Goal: Task Accomplishment & Management: Manage account settings

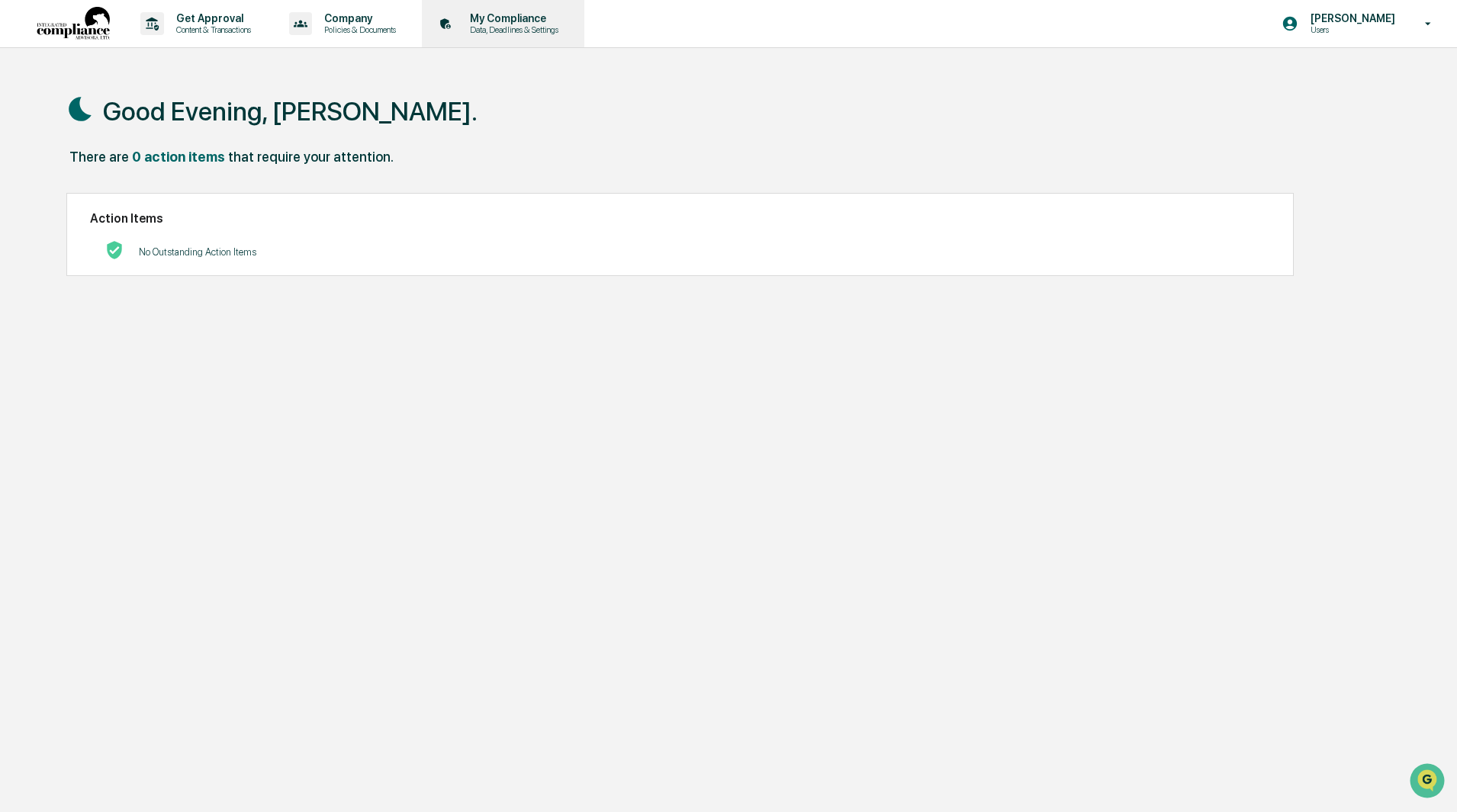
click at [520, 23] on p "My Compliance" at bounding box center [511, 17] width 108 height 12
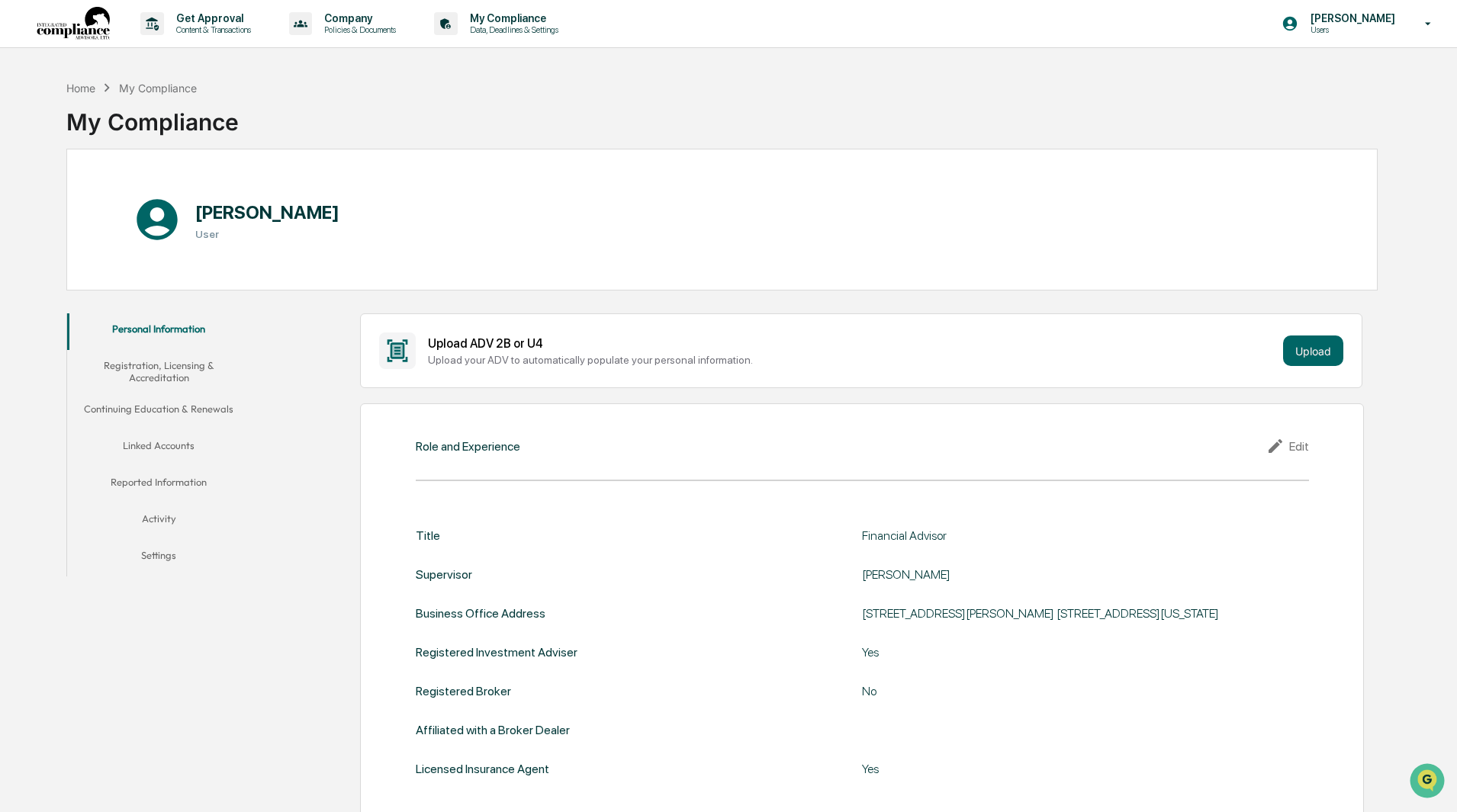
click at [178, 378] on button "Registration, Licensing & Accreditation" at bounding box center [158, 371] width 183 height 43
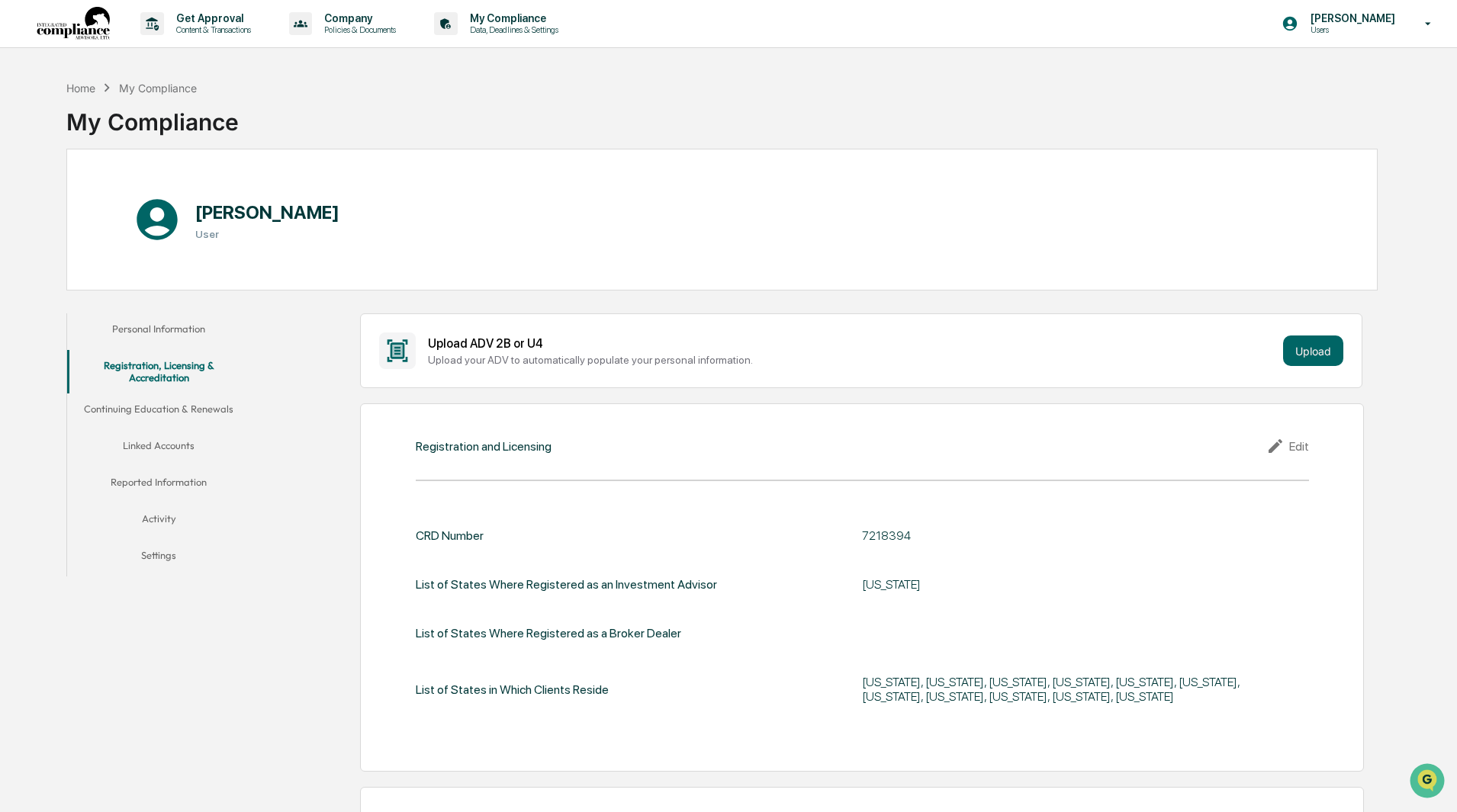
click at [176, 406] on button "Continuing Education & Renewals" at bounding box center [158, 411] width 183 height 36
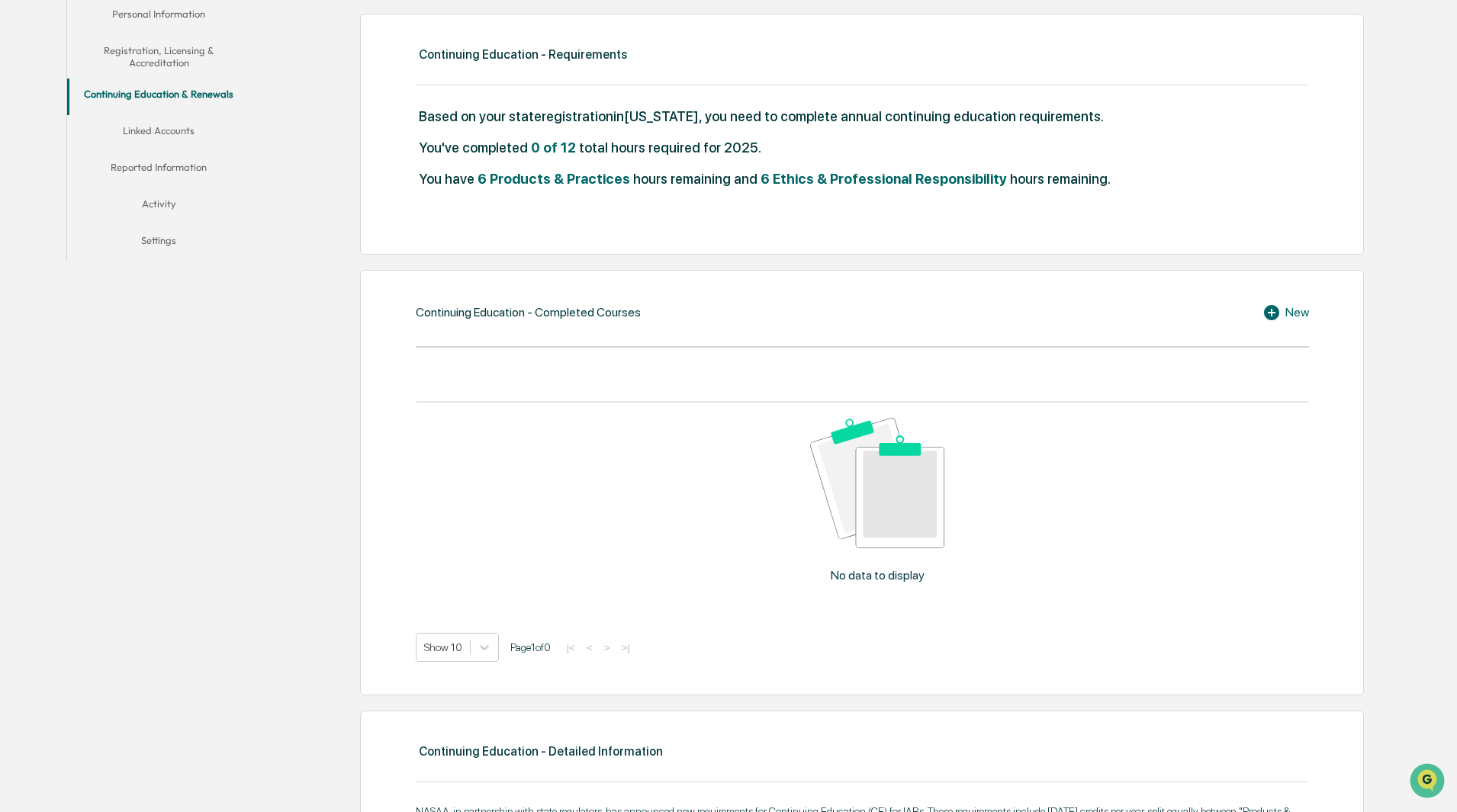
scroll to position [381, 0]
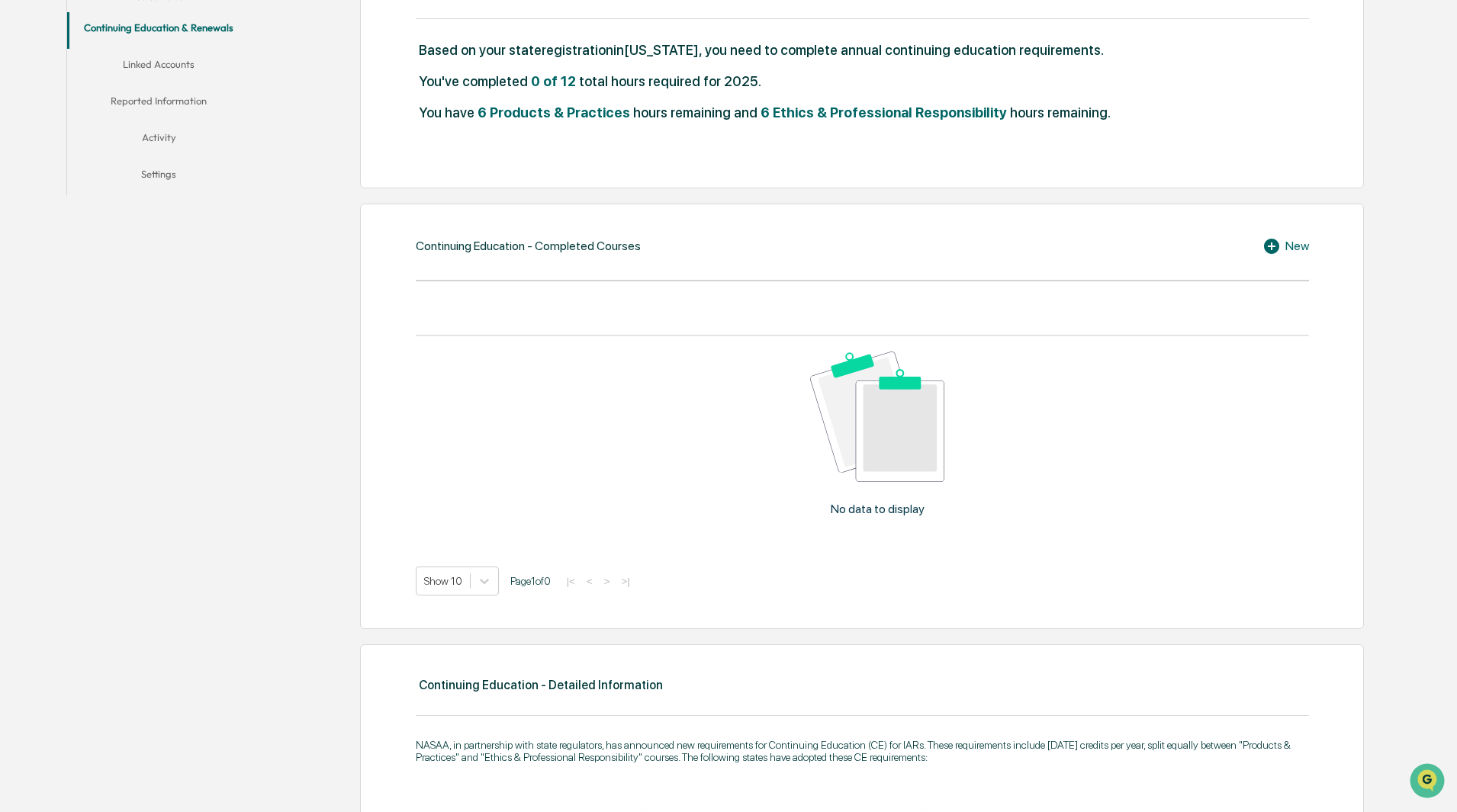
click at [1290, 247] on div "New" at bounding box center [1285, 246] width 46 height 18
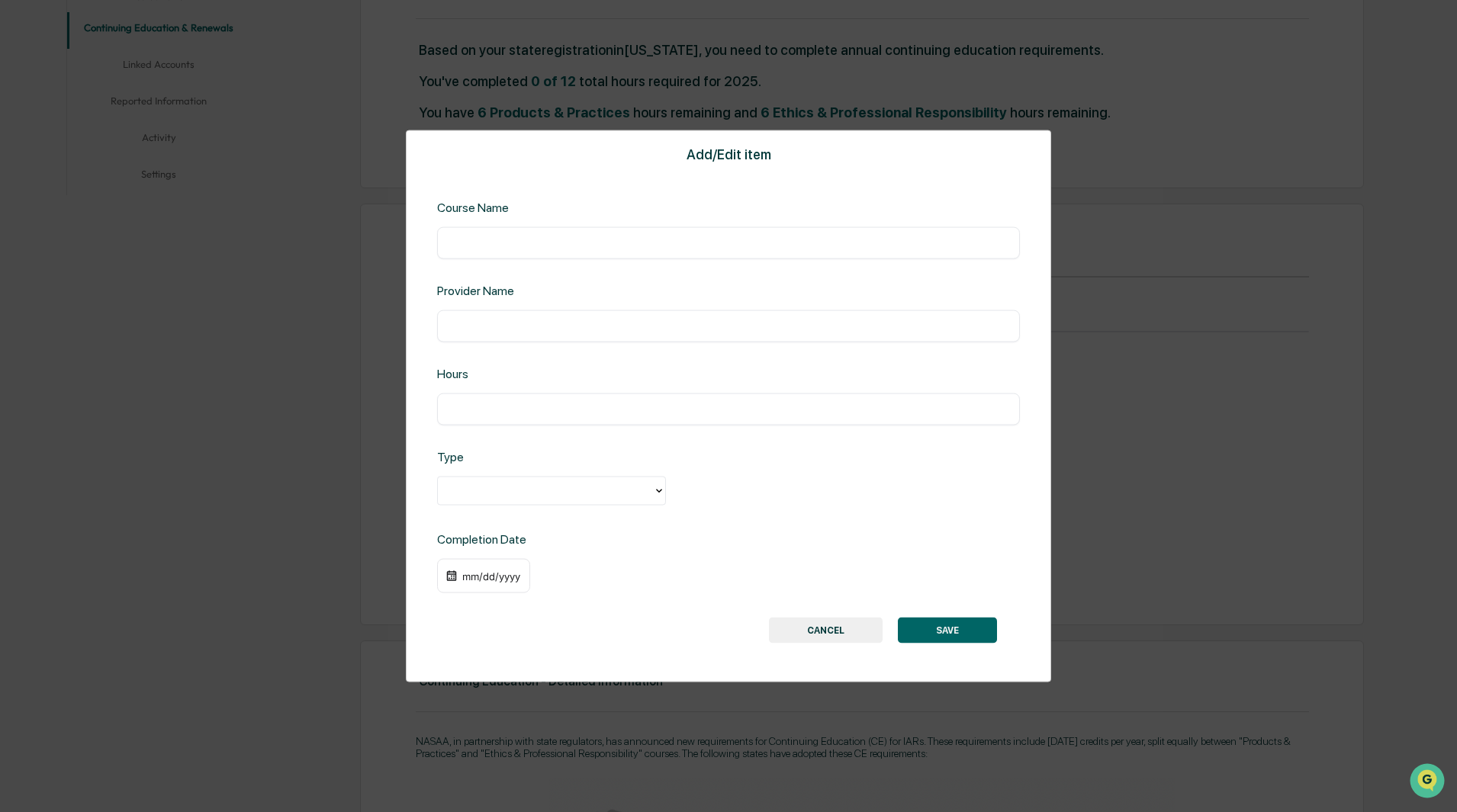
click at [860, 638] on button "CANCEL" at bounding box center [826, 630] width 113 height 26
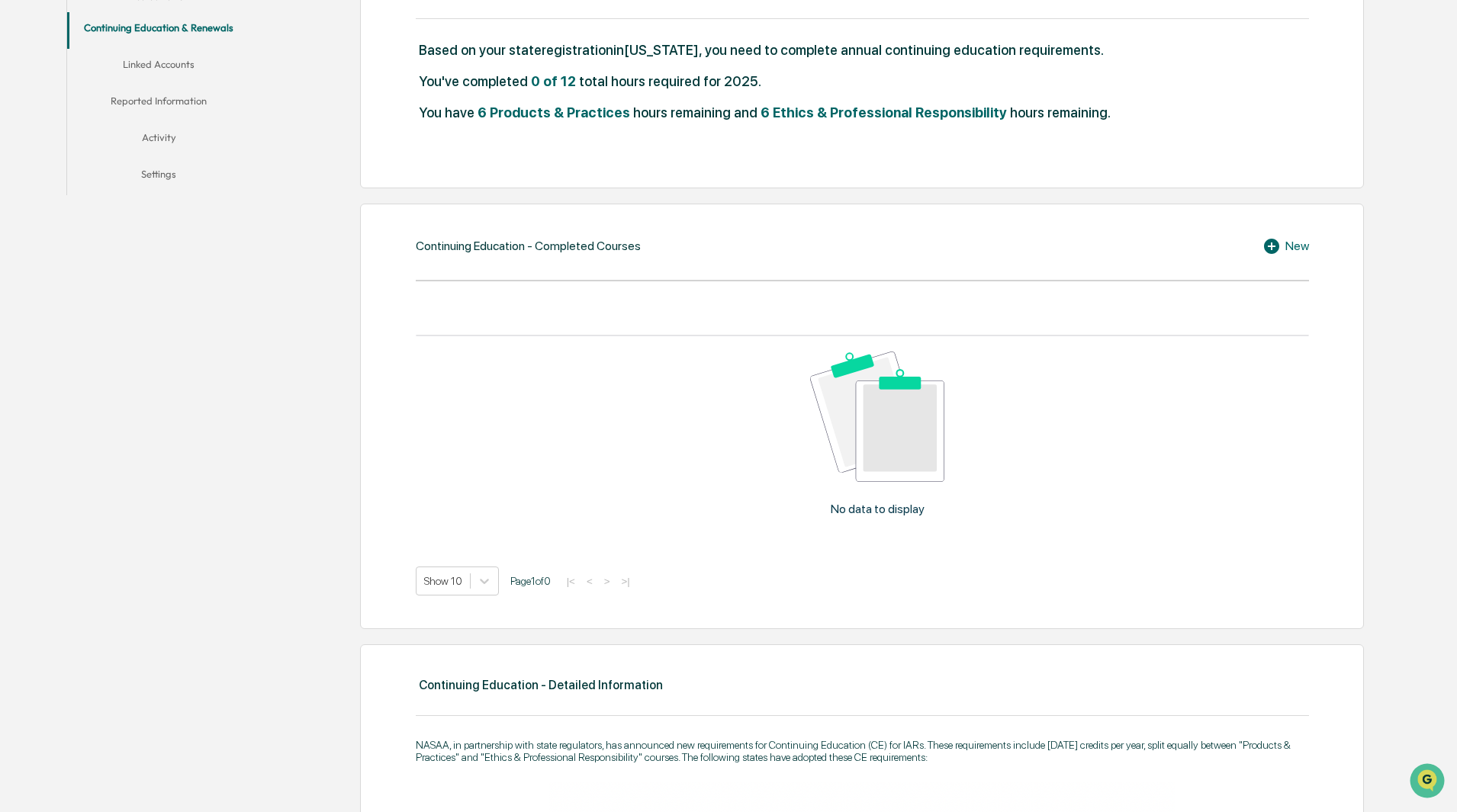
click at [1289, 249] on div "New" at bounding box center [1285, 246] width 46 height 18
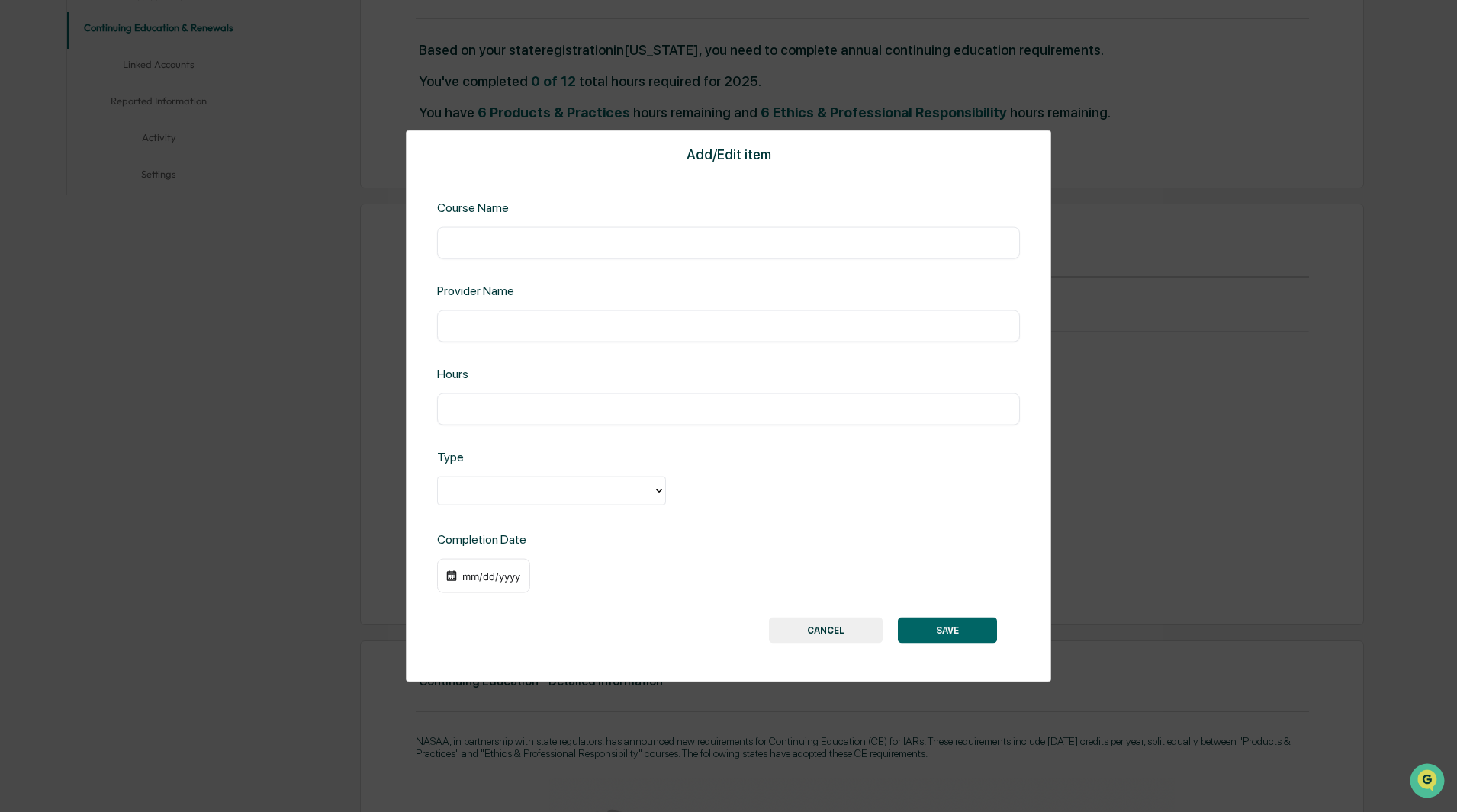
click at [532, 250] on input "text" at bounding box center [728, 242] width 559 height 15
click at [472, 235] on div "​" at bounding box center [728, 242] width 582 height 32
click at [473, 238] on input "text" at bounding box center [728, 242] width 559 height 15
paste input "**********"
type input "**********"
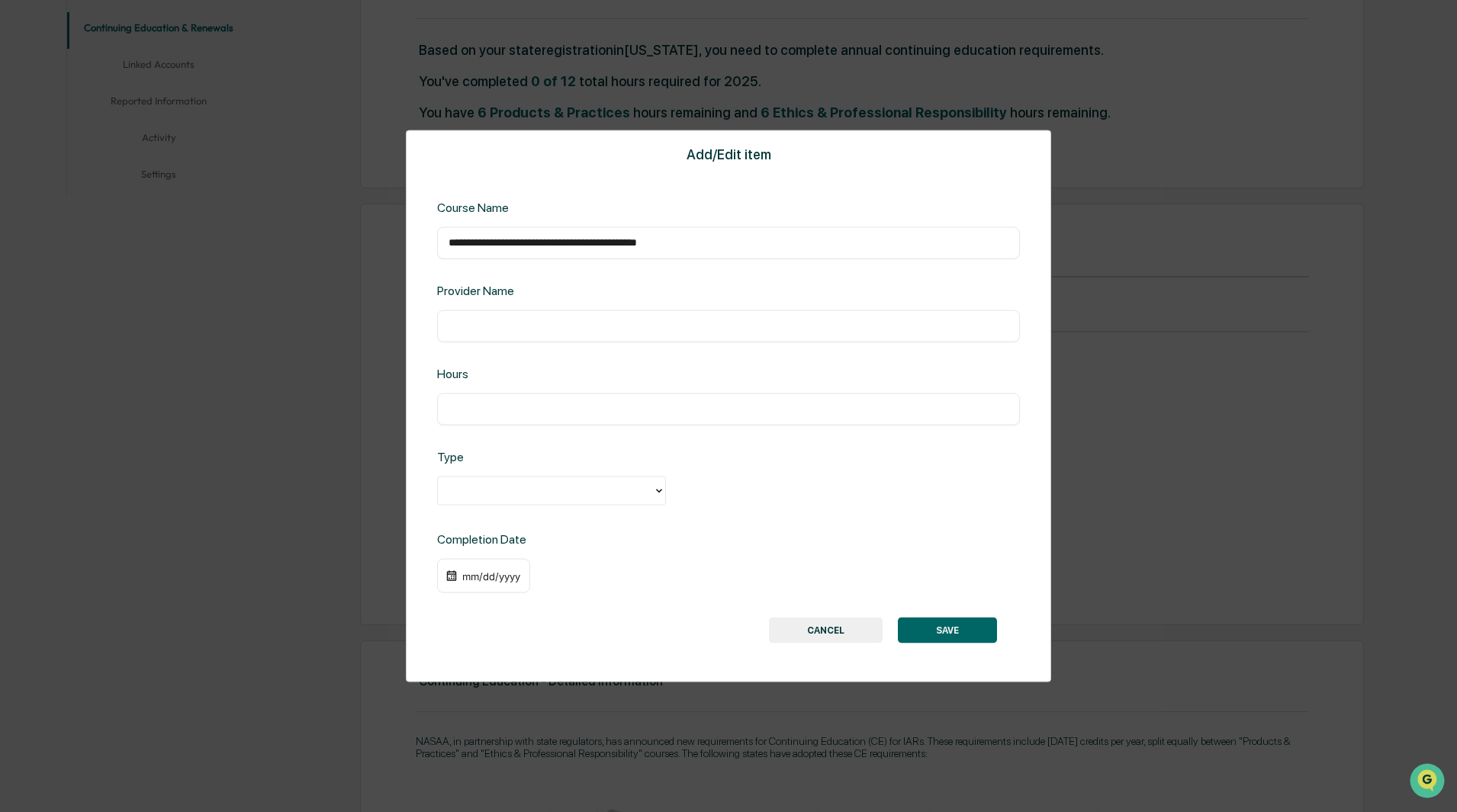
click at [507, 319] on input "text" at bounding box center [728, 325] width 559 height 15
type input "*****"
click at [505, 490] on div at bounding box center [545, 491] width 200 height 17
click at [492, 510] on div "**********" at bounding box center [728, 406] width 645 height 553
click at [499, 499] on div at bounding box center [545, 491] width 200 height 17
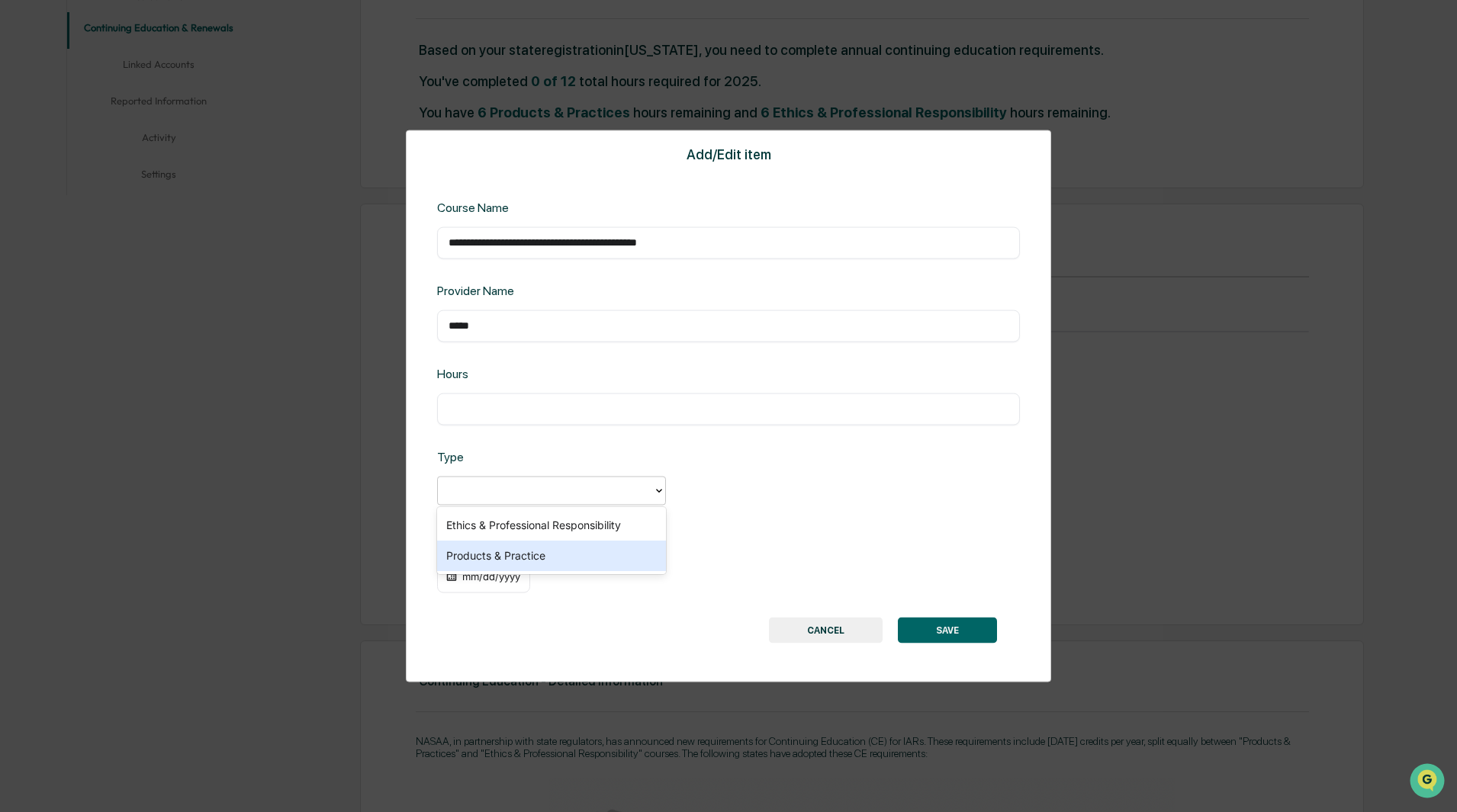
click at [534, 557] on div "Products & Practice" at bounding box center [552, 555] width 229 height 31
click at [535, 246] on input "**********" at bounding box center [728, 242] width 559 height 15
click at [535, 245] on input "**********" at bounding box center [728, 242] width 559 height 15
paste input "text"
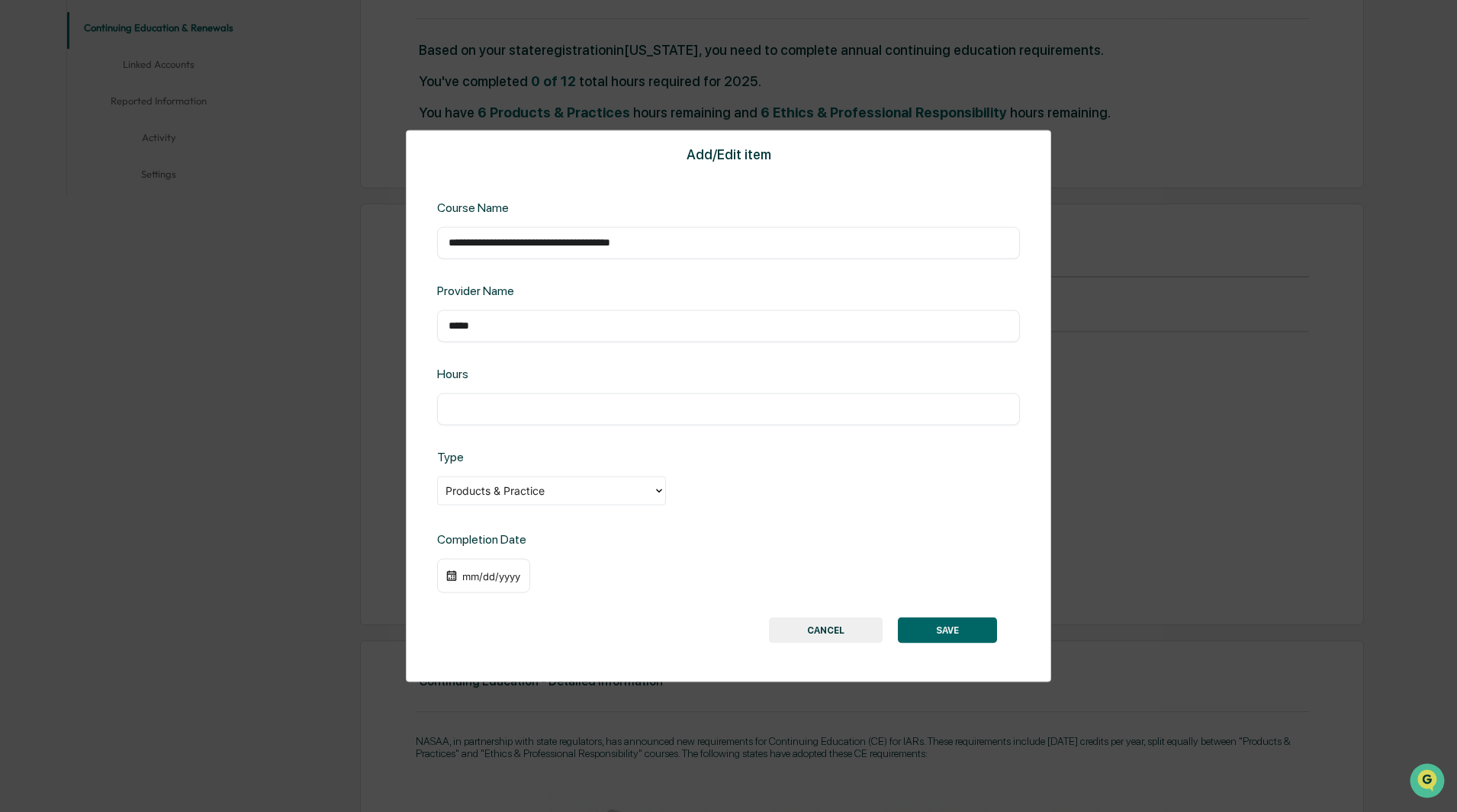
type input "**********"
click at [507, 410] on input "text" at bounding box center [728, 408] width 559 height 15
type input "*"
click at [465, 580] on div "mm/dd/yyyy" at bounding box center [491, 575] width 61 height 12
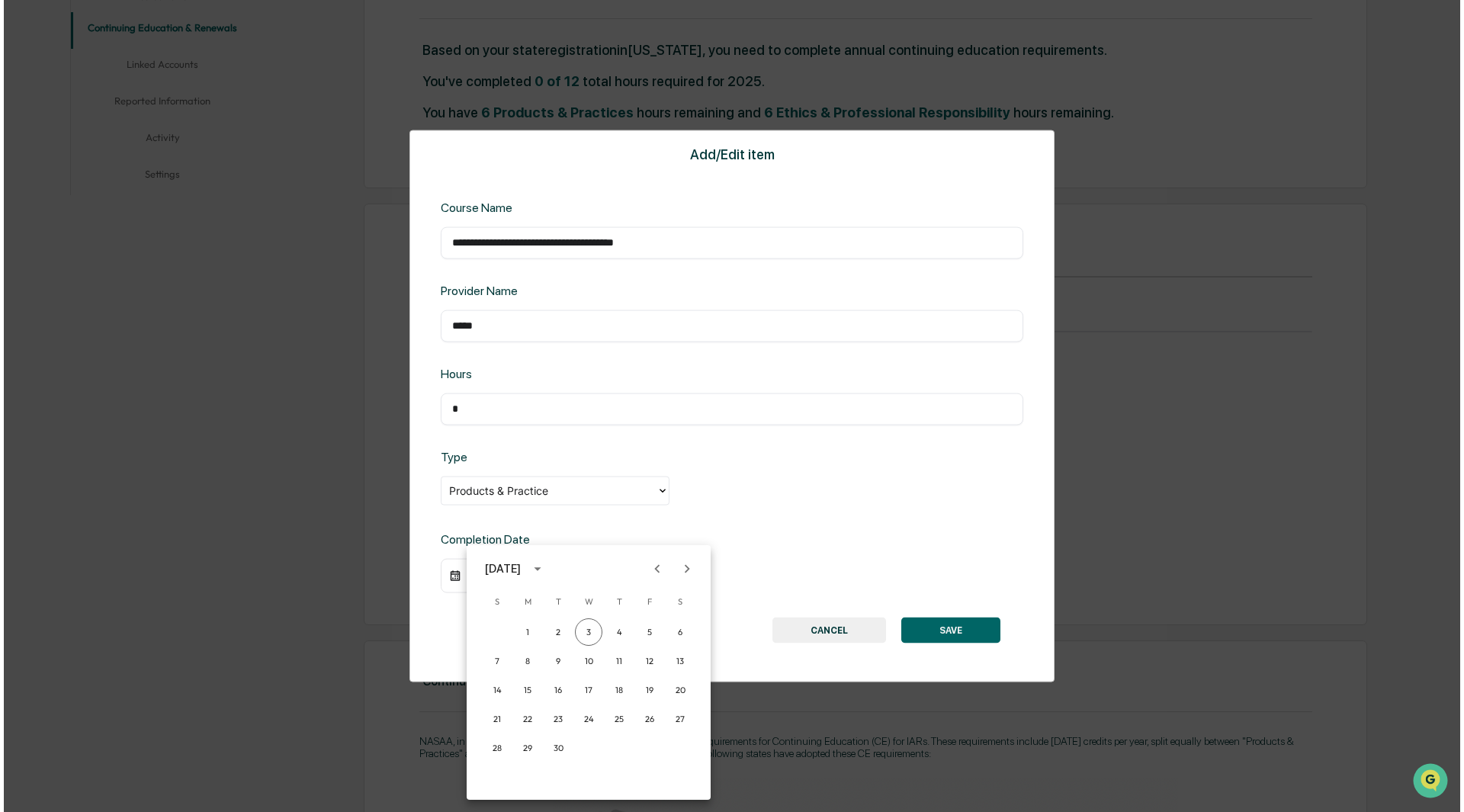
scroll to position [382, 0]
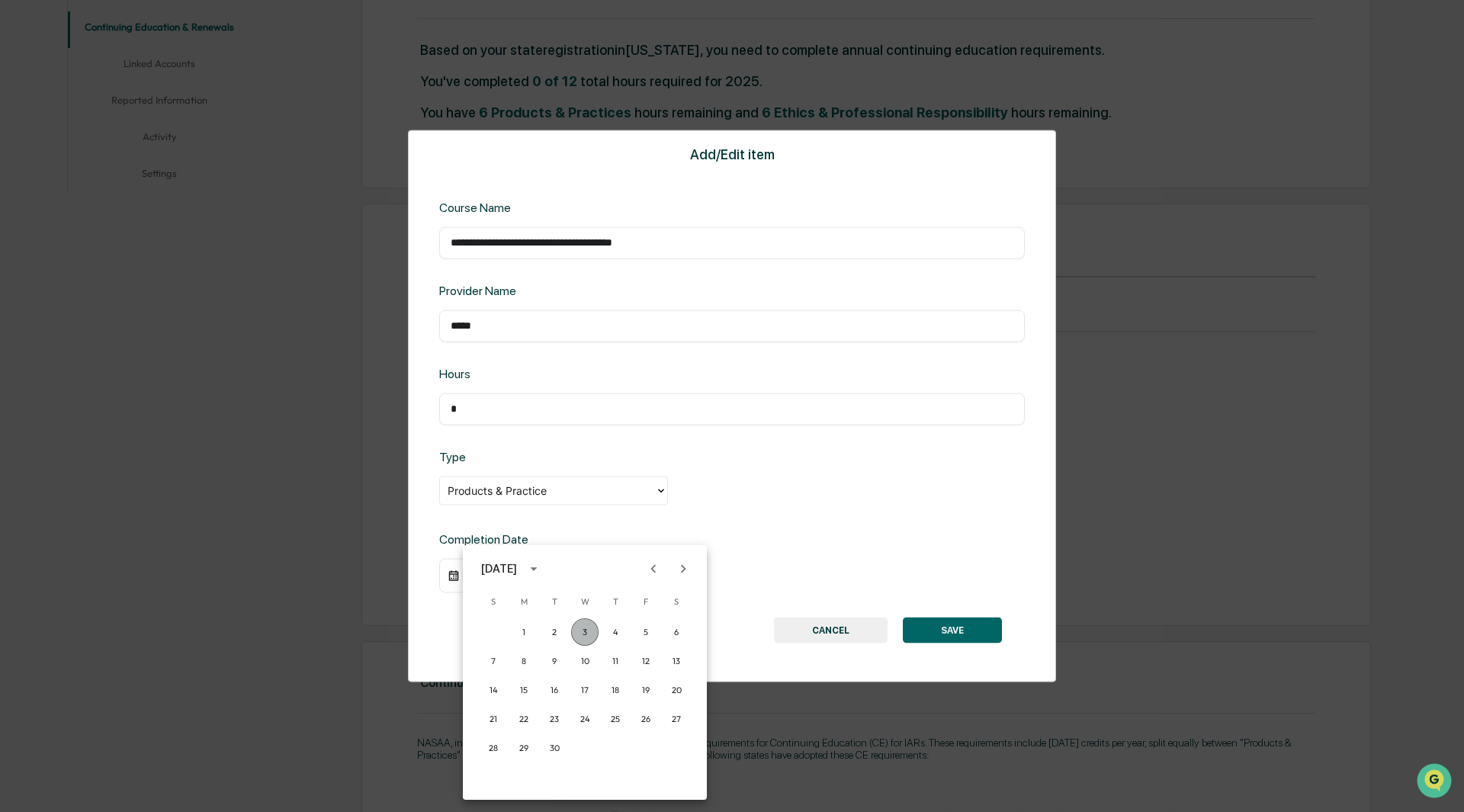
click at [582, 629] on button "3" at bounding box center [585, 632] width 28 height 28
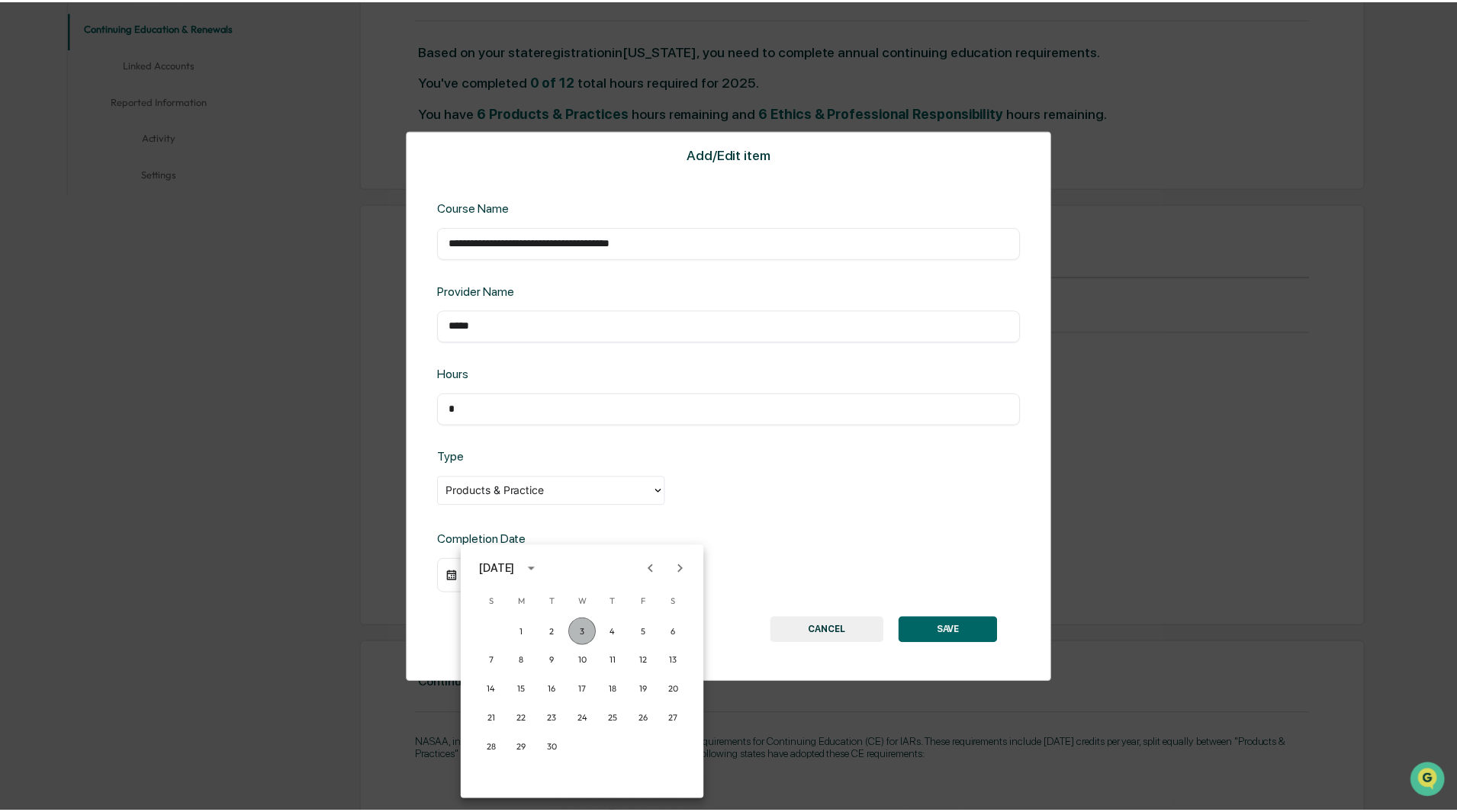
scroll to position [381, 0]
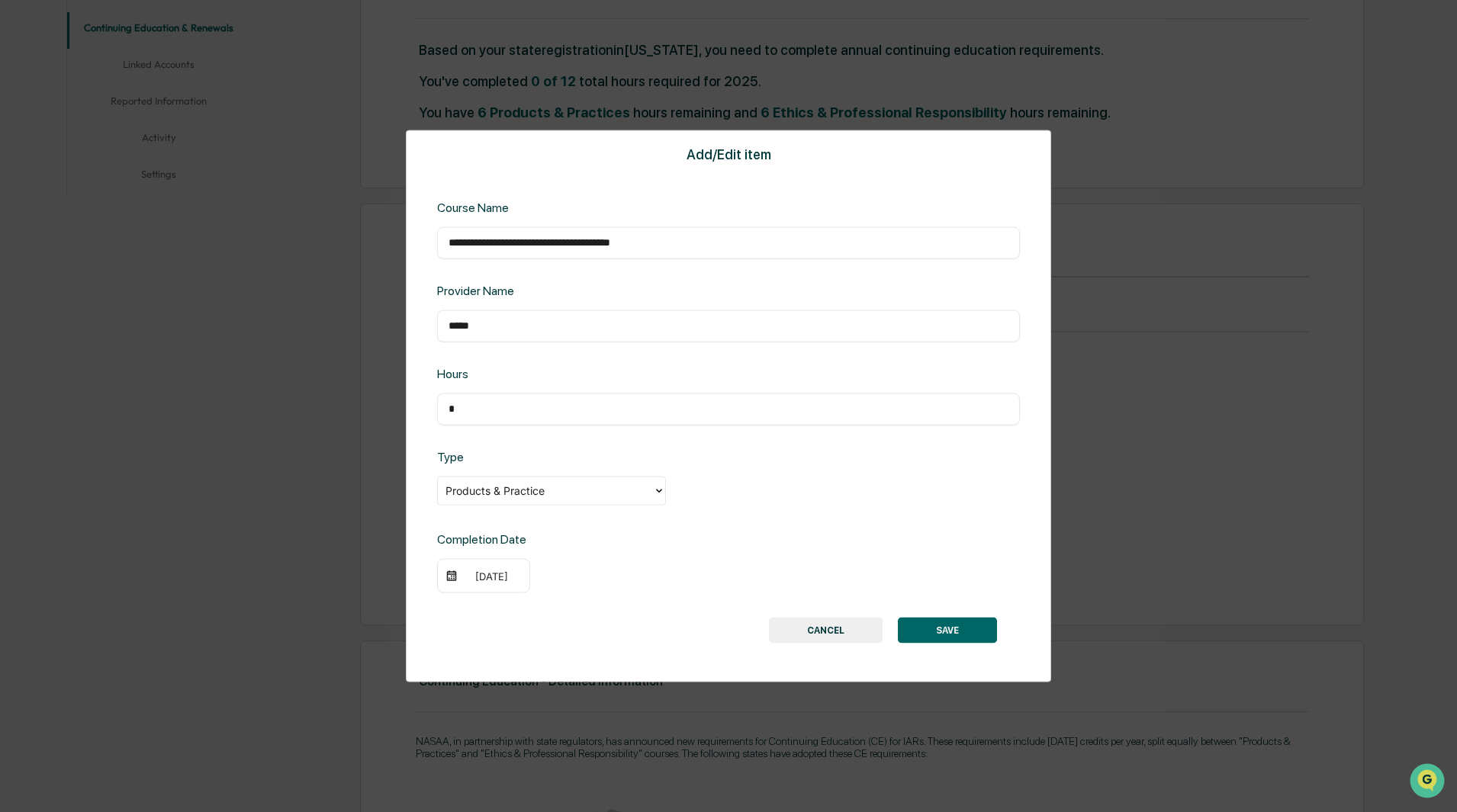
click at [952, 626] on button "SAVE" at bounding box center [947, 630] width 99 height 26
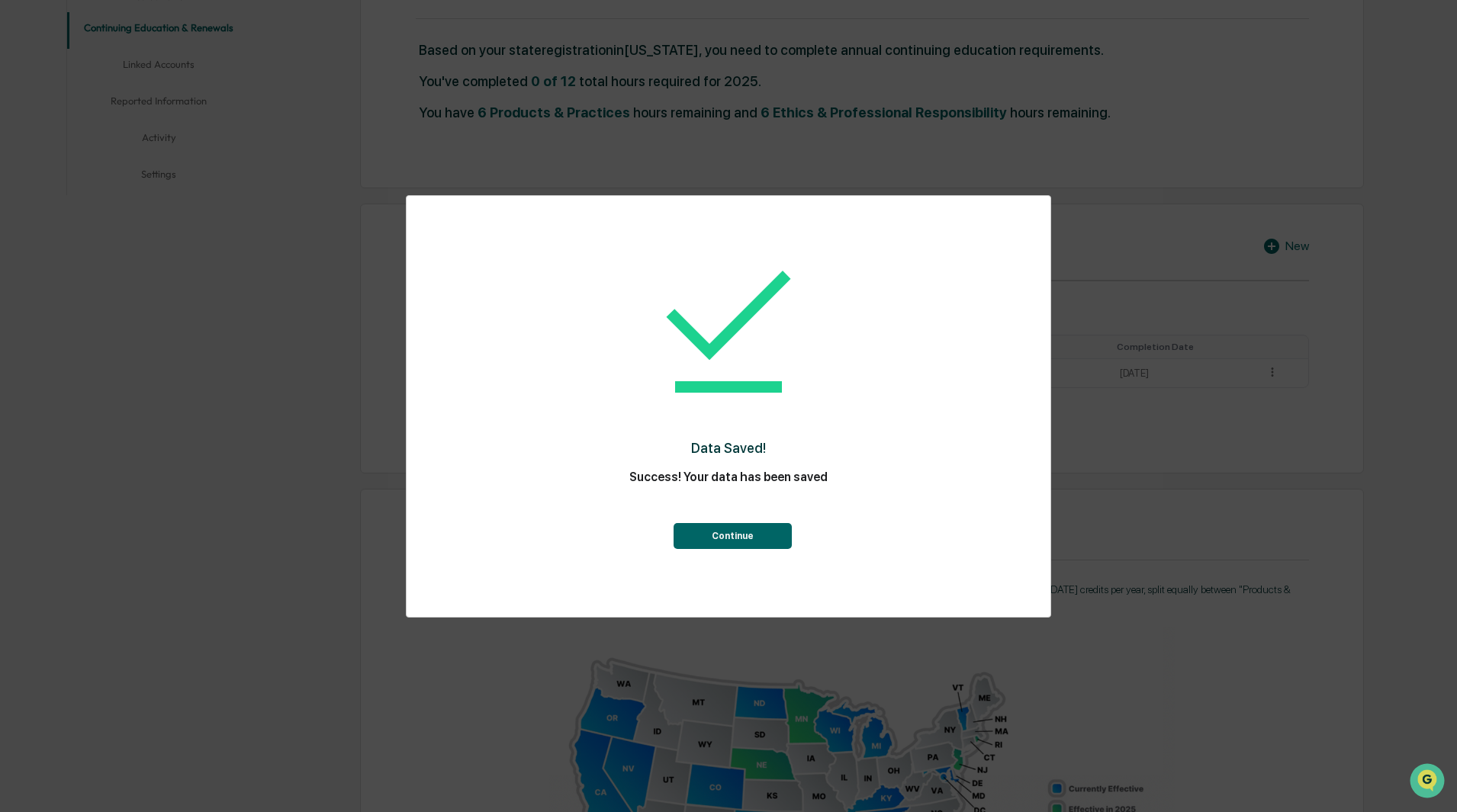
click at [736, 534] on button "Continue" at bounding box center [733, 536] width 118 height 26
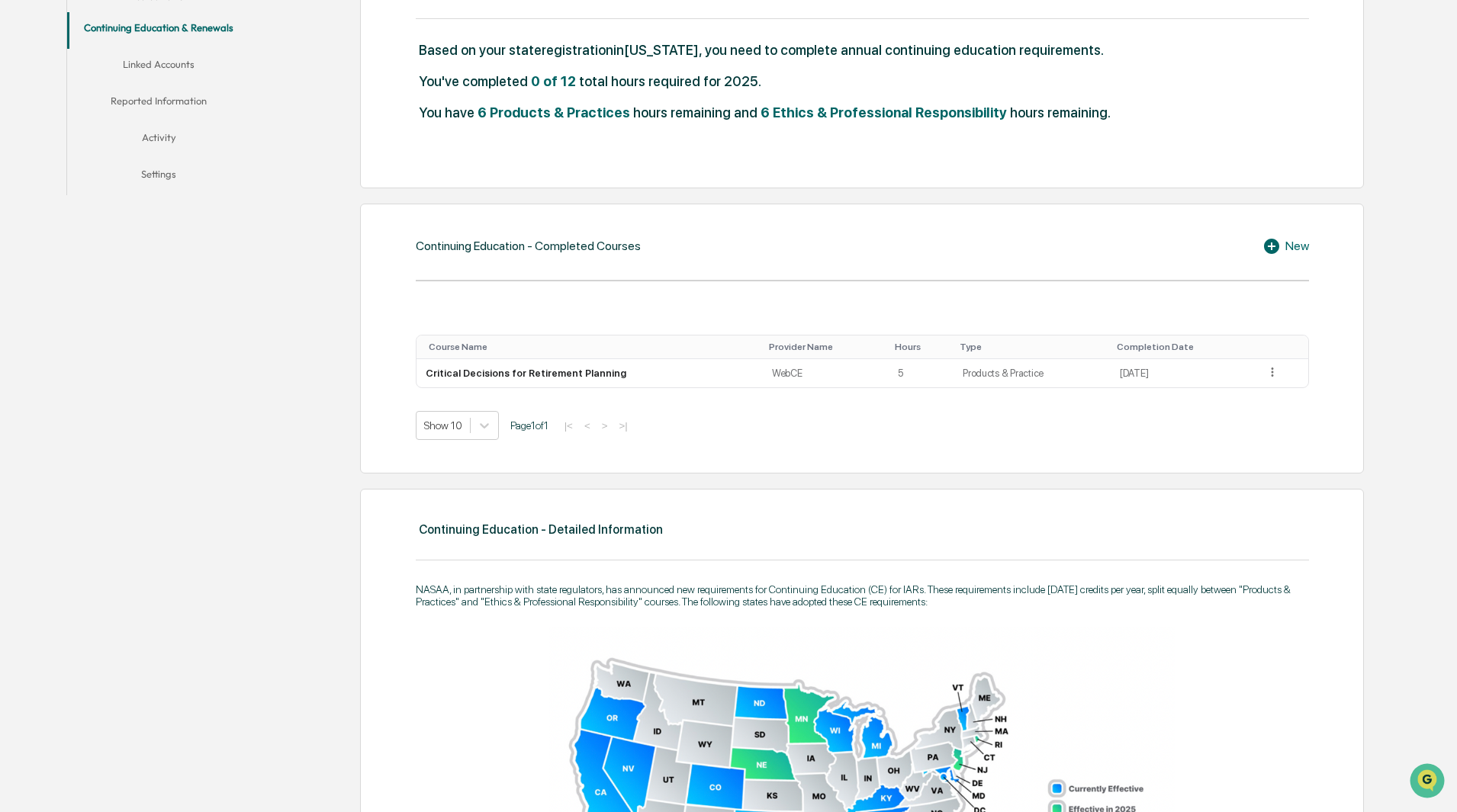
click at [1292, 243] on div "New" at bounding box center [1285, 246] width 46 height 18
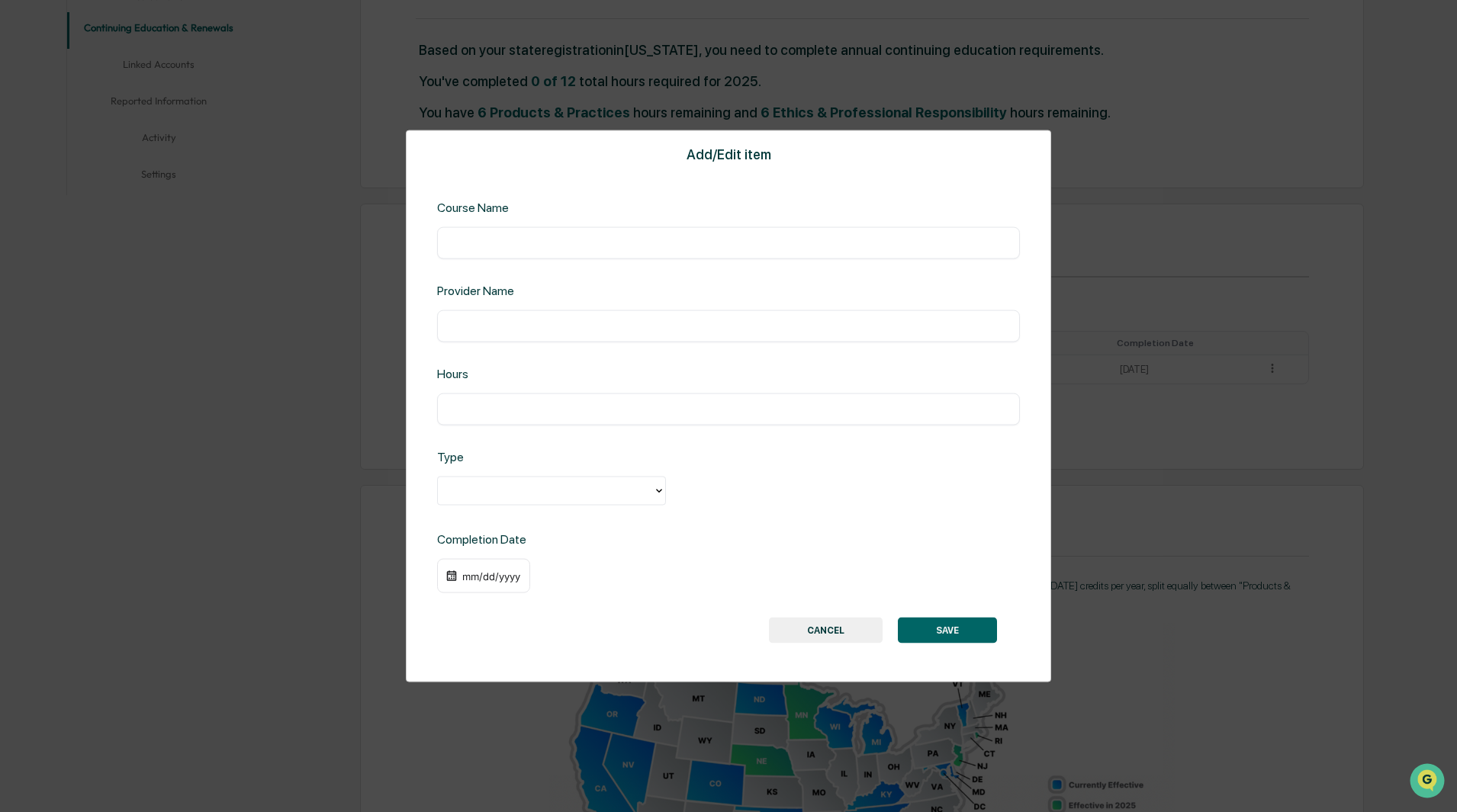
click at [499, 247] on input "text" at bounding box center [728, 242] width 559 height 15
click at [497, 326] on input "text" at bounding box center [728, 325] width 559 height 15
type input "*****"
click at [482, 242] on input "text" at bounding box center [728, 242] width 559 height 15
paste input "**********"
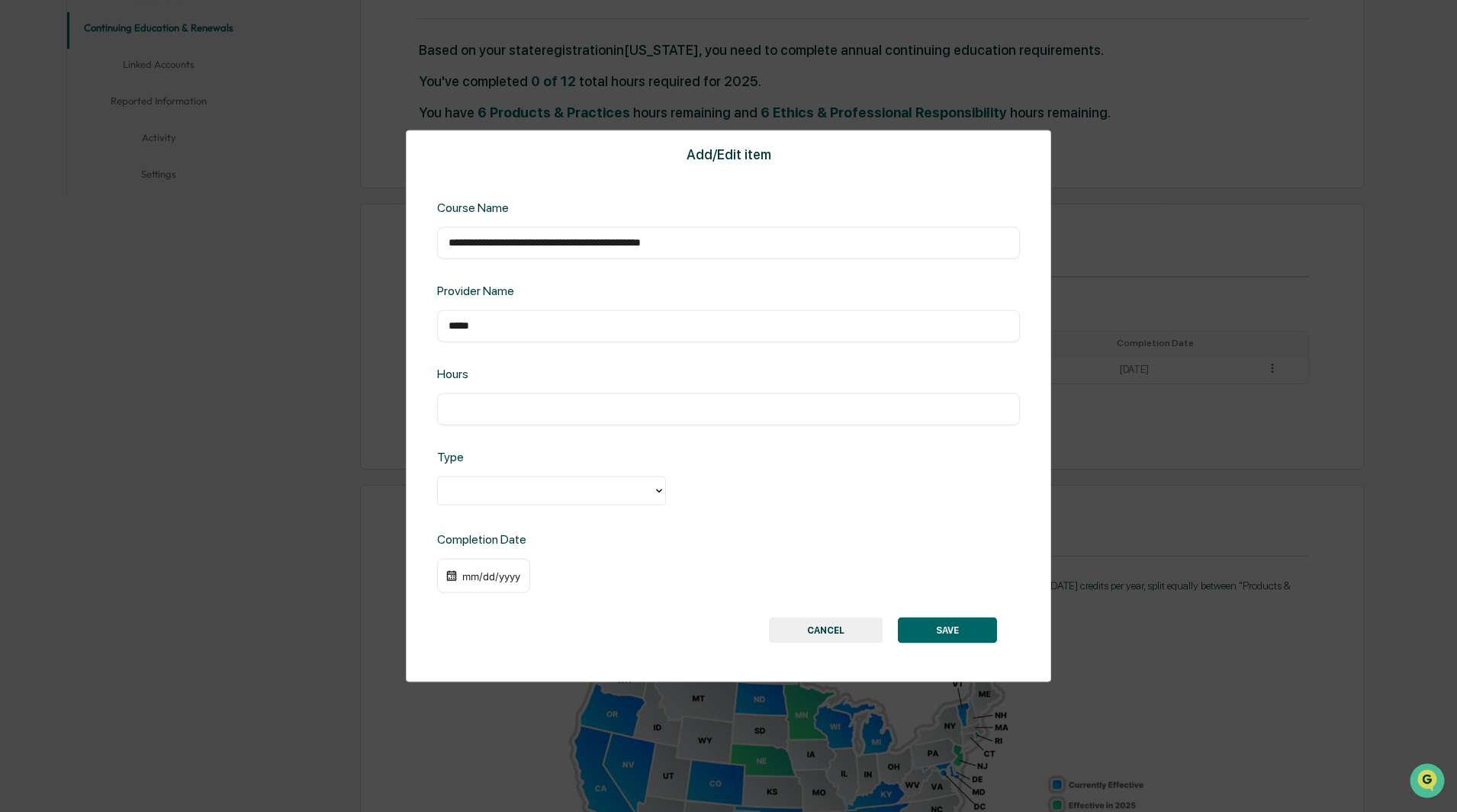
type input "**********"
click at [474, 405] on input "text" at bounding box center [728, 408] width 559 height 15
type input "*"
click at [519, 476] on div "Type" at bounding box center [728, 478] width 582 height 58
click at [537, 495] on div at bounding box center [545, 491] width 200 height 17
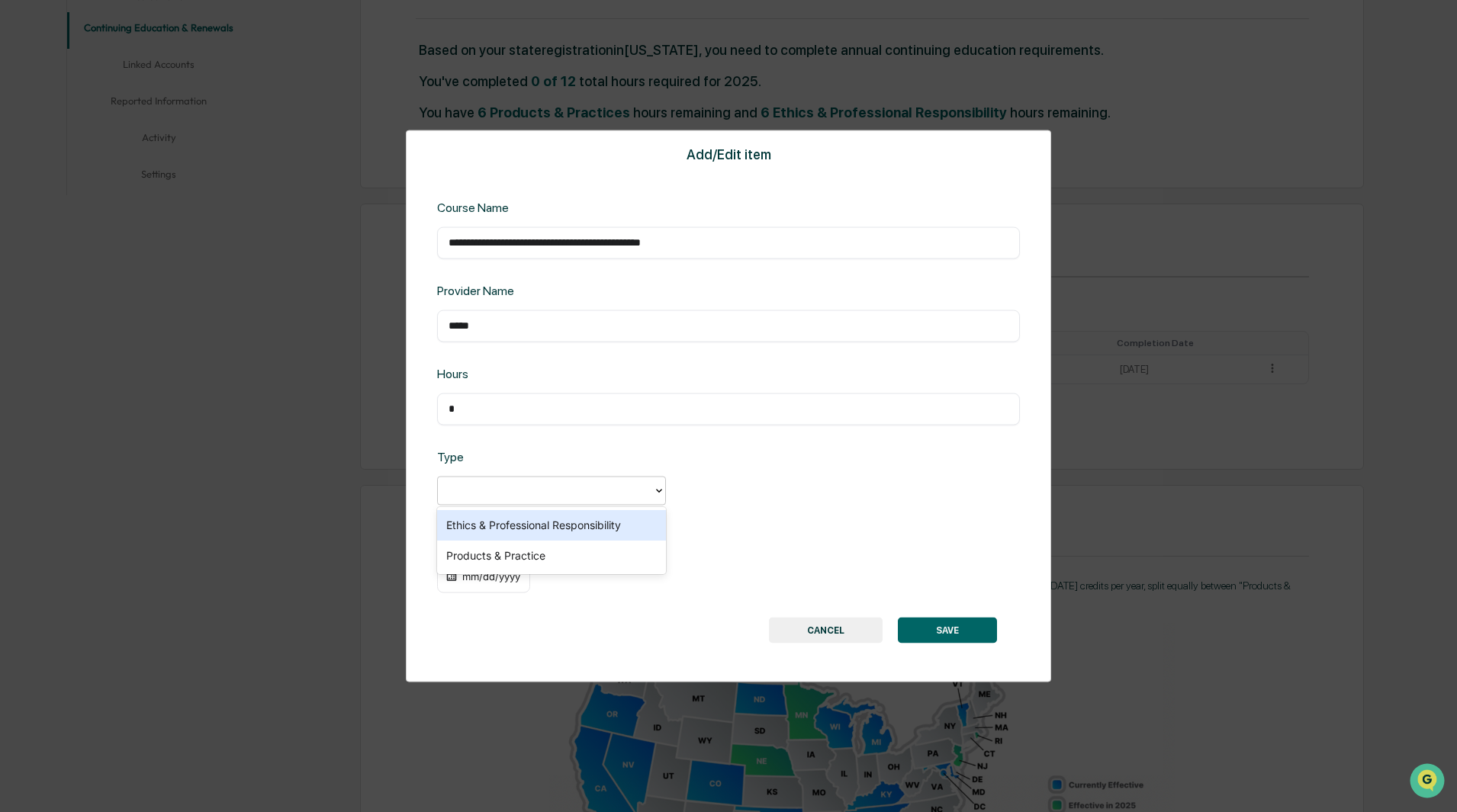
click at [580, 527] on div "Ethics & Professional Responsibility" at bounding box center [552, 525] width 229 height 31
click at [463, 581] on div "mm/dd/yyyy" at bounding box center [491, 575] width 61 height 12
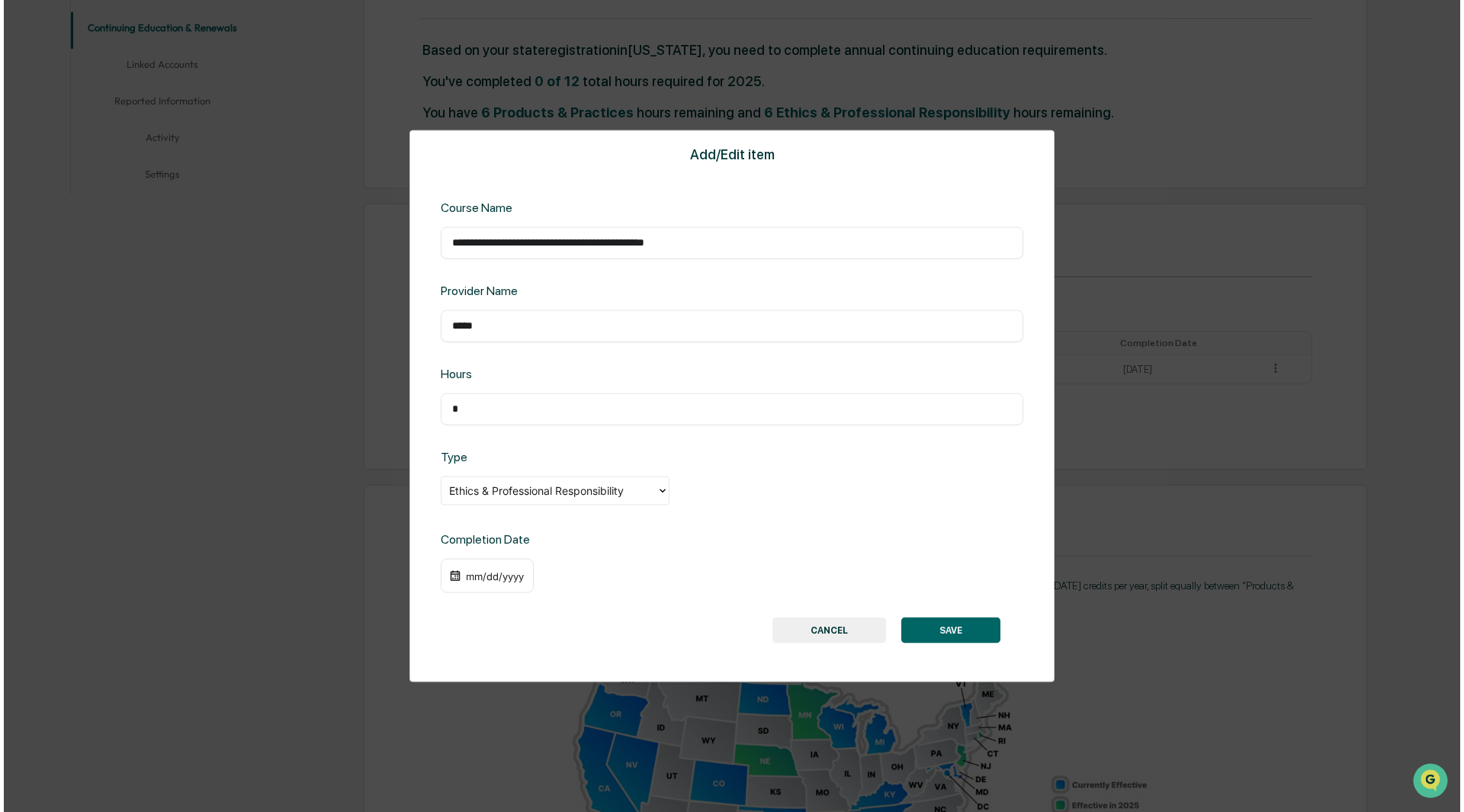
scroll to position [382, 0]
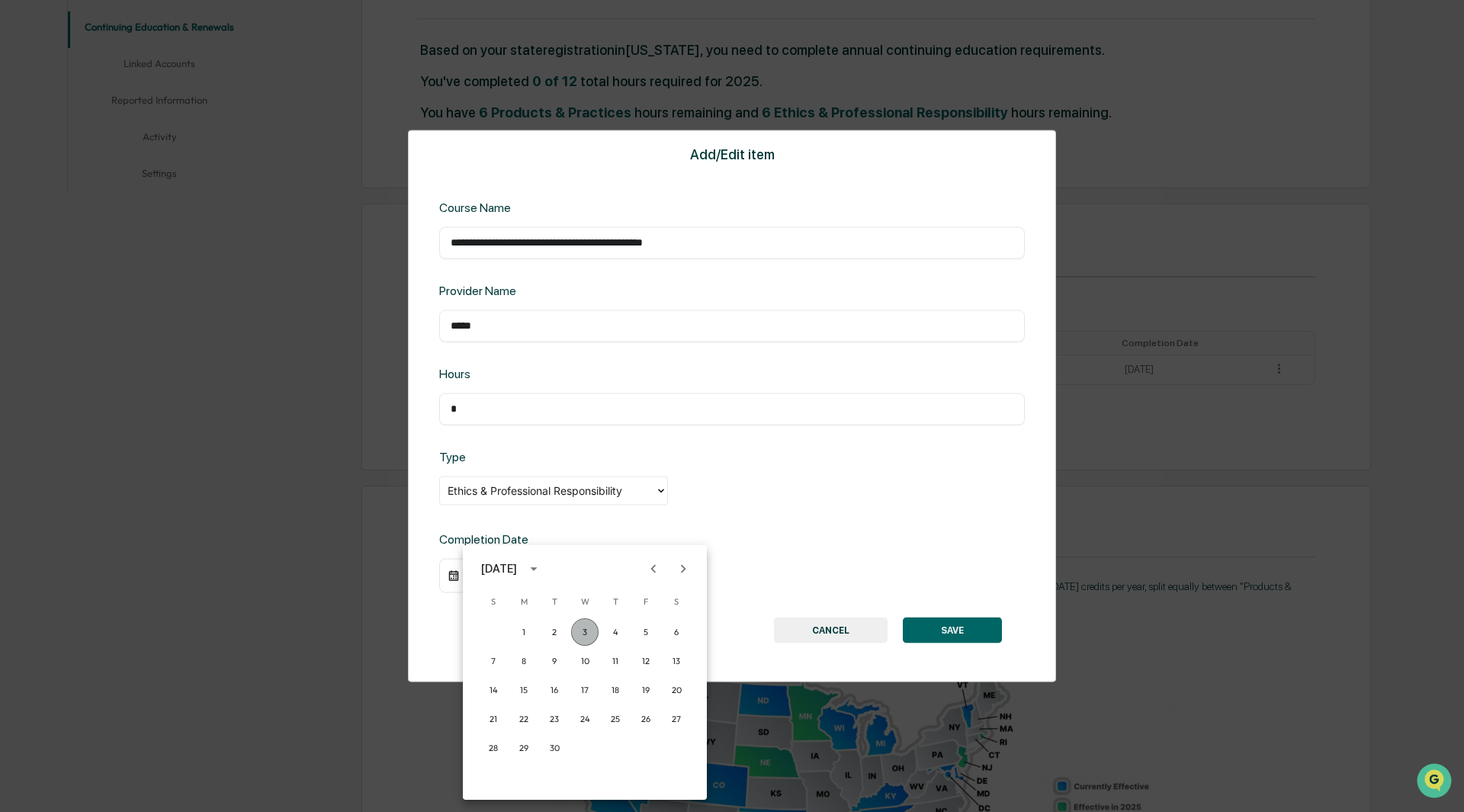
click at [582, 632] on button "3" at bounding box center [585, 632] width 28 height 28
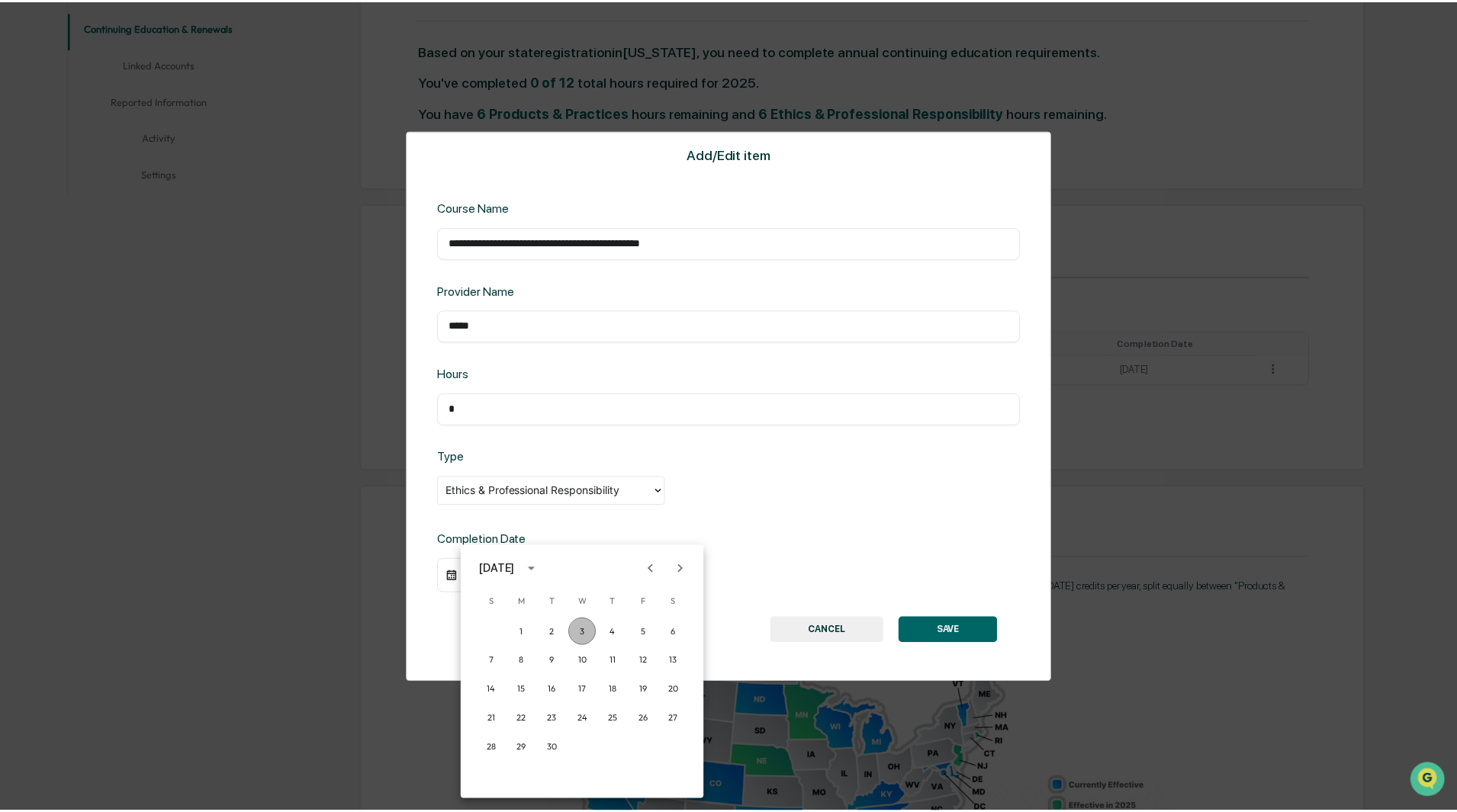
scroll to position [381, 0]
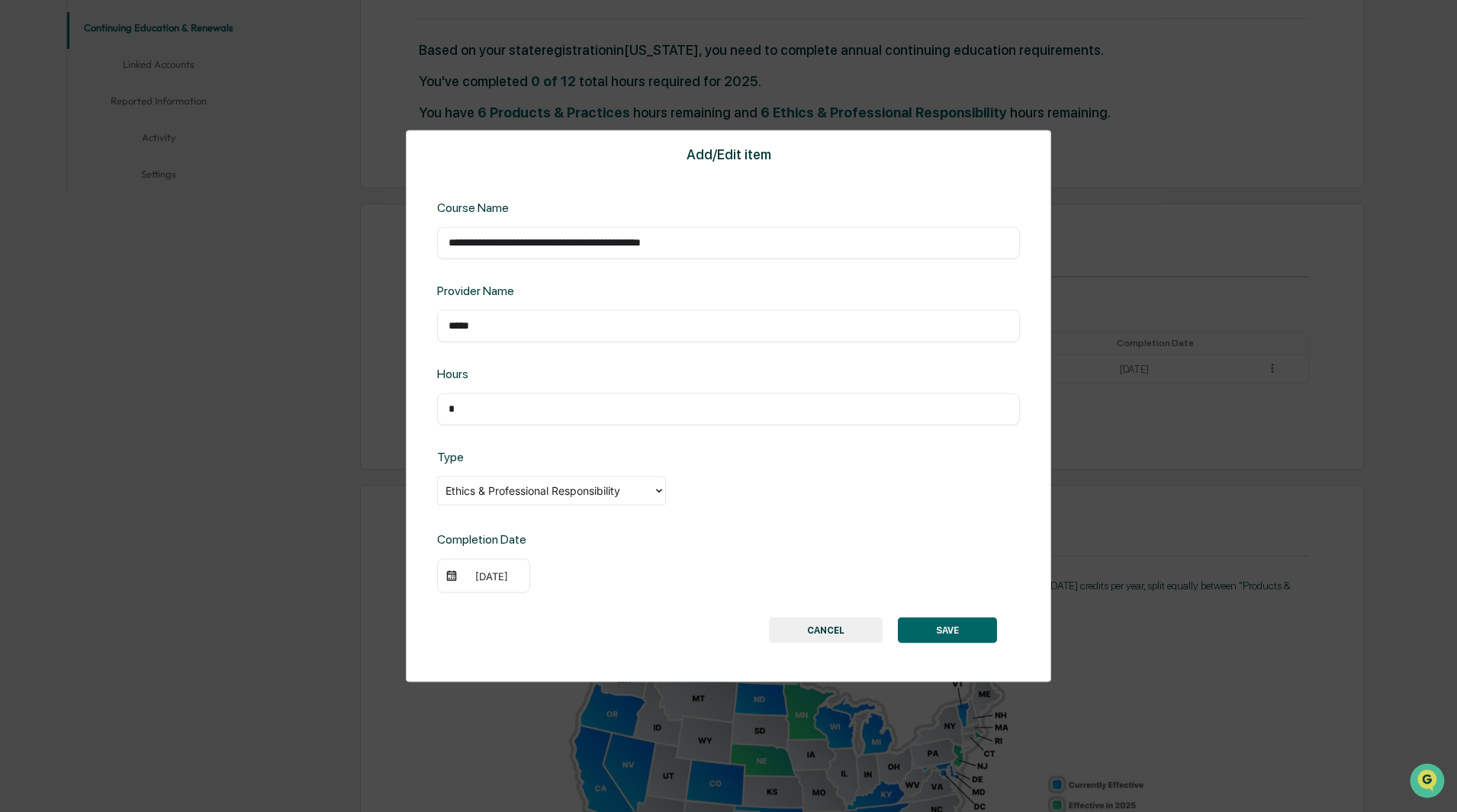
click at [938, 628] on button "SAVE" at bounding box center [947, 630] width 99 height 26
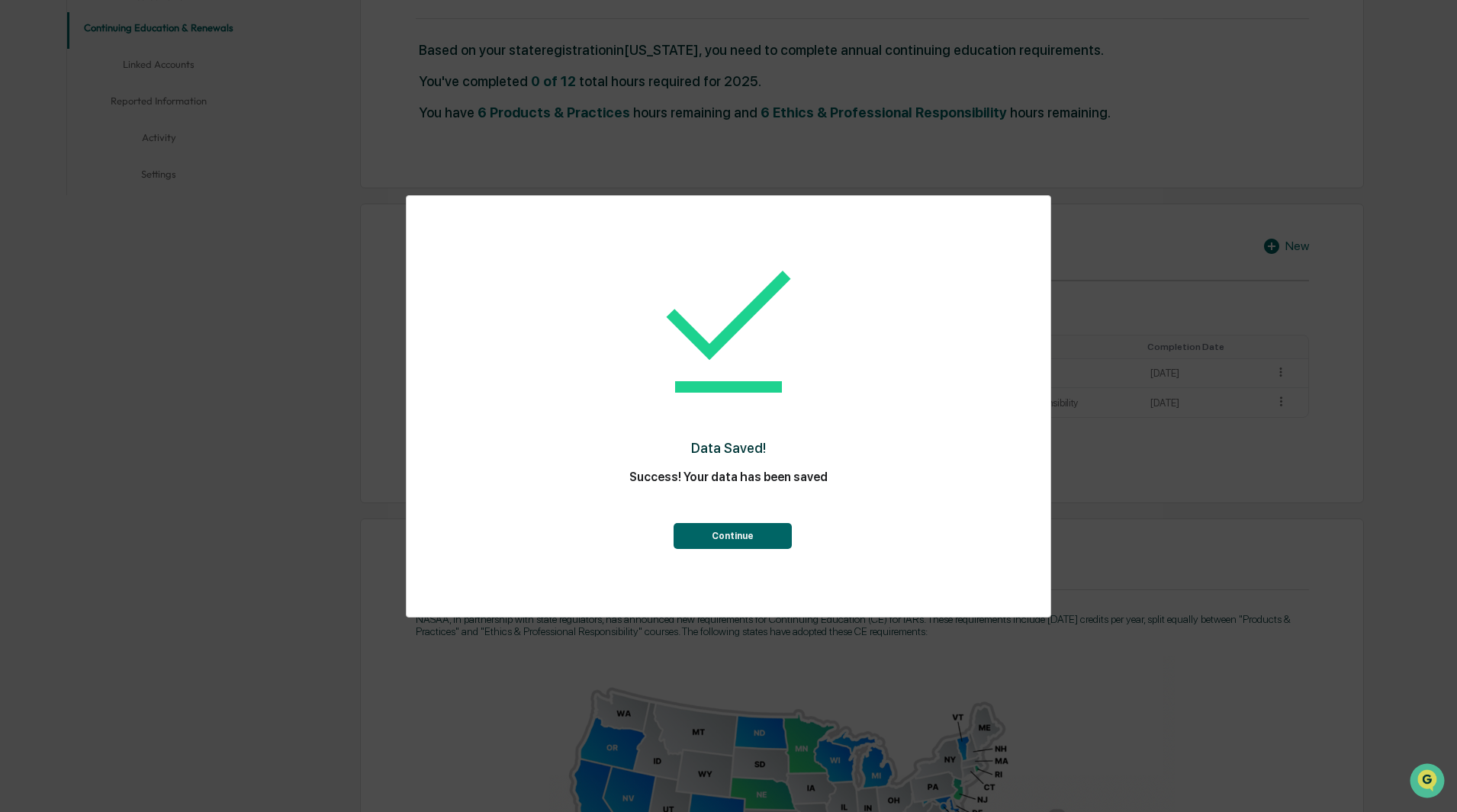
click at [735, 541] on button "Continue" at bounding box center [733, 536] width 118 height 26
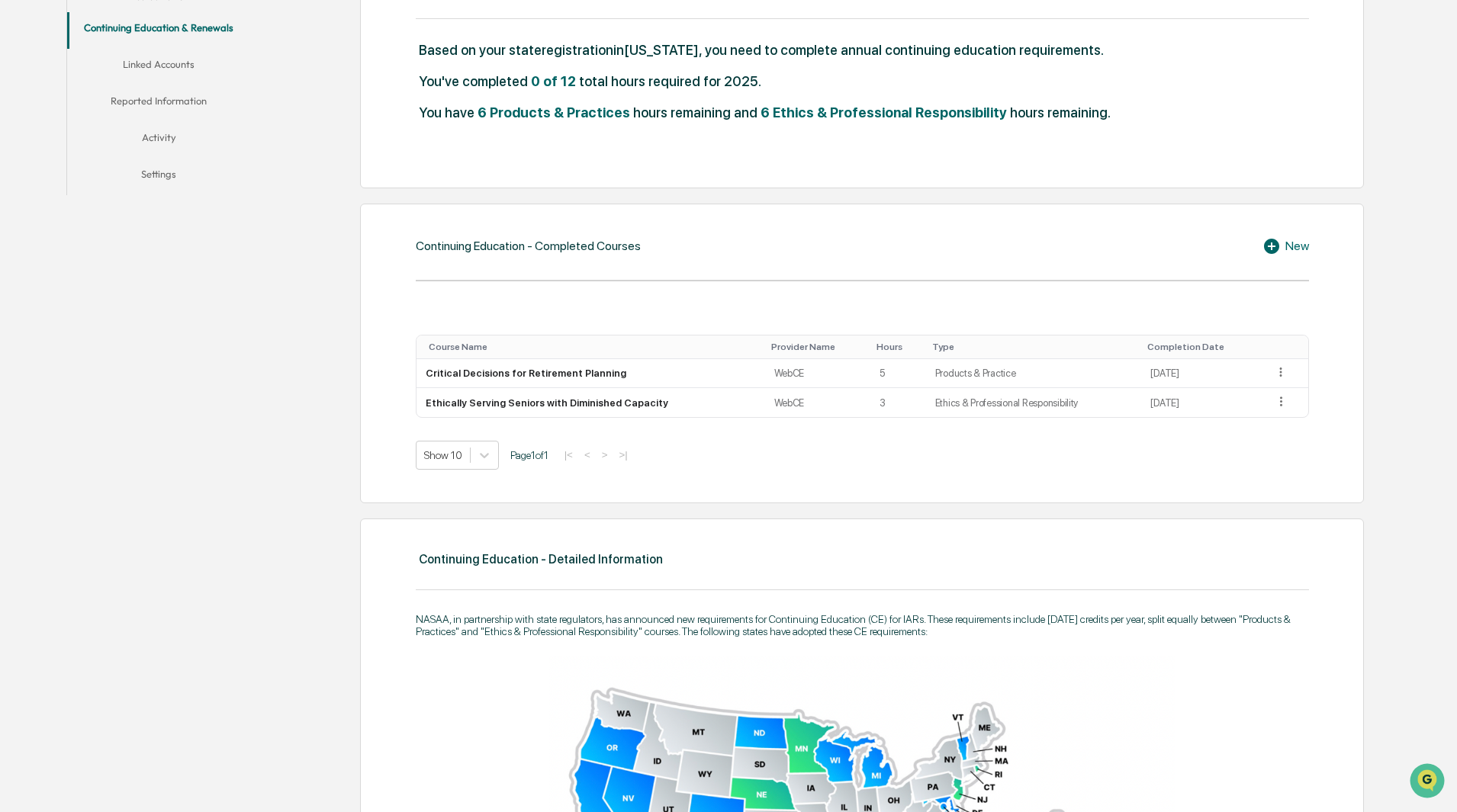
click at [1294, 243] on div "New" at bounding box center [1285, 246] width 46 height 18
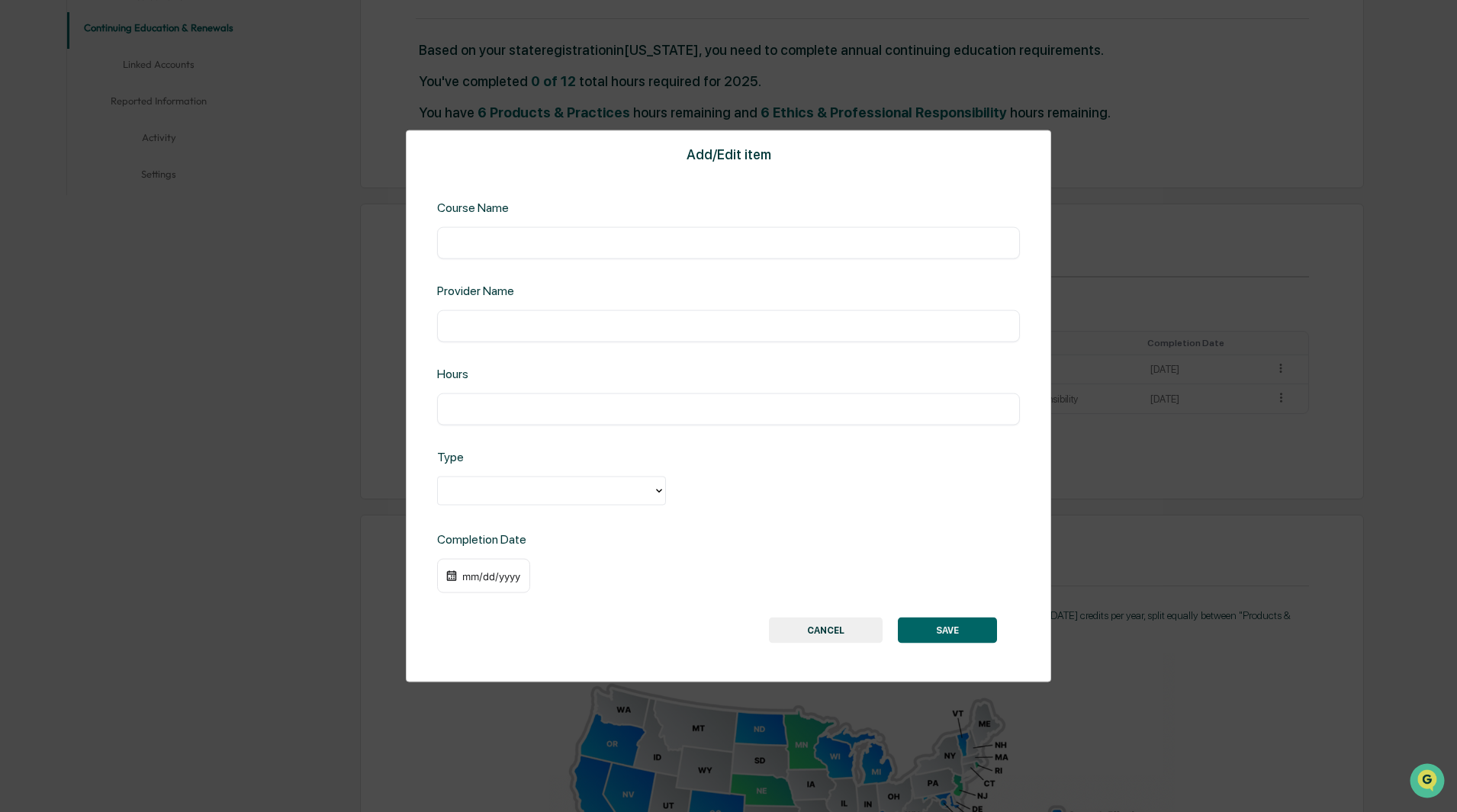
click at [473, 234] on div "​" at bounding box center [728, 242] width 582 height 32
click at [483, 247] on input "text" at bounding box center [728, 242] width 559 height 15
paste input "**********"
type input "**********"
click at [523, 327] on input "text" at bounding box center [728, 325] width 559 height 15
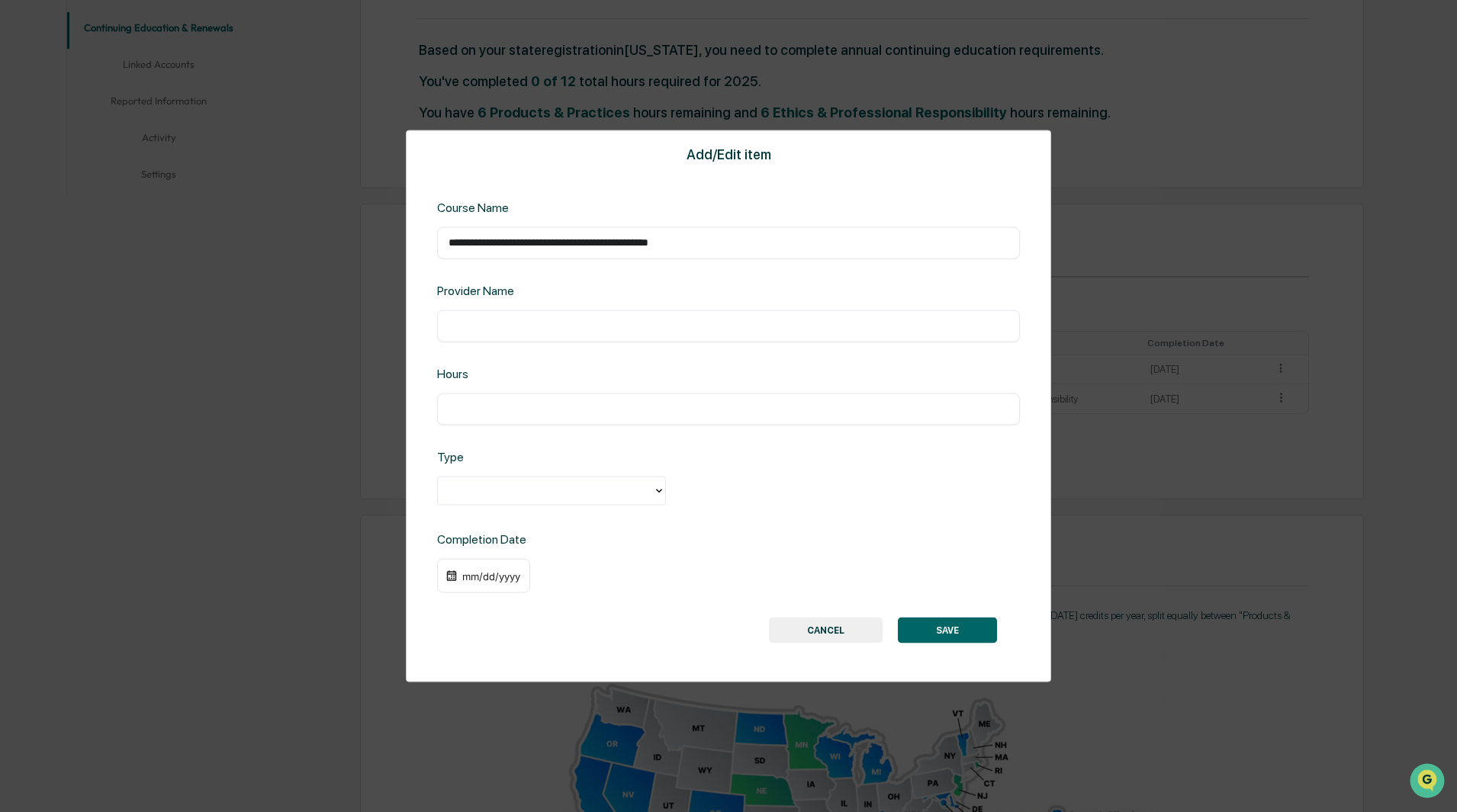
click at [472, 407] on input "text" at bounding box center [728, 408] width 559 height 15
type input "*"
click at [578, 502] on div at bounding box center [552, 490] width 229 height 29
click at [544, 554] on div "Products & Practice" at bounding box center [552, 555] width 229 height 31
click at [489, 313] on div "​" at bounding box center [728, 325] width 582 height 32
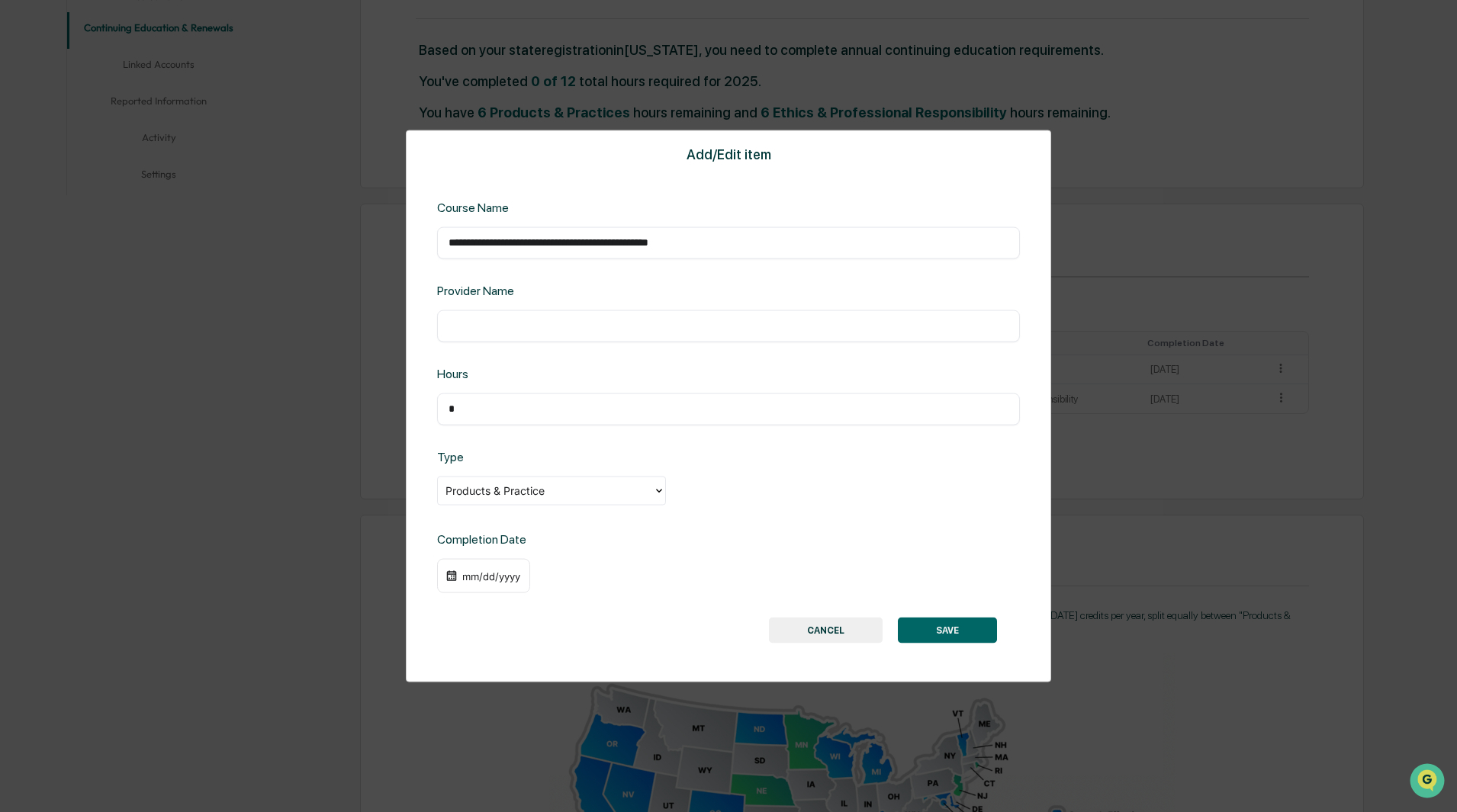
click at [488, 323] on input "text" at bounding box center [728, 325] width 559 height 15
paste input "**********"
click at [513, 318] on input "**********" at bounding box center [728, 325] width 559 height 15
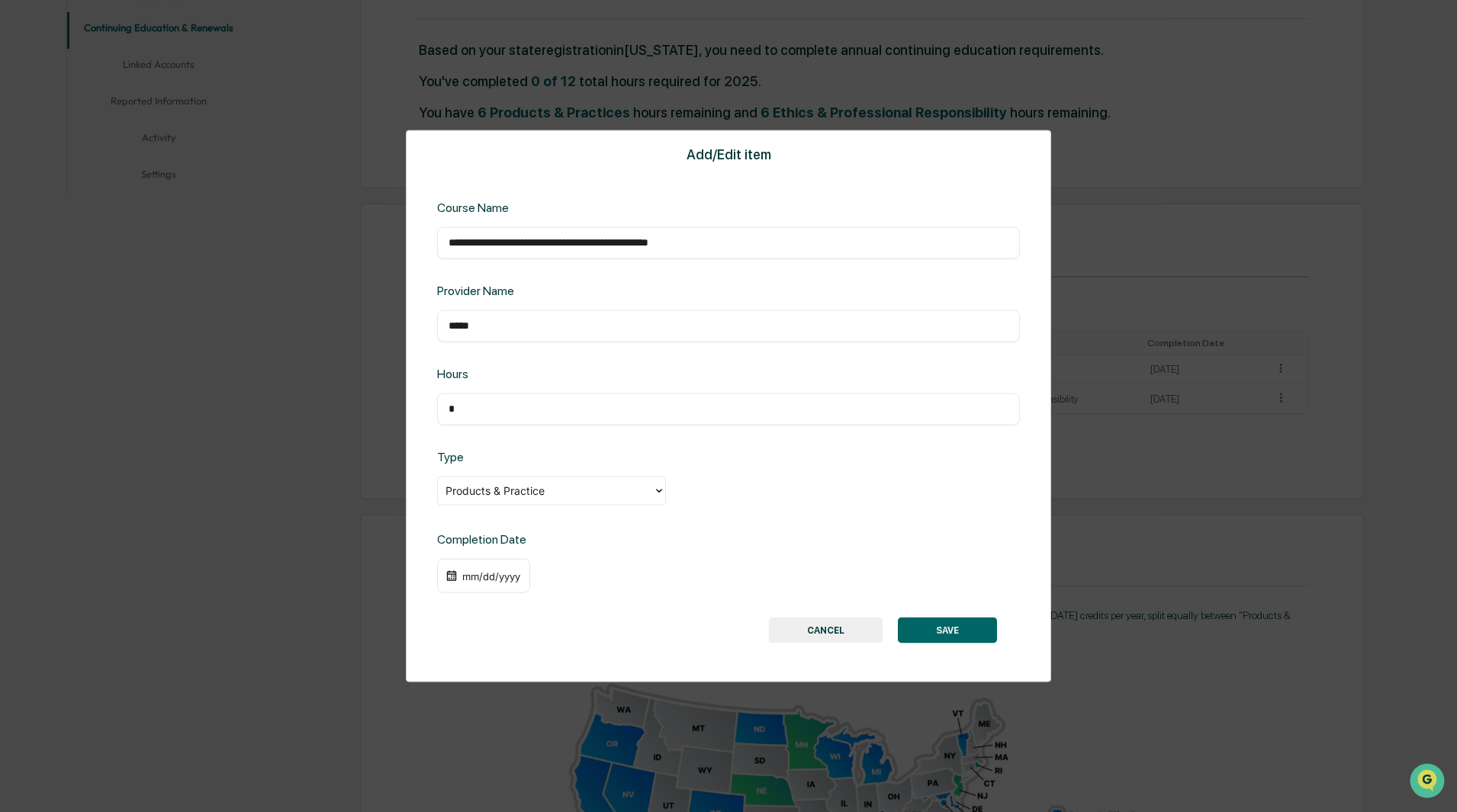
type input "*****"
click at [469, 577] on div "mm/dd/yyyy" at bounding box center [491, 575] width 61 height 12
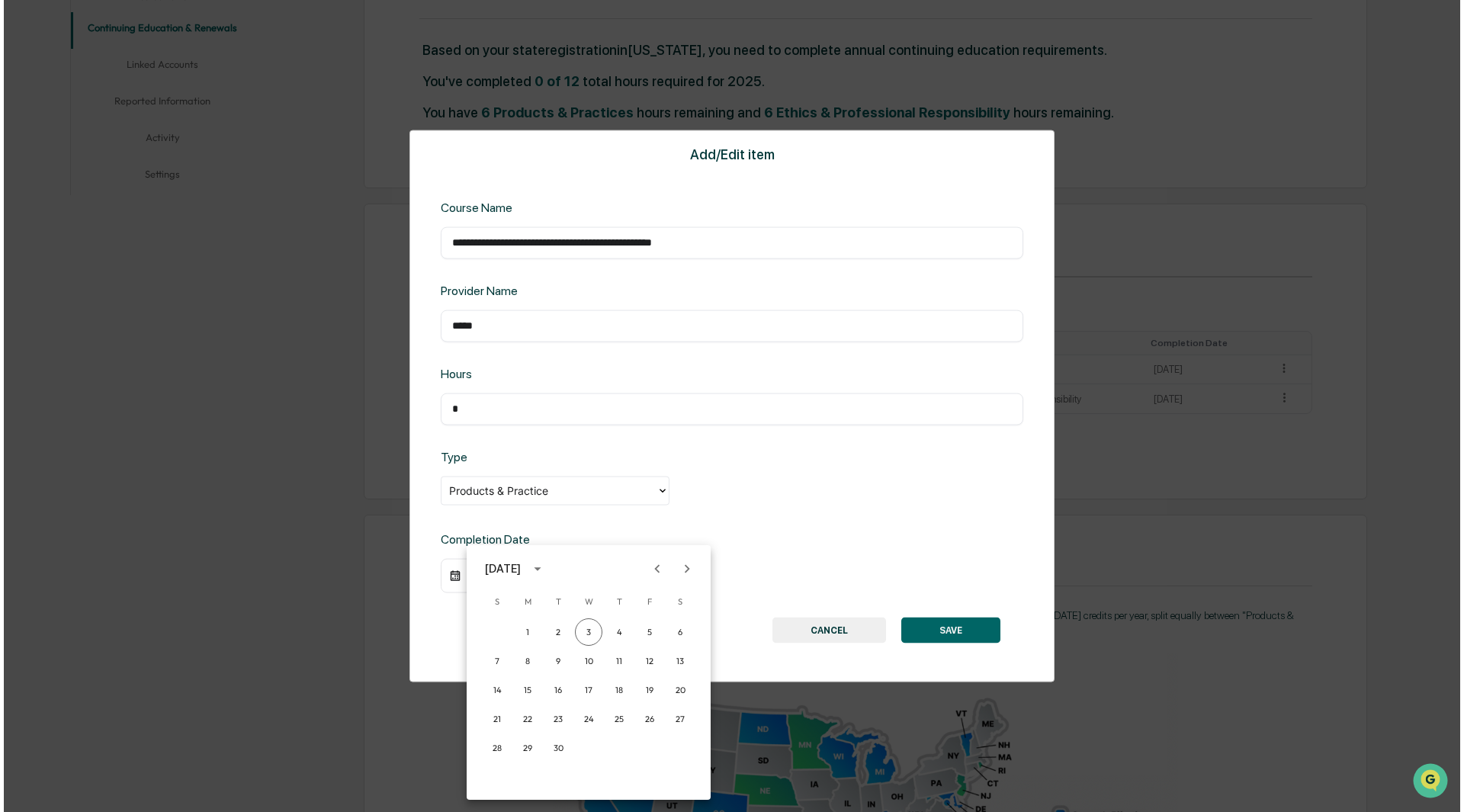
scroll to position [382, 0]
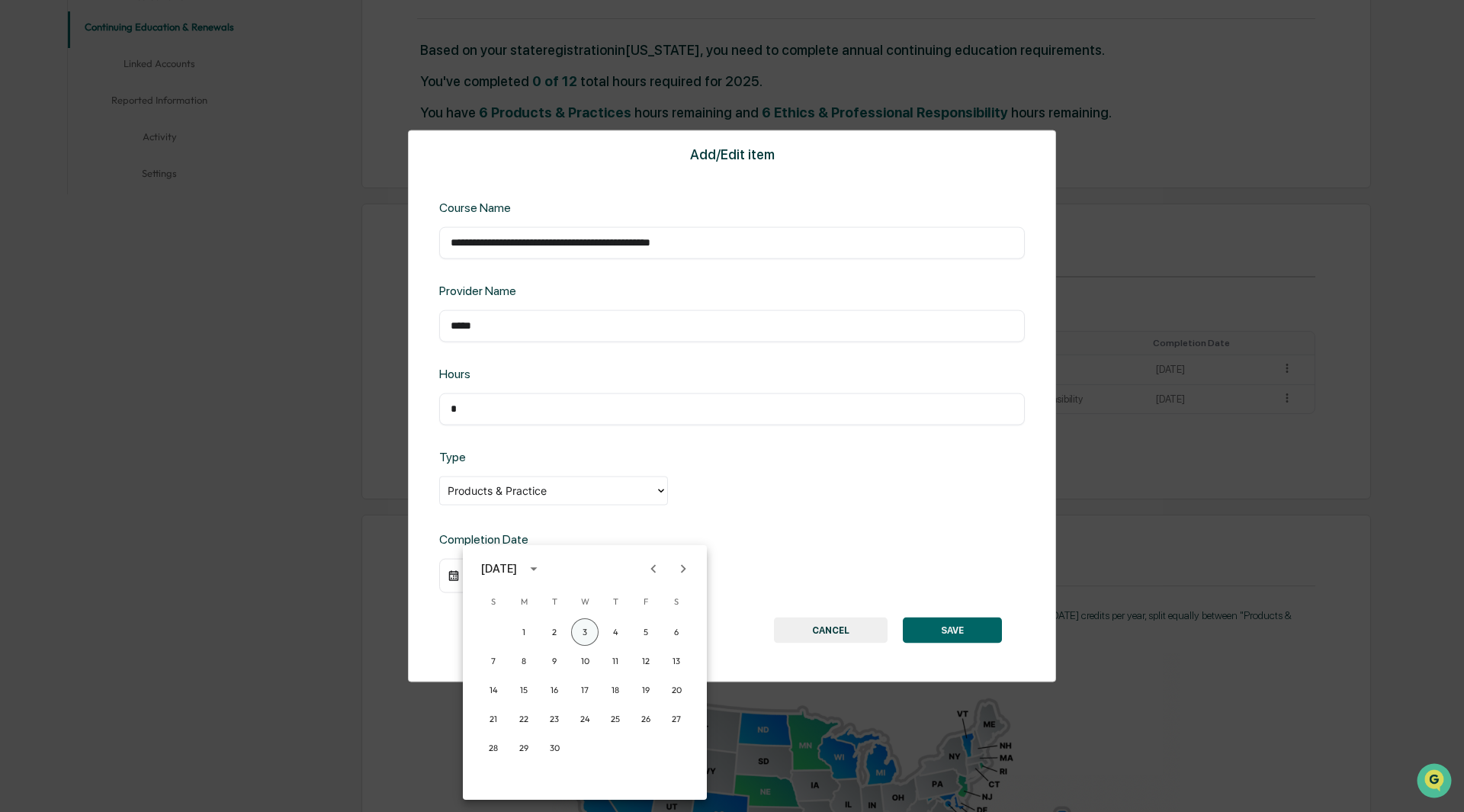
click at [587, 631] on button "3" at bounding box center [585, 632] width 28 height 28
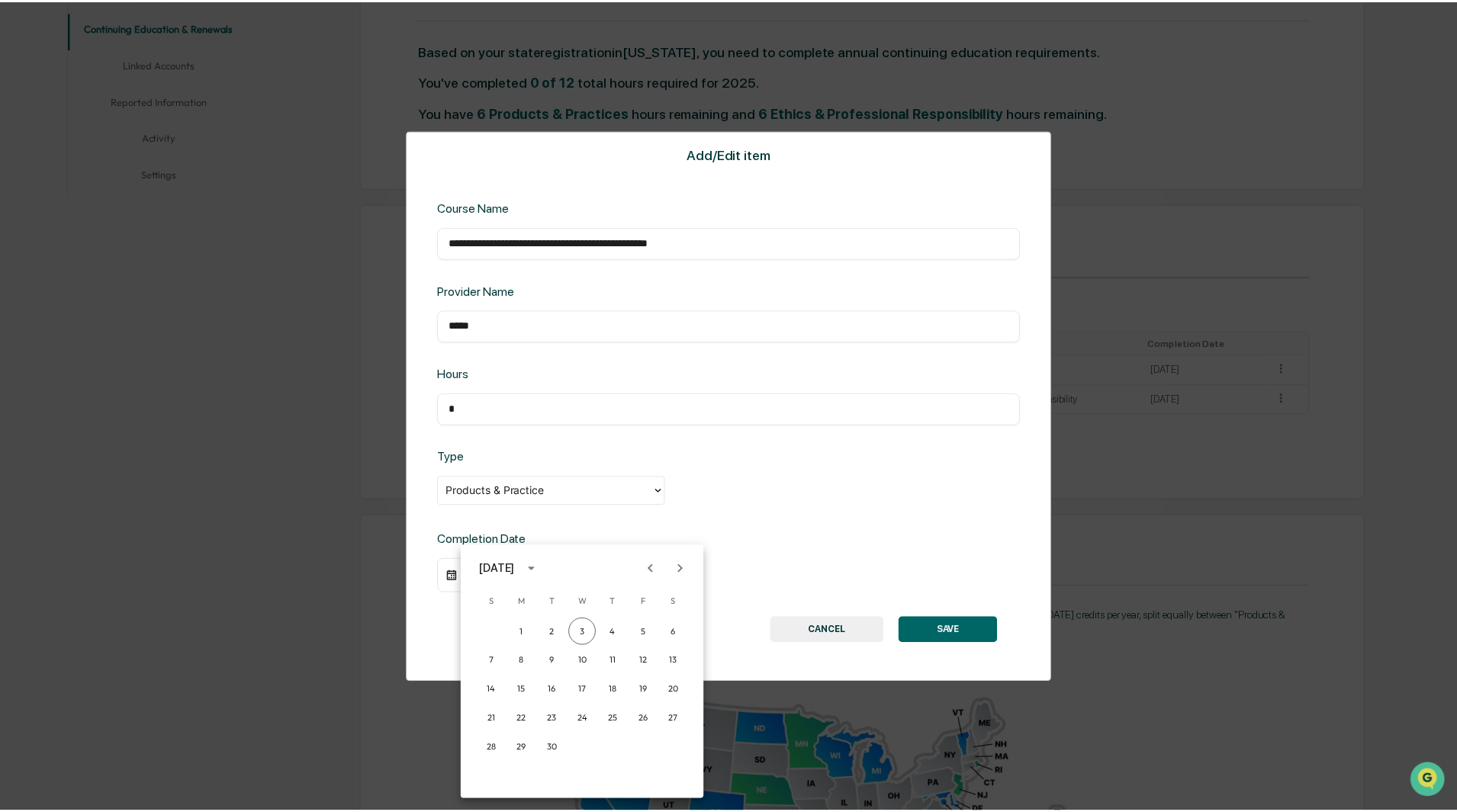
scroll to position [381, 0]
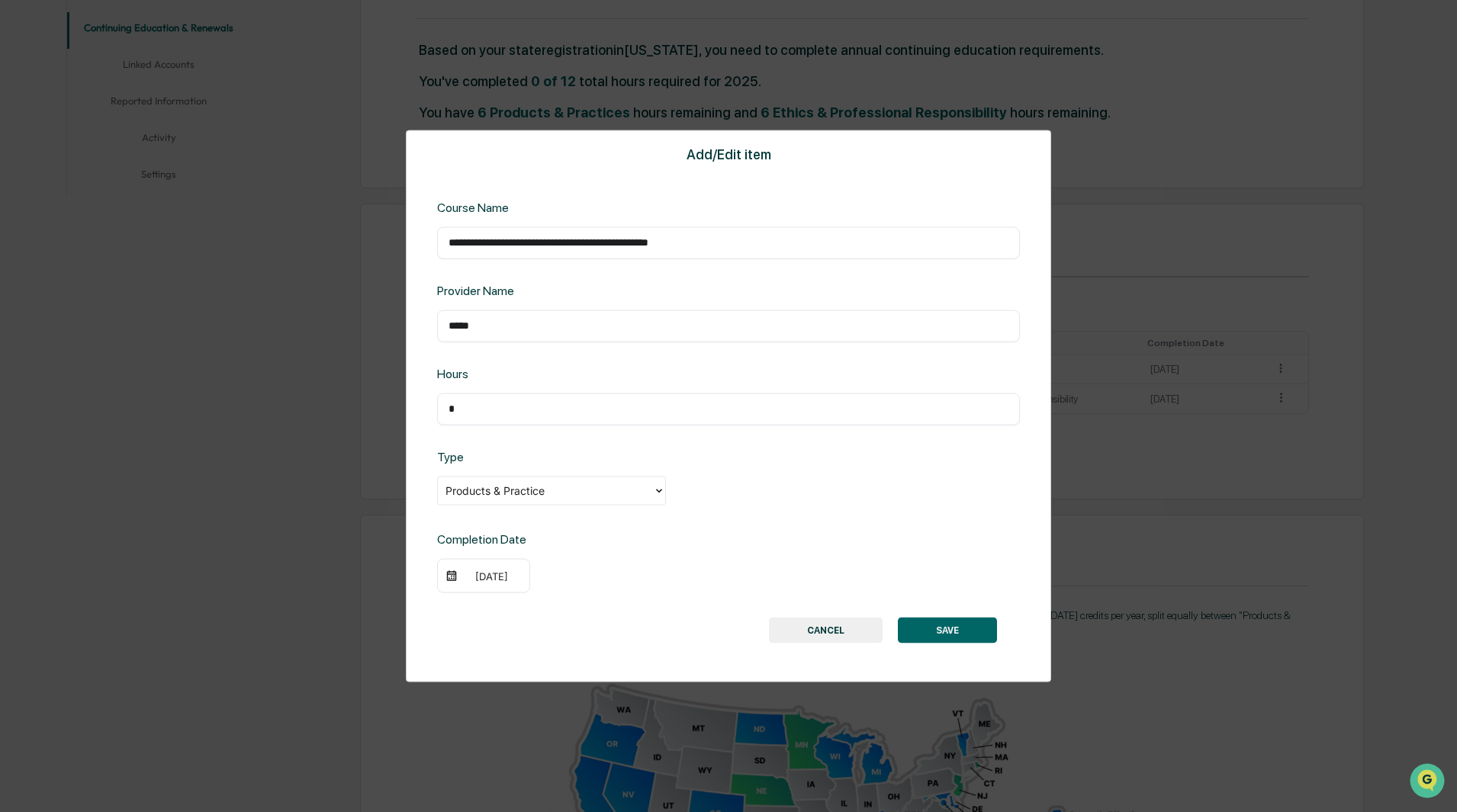
click at [932, 625] on button "SAVE" at bounding box center [947, 630] width 99 height 26
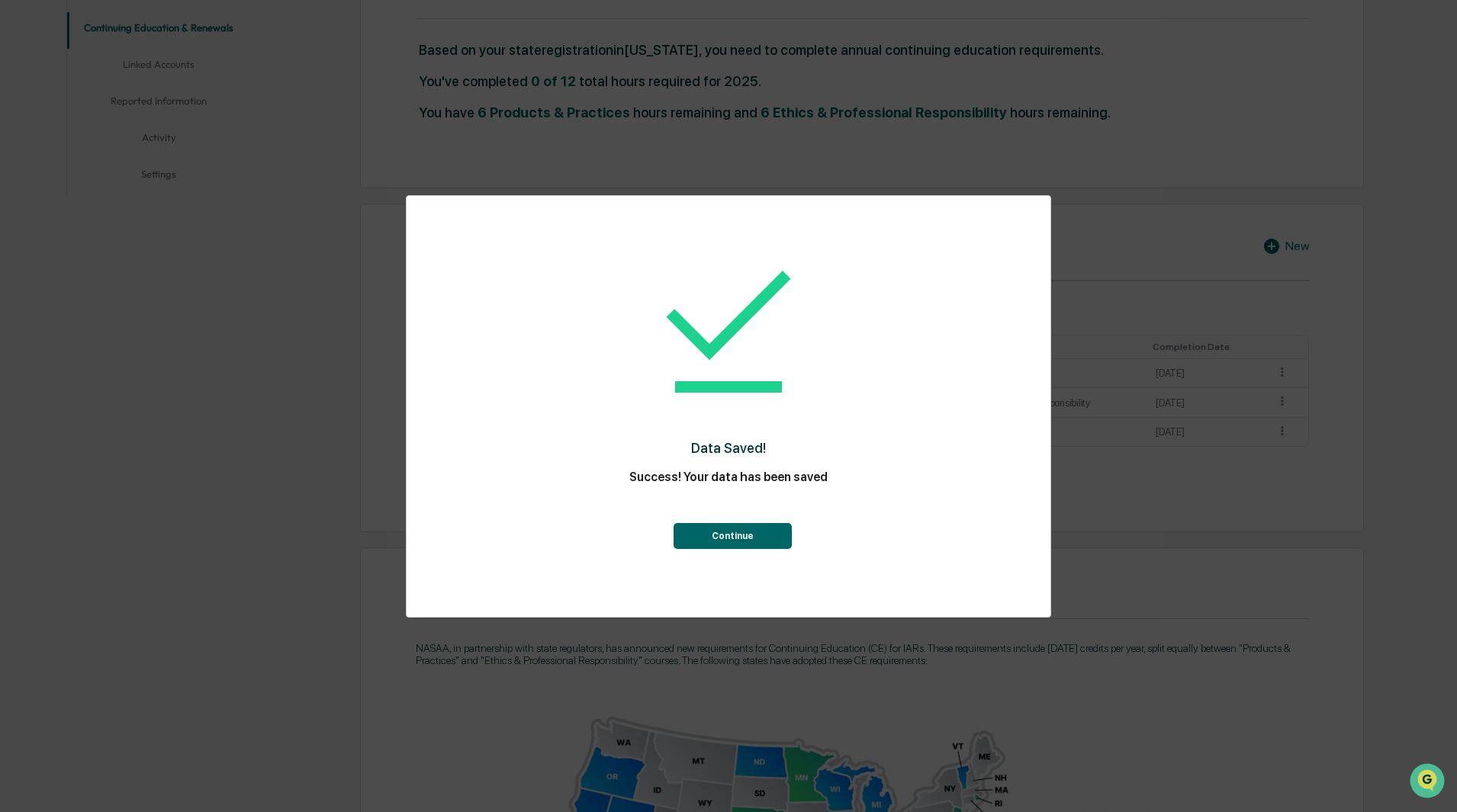
click at [745, 531] on button "Continue" at bounding box center [733, 536] width 118 height 26
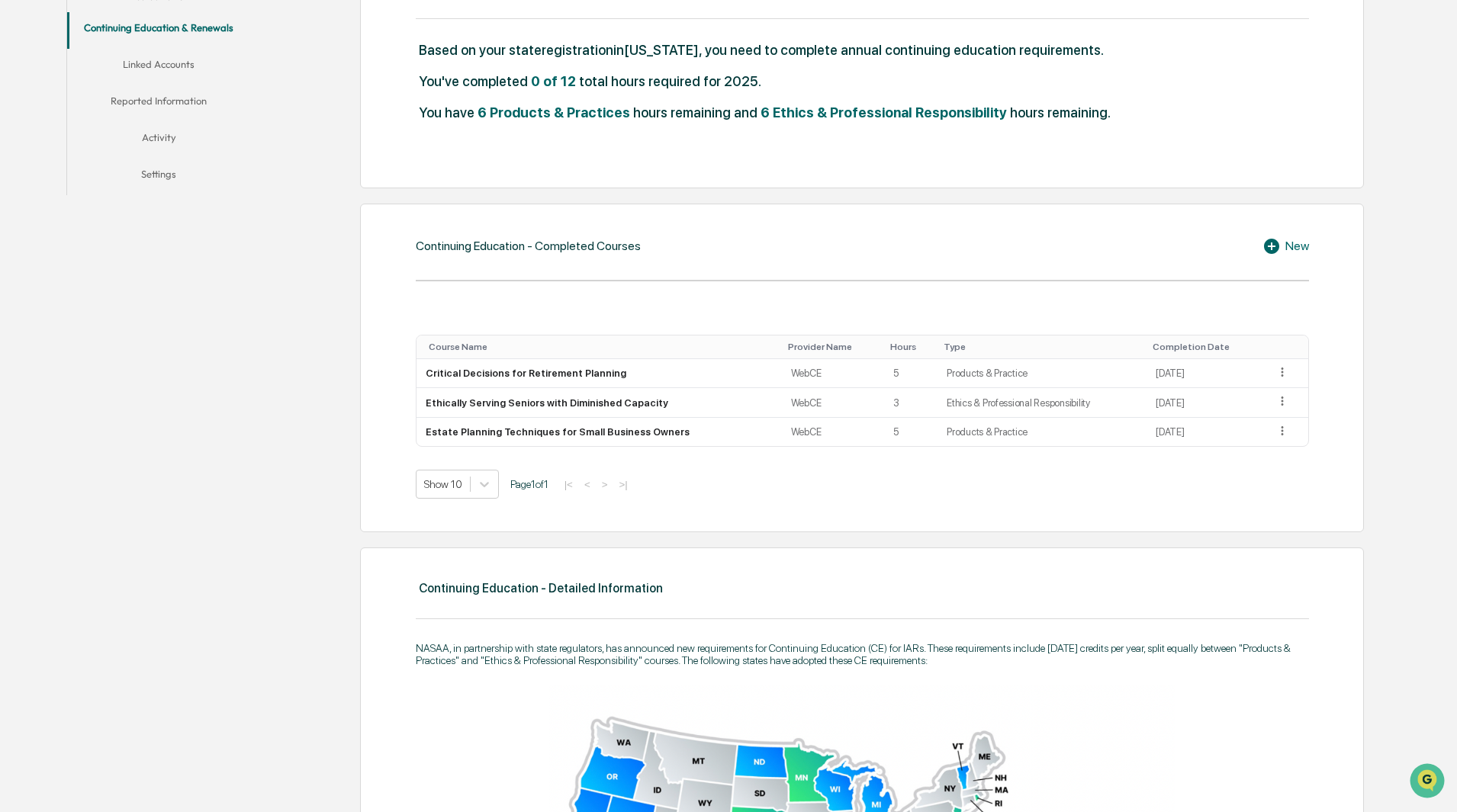
click at [1302, 249] on div "New" at bounding box center [1285, 246] width 46 height 18
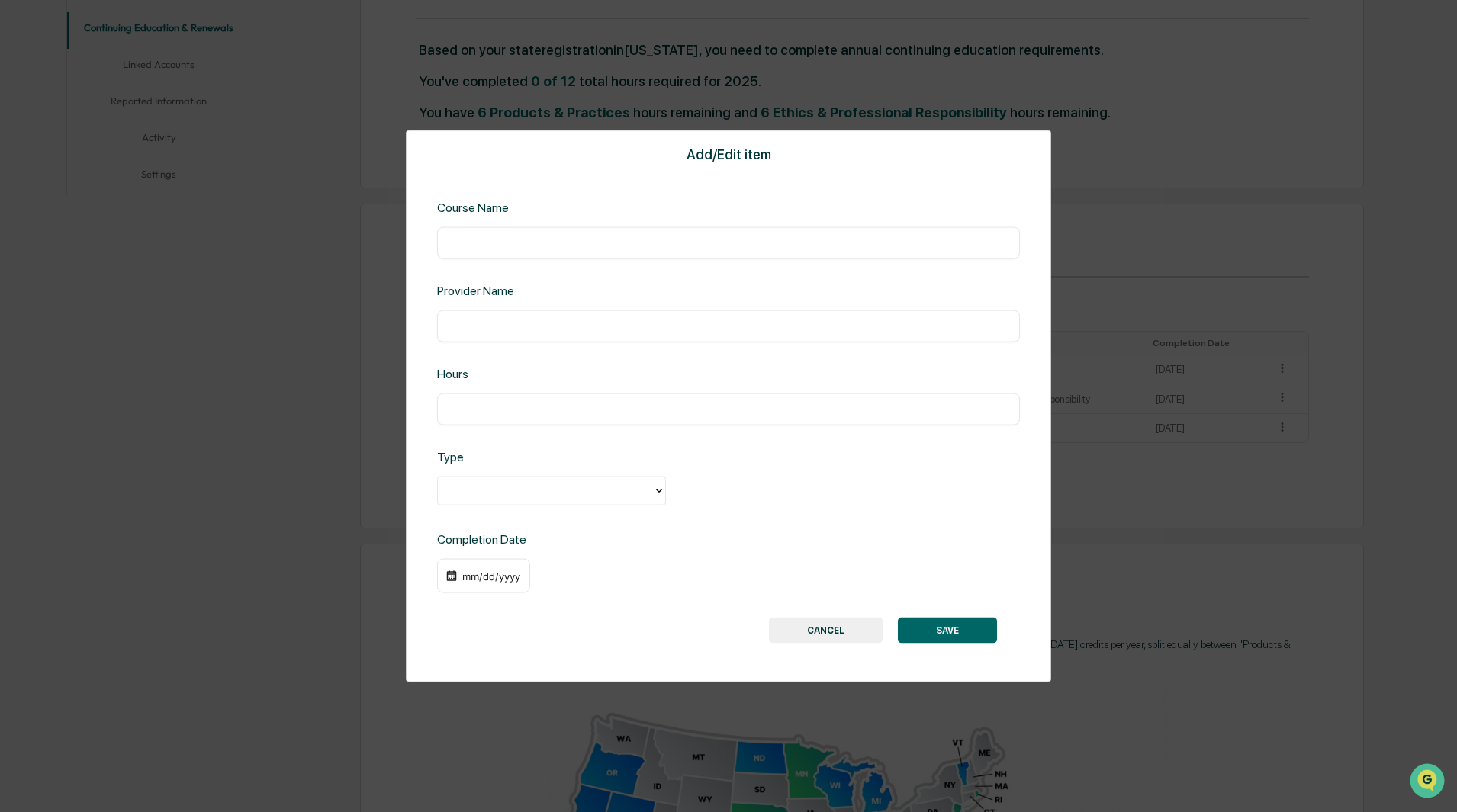
click at [559, 321] on input "text" at bounding box center [728, 325] width 559 height 15
type input "*****"
click at [604, 405] on input "text" at bounding box center [728, 408] width 559 height 15
type input "*"
click at [533, 228] on div "​" at bounding box center [728, 242] width 582 height 32
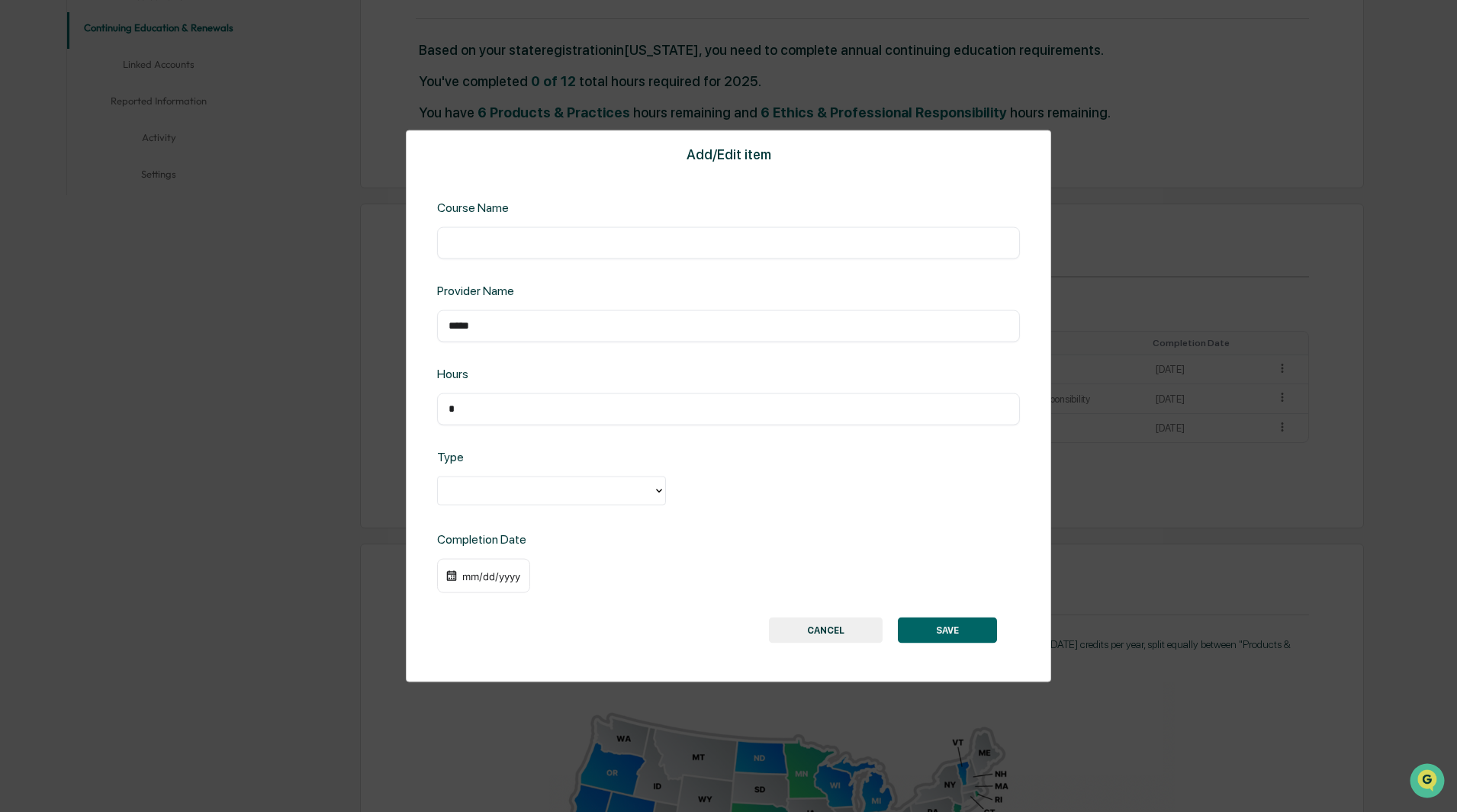
click at [537, 240] on input "text" at bounding box center [728, 242] width 559 height 15
paste input "**********"
type input "**********"
click at [523, 488] on div at bounding box center [545, 491] width 200 height 17
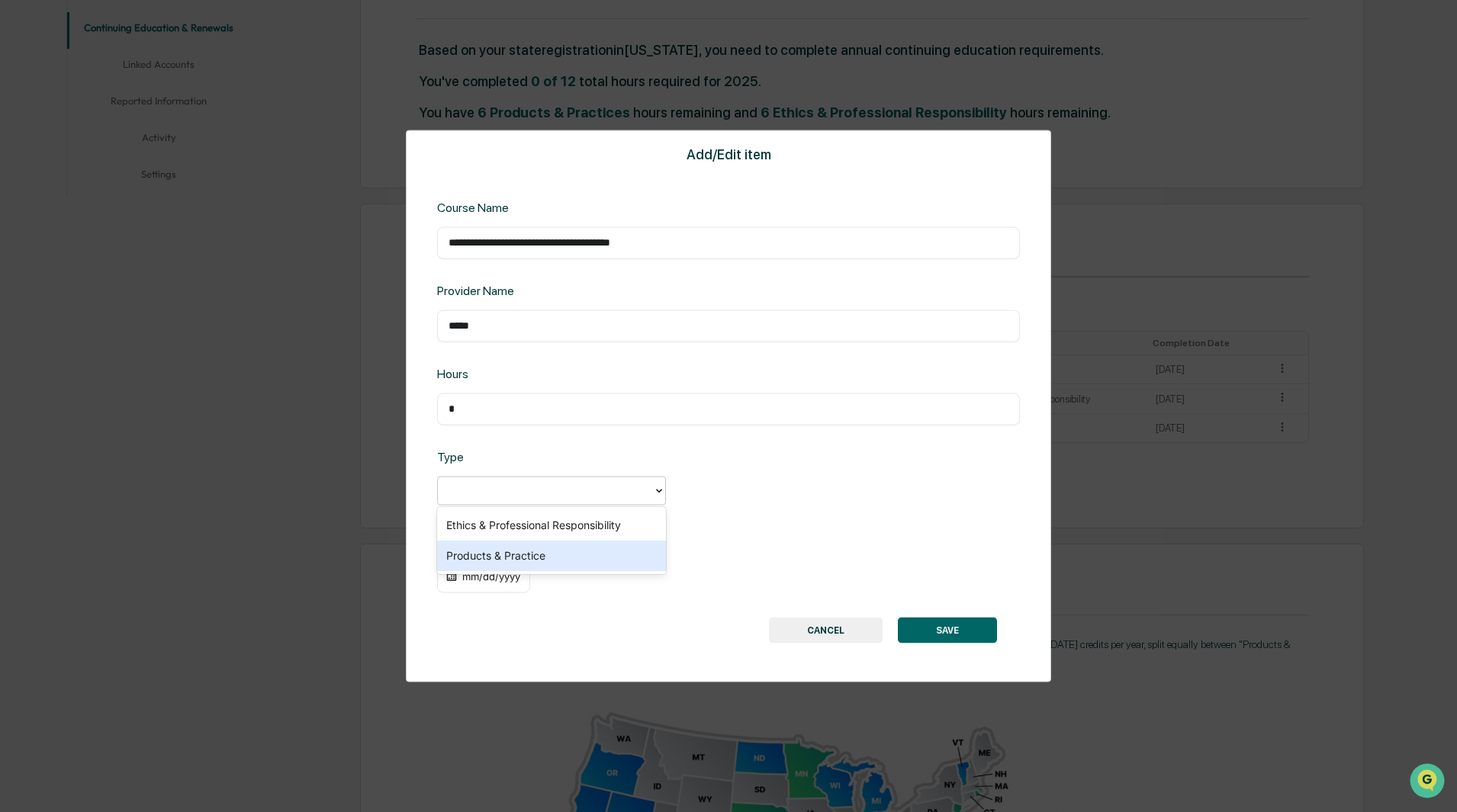
click at [522, 554] on div "Products & Practice" at bounding box center [552, 555] width 229 height 31
click at [475, 576] on div "mm/dd/yyyy" at bounding box center [491, 575] width 61 height 12
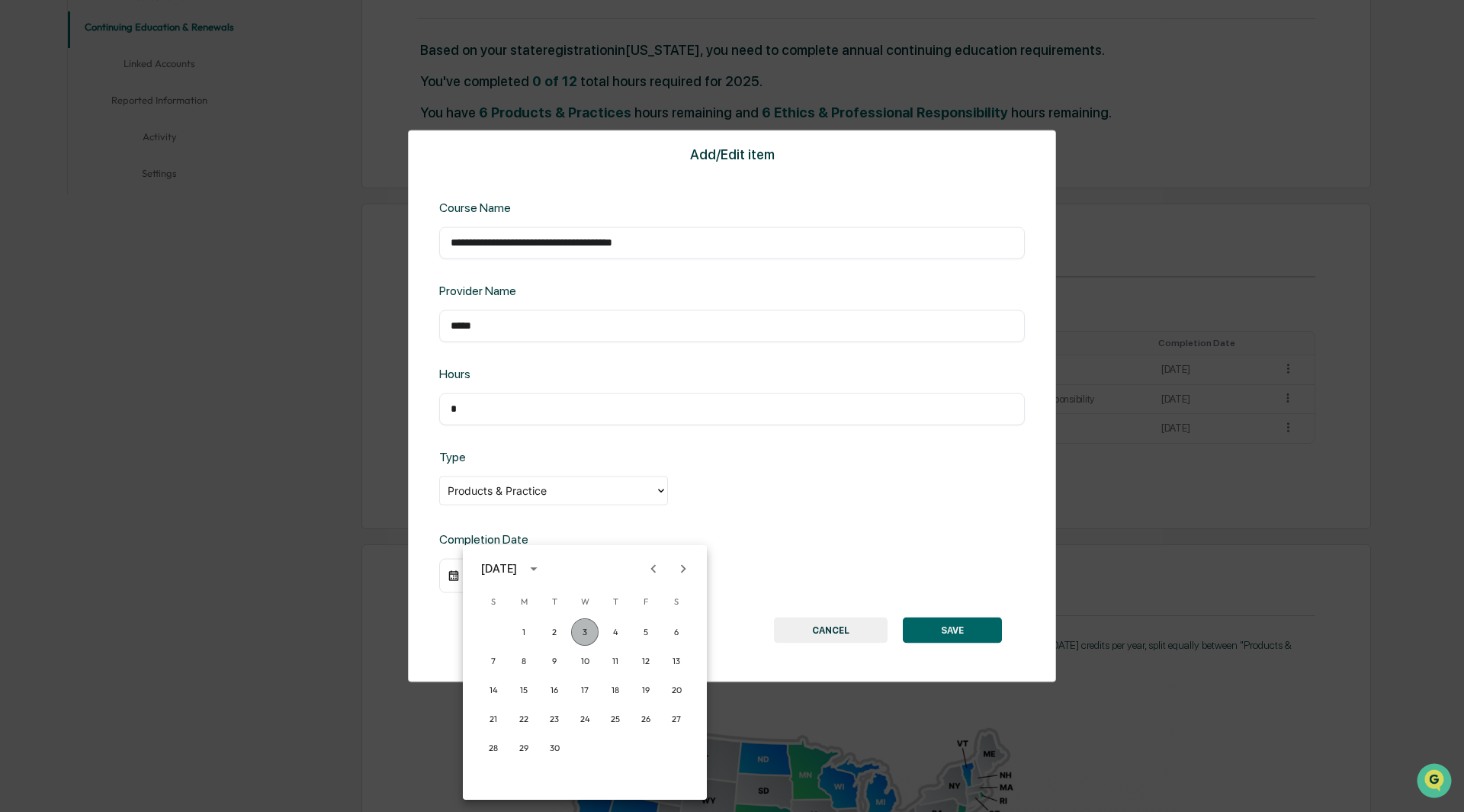
click at [586, 629] on button "3" at bounding box center [585, 632] width 28 height 28
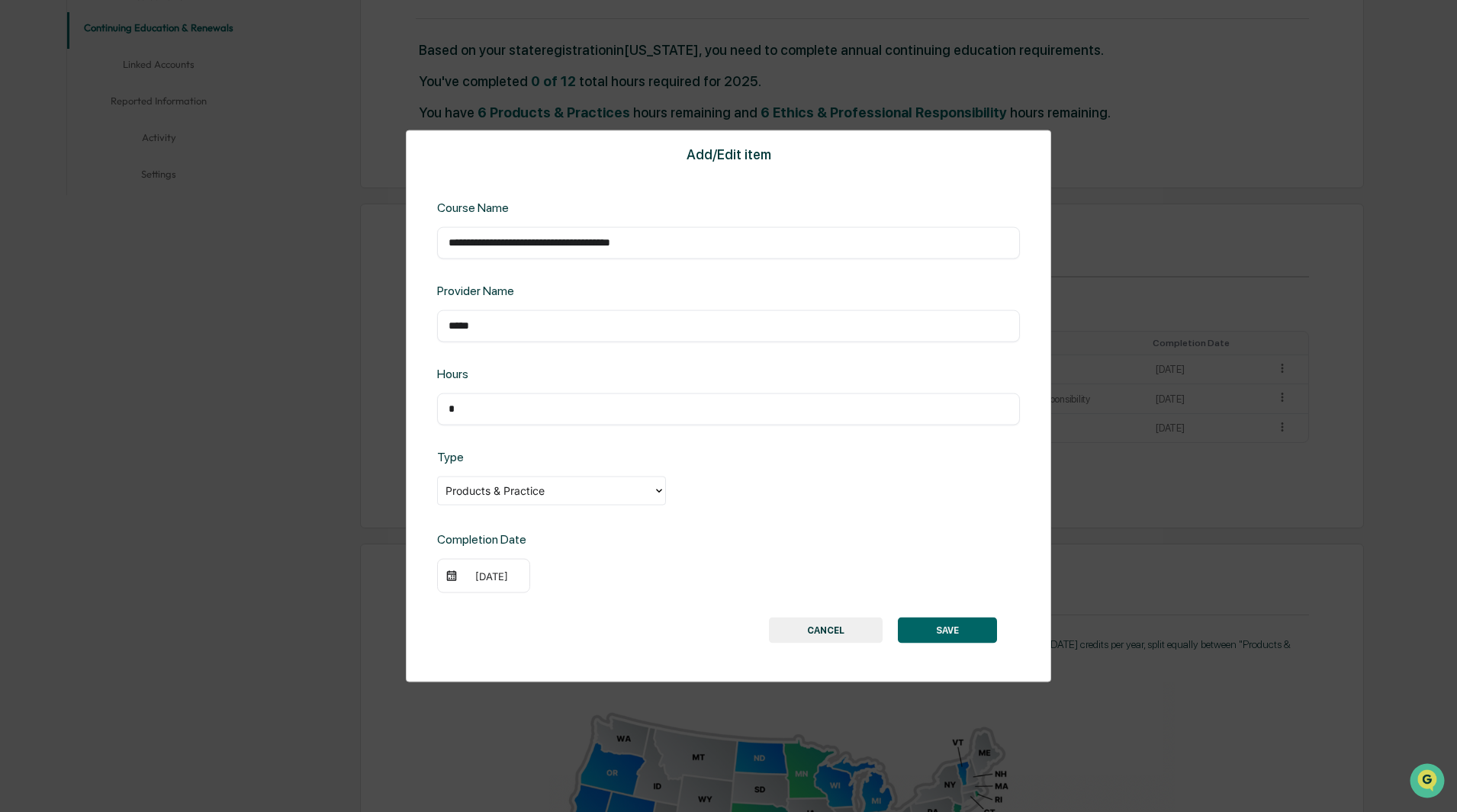
click at [957, 628] on button "SAVE" at bounding box center [947, 630] width 99 height 26
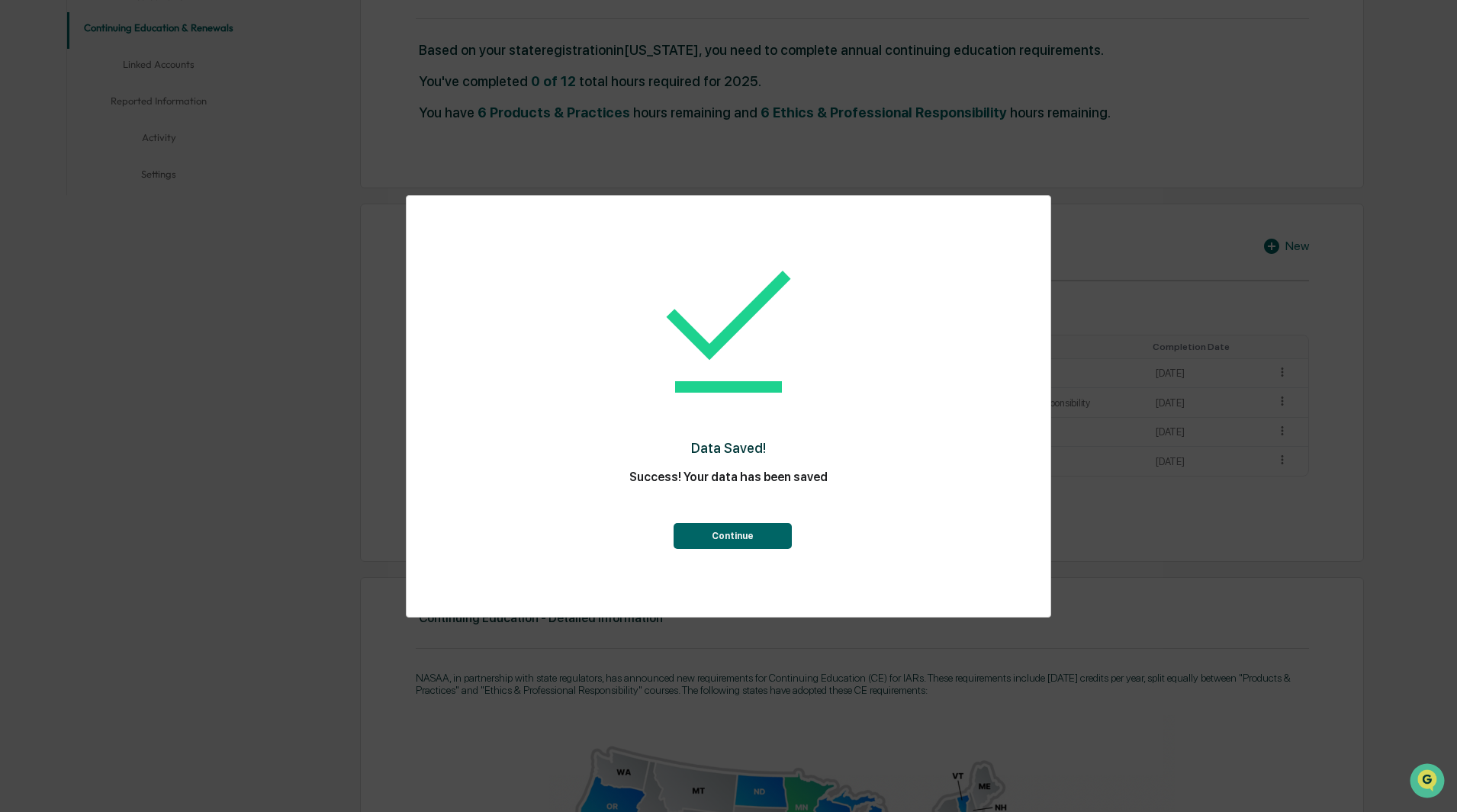
click at [742, 534] on button "Continue" at bounding box center [733, 536] width 118 height 26
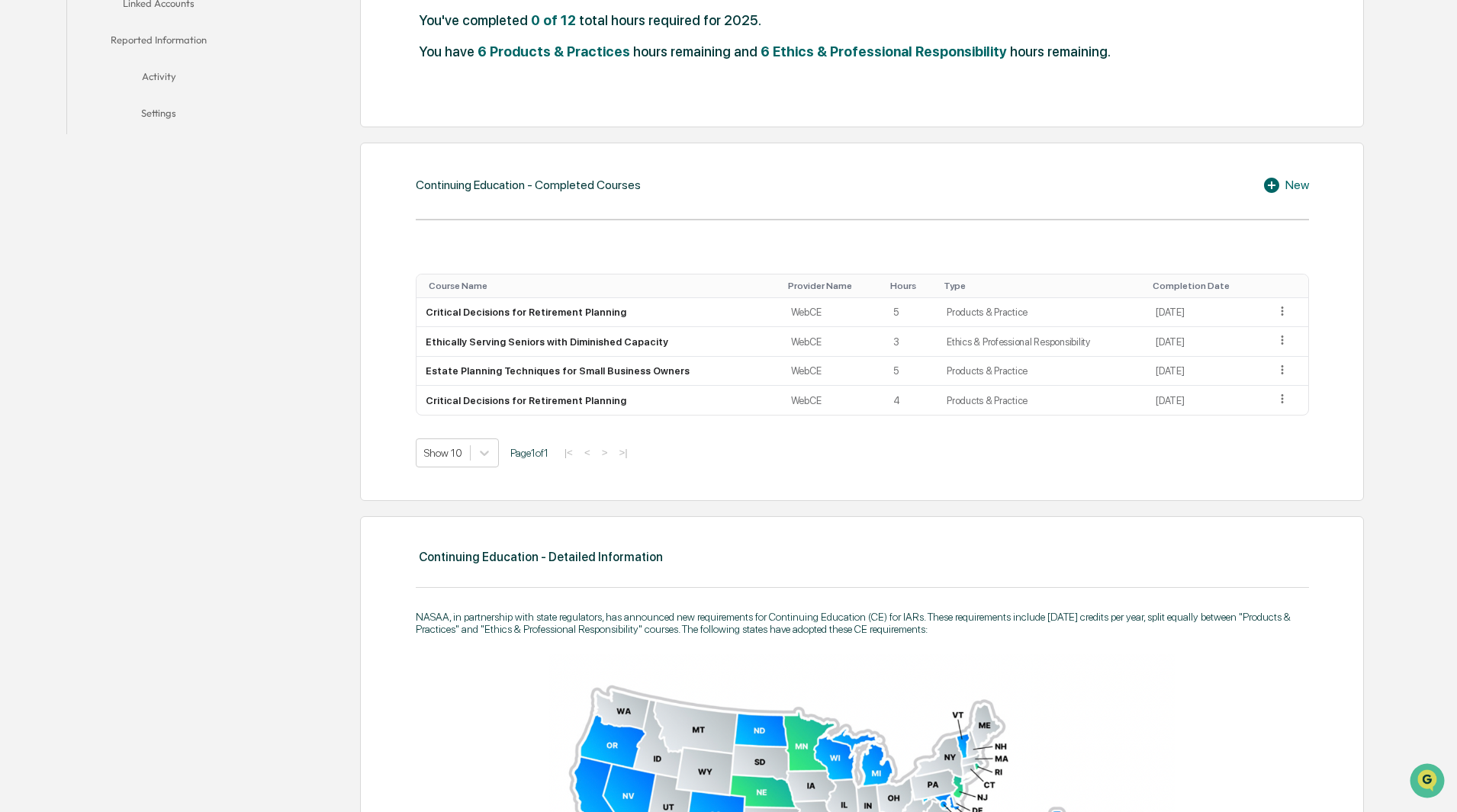
scroll to position [509, 0]
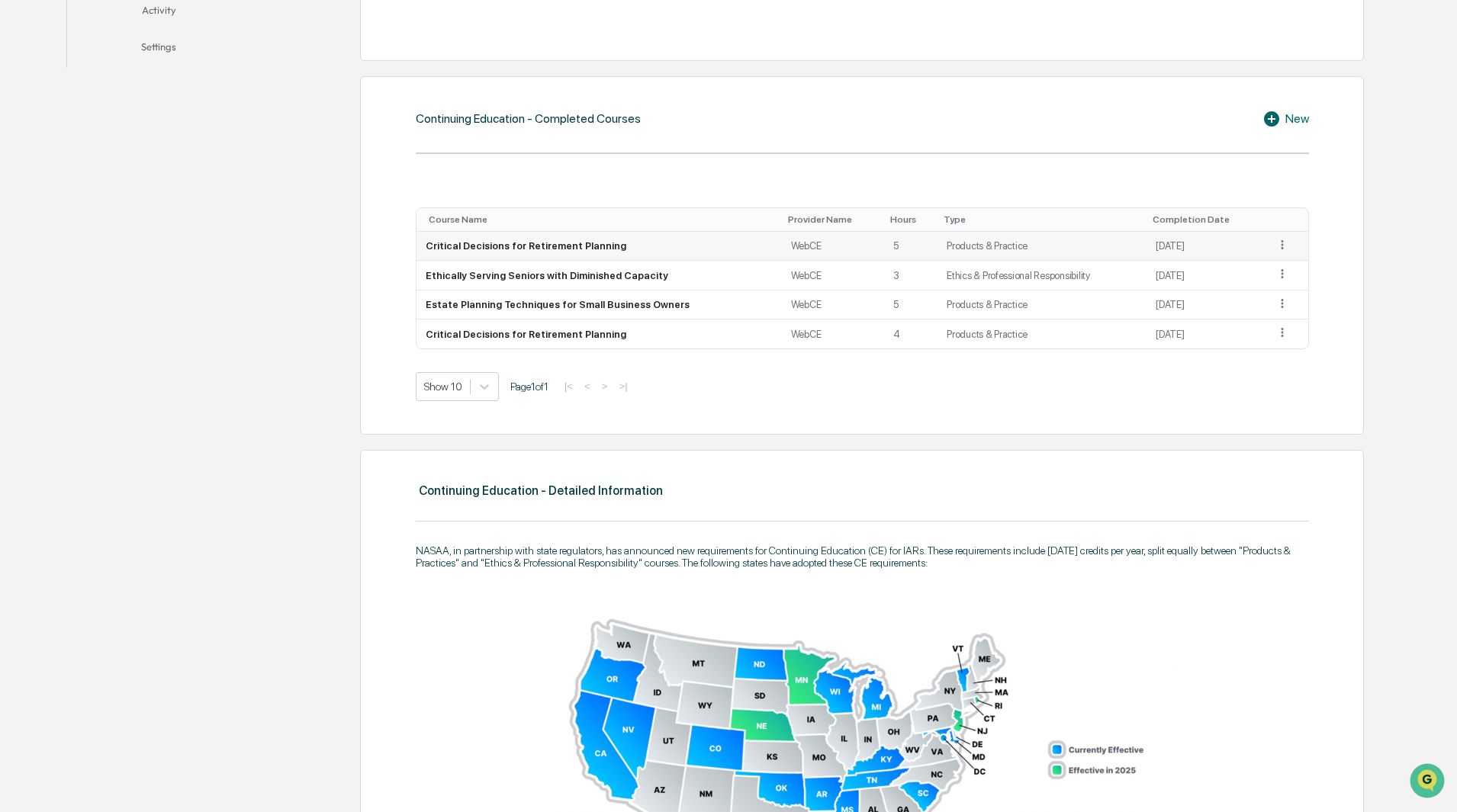
click at [1280, 247] on icon at bounding box center [1282, 245] width 14 height 14
click at [1171, 131] on div "Continuing Education - Completed Courses New Course Name Provider Name Hours Ty…" at bounding box center [862, 255] width 1004 height 358
click at [1301, 119] on div "New" at bounding box center [1285, 118] width 46 height 18
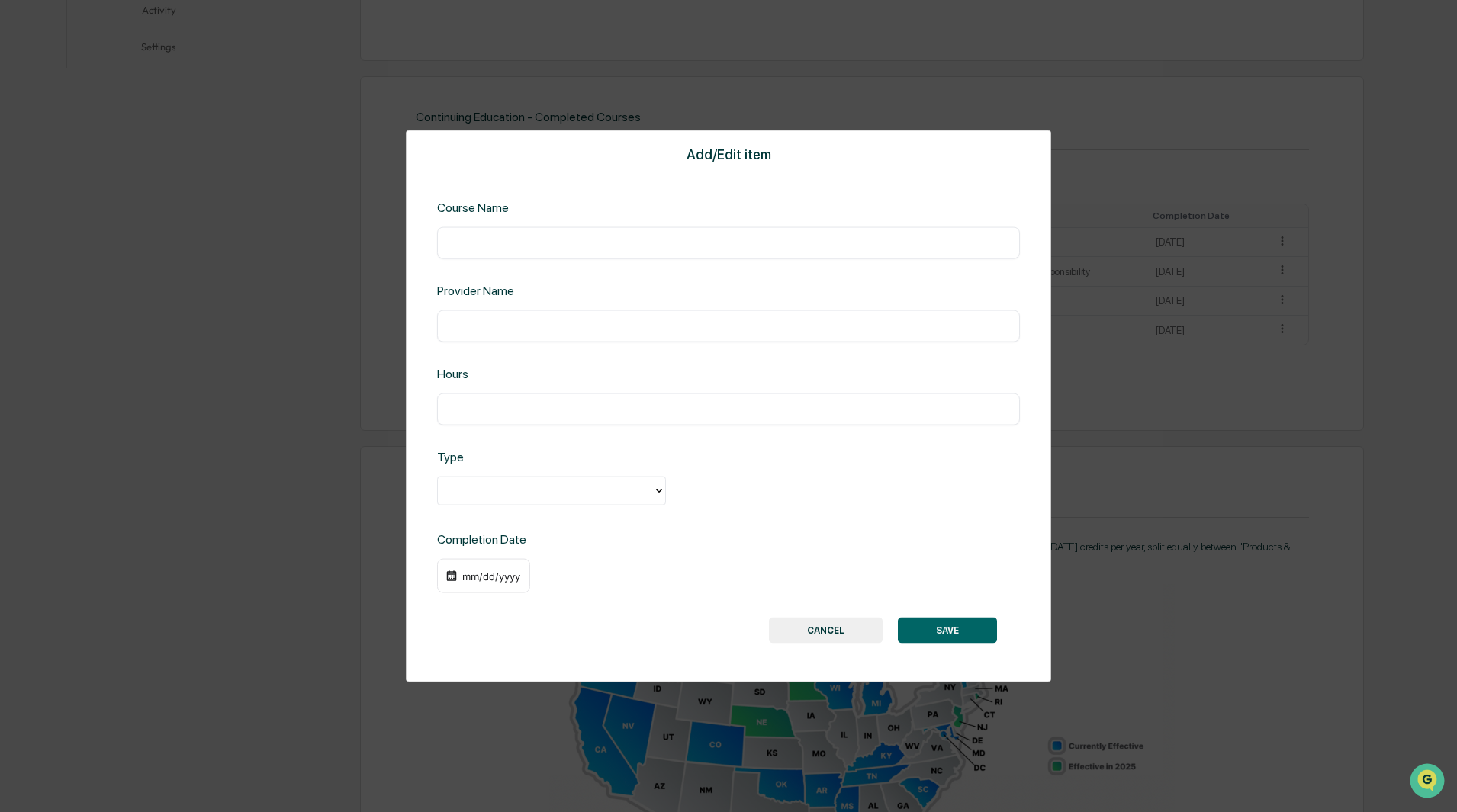
click at [552, 410] on input "text" at bounding box center [728, 408] width 559 height 15
click at [452, 415] on input "text" at bounding box center [728, 408] width 559 height 15
type input "*"
click at [513, 500] on div at bounding box center [545, 491] width 215 height 24
click at [530, 534] on div "Ethics & Professional Responsibility" at bounding box center [552, 525] width 229 height 31
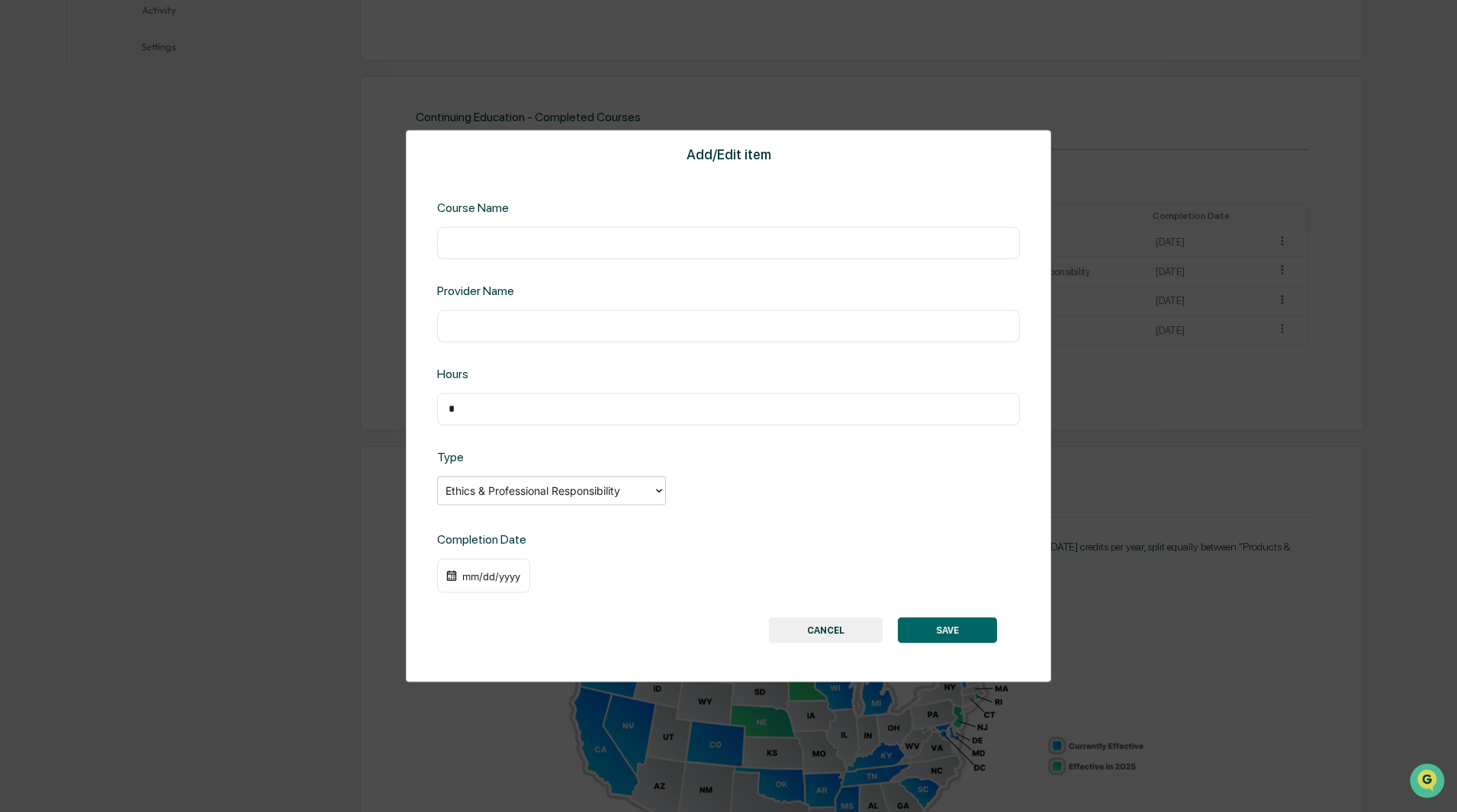
click at [500, 325] on input "text" at bounding box center [728, 325] width 559 height 15
type input "*****"
click at [590, 234] on div "​" at bounding box center [728, 242] width 582 height 32
click at [598, 248] on input "text" at bounding box center [728, 242] width 559 height 15
paste input "**********"
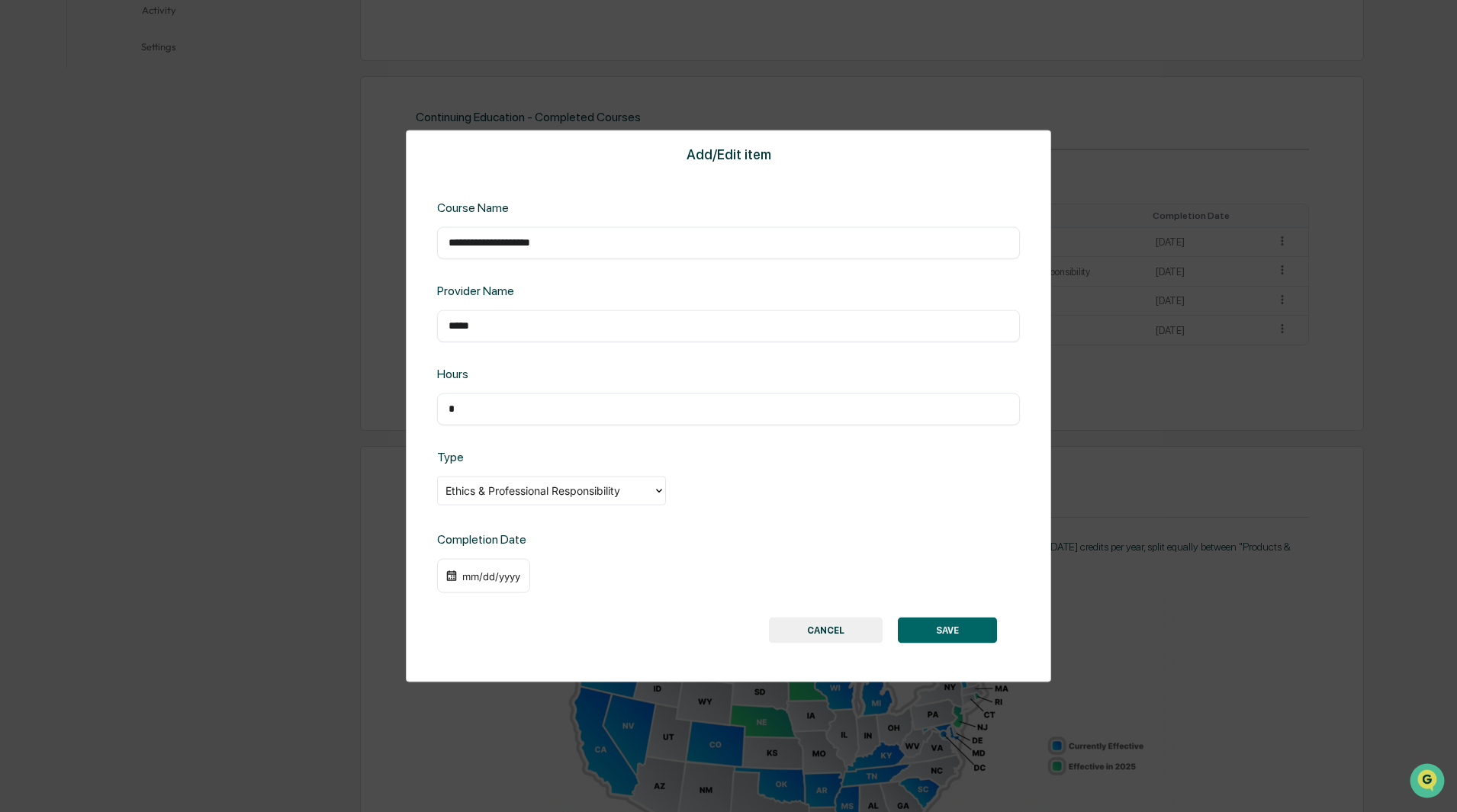
type input "**********"
click at [968, 629] on button "SAVE" at bounding box center [947, 630] width 99 height 26
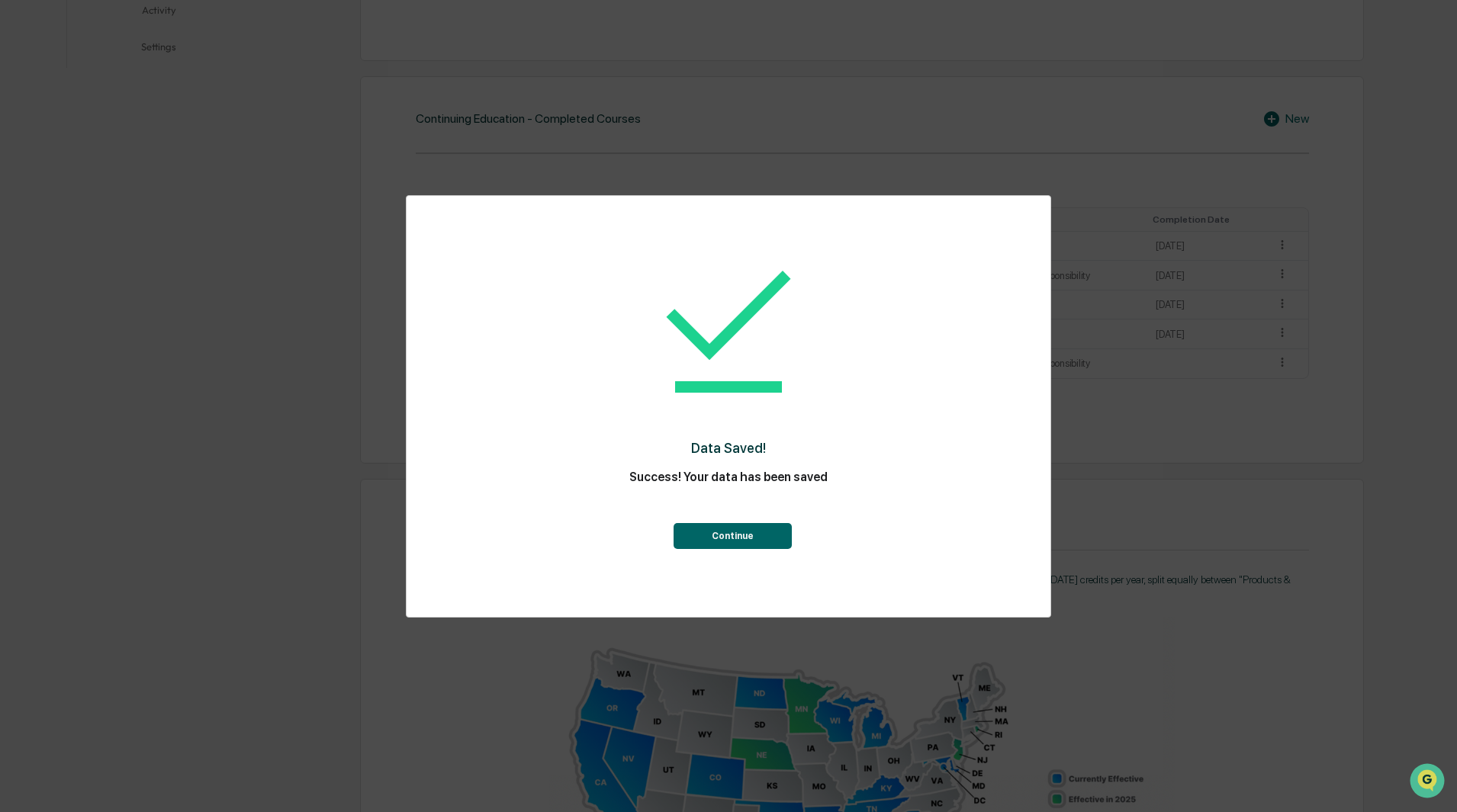
click at [727, 530] on button "Continue" at bounding box center [733, 536] width 118 height 26
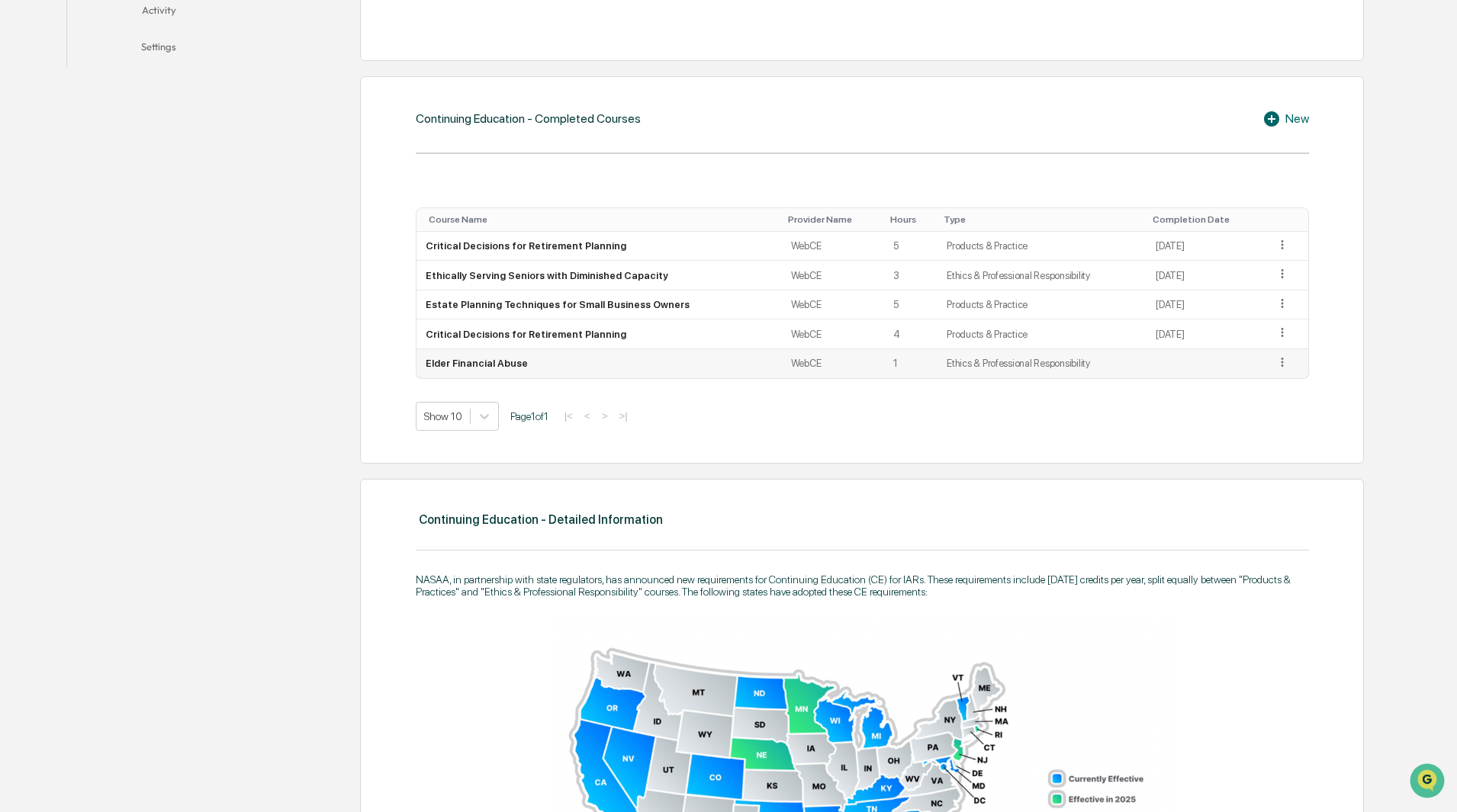
click at [1285, 366] on icon at bounding box center [1282, 362] width 14 height 14
click at [1252, 387] on div "Edit" at bounding box center [1265, 384] width 49 height 24
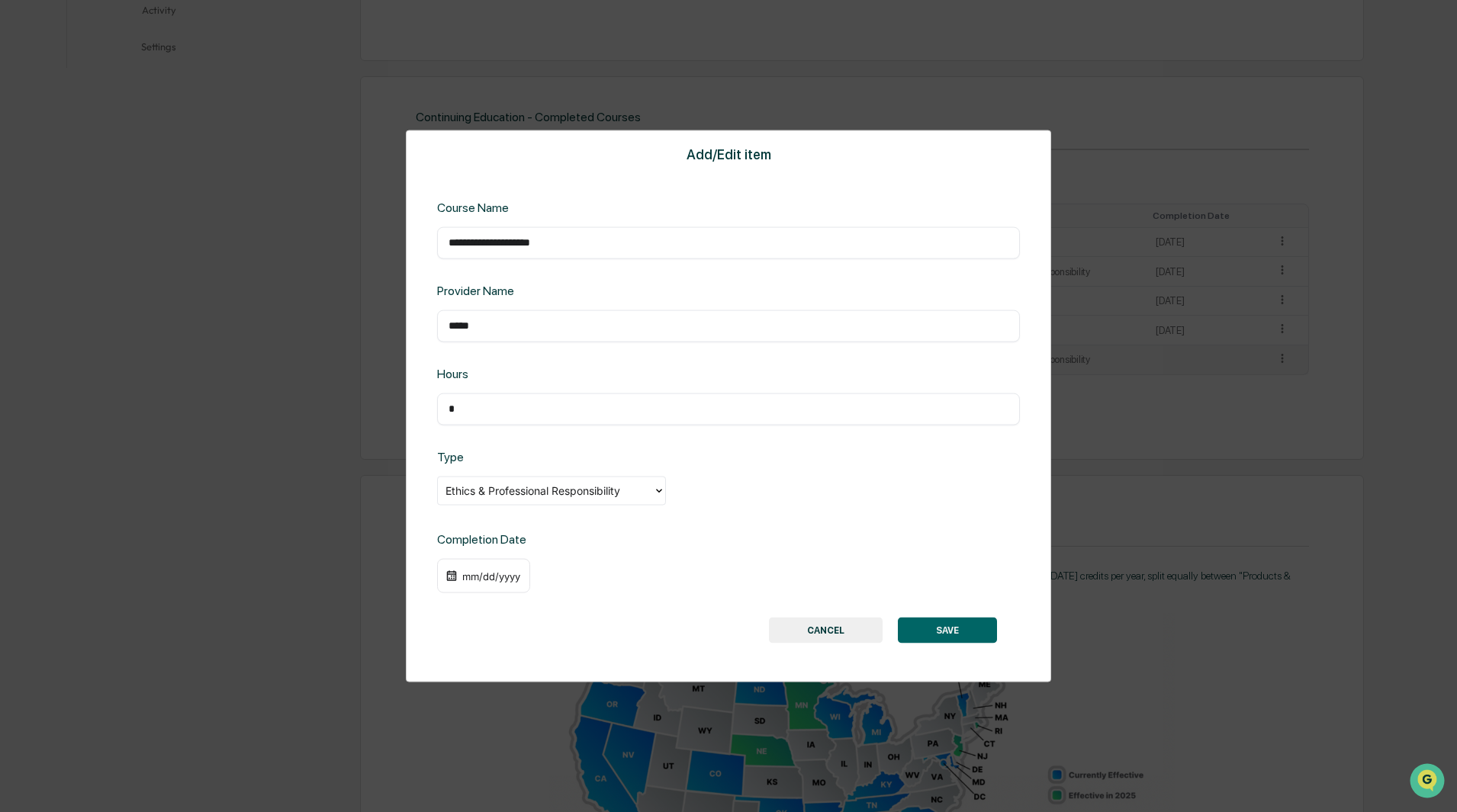
click at [478, 578] on div "mm/dd/yyyy" at bounding box center [491, 575] width 61 height 12
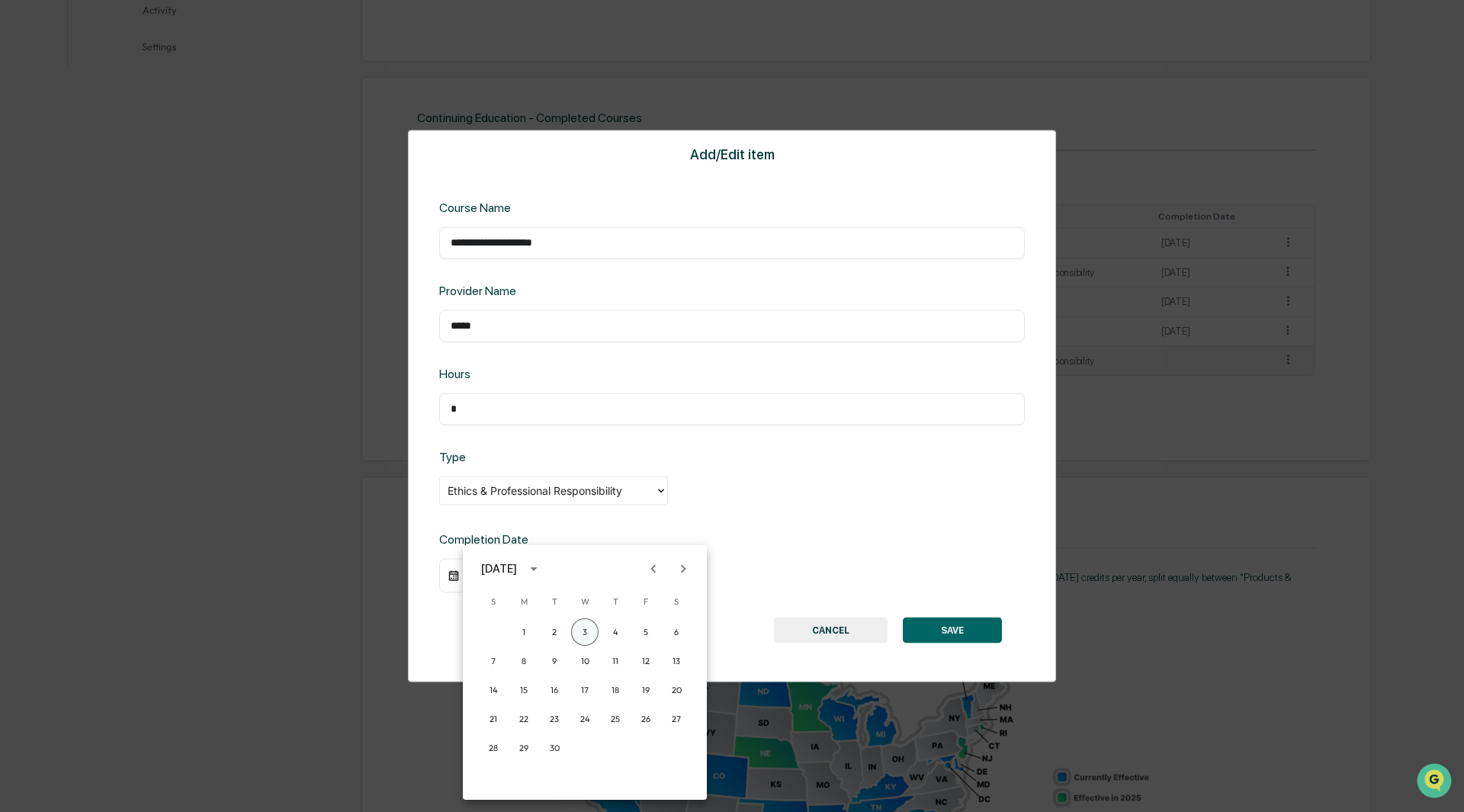
click at [593, 632] on button "3" at bounding box center [585, 632] width 28 height 28
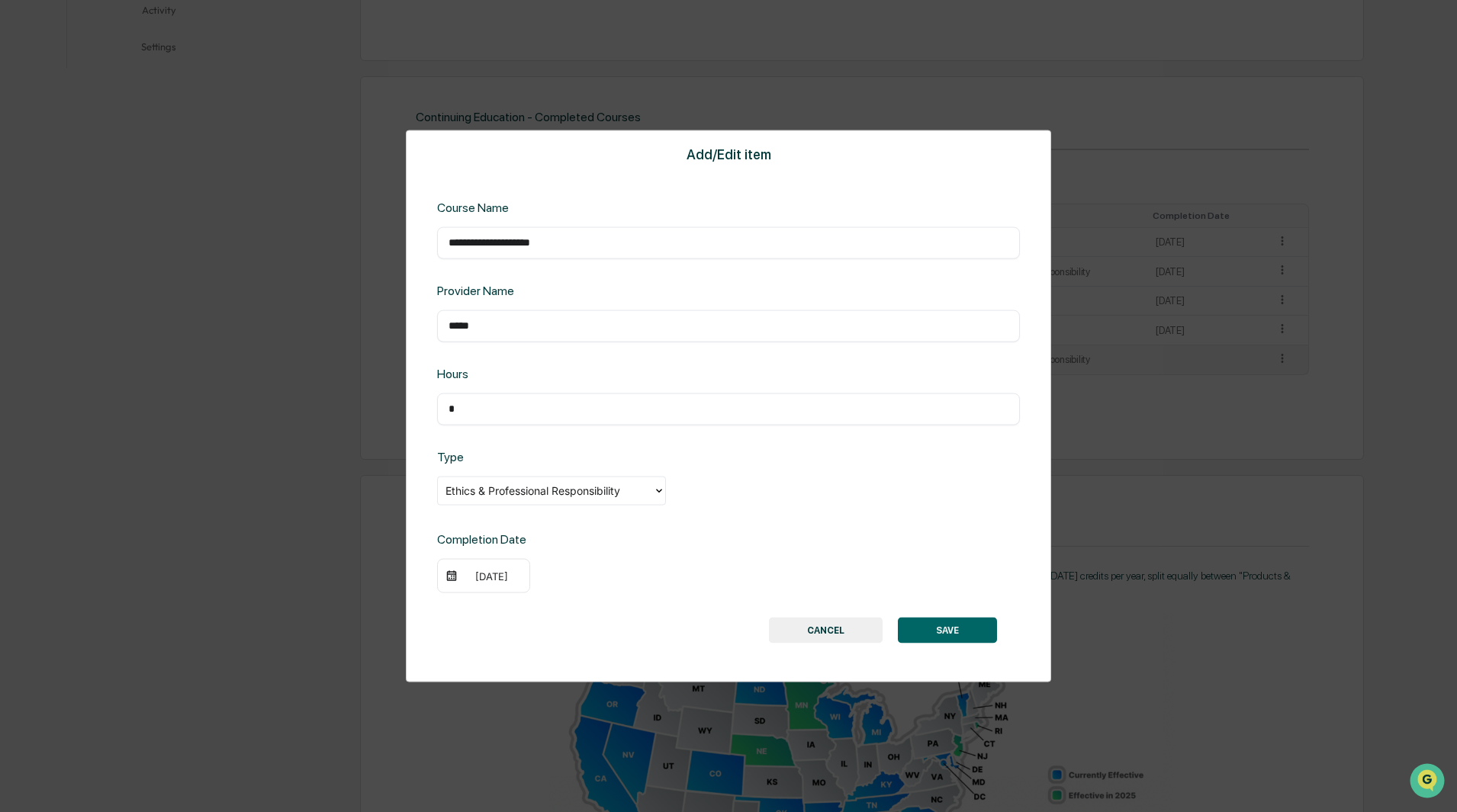
click at [961, 632] on button "SAVE" at bounding box center [947, 630] width 99 height 26
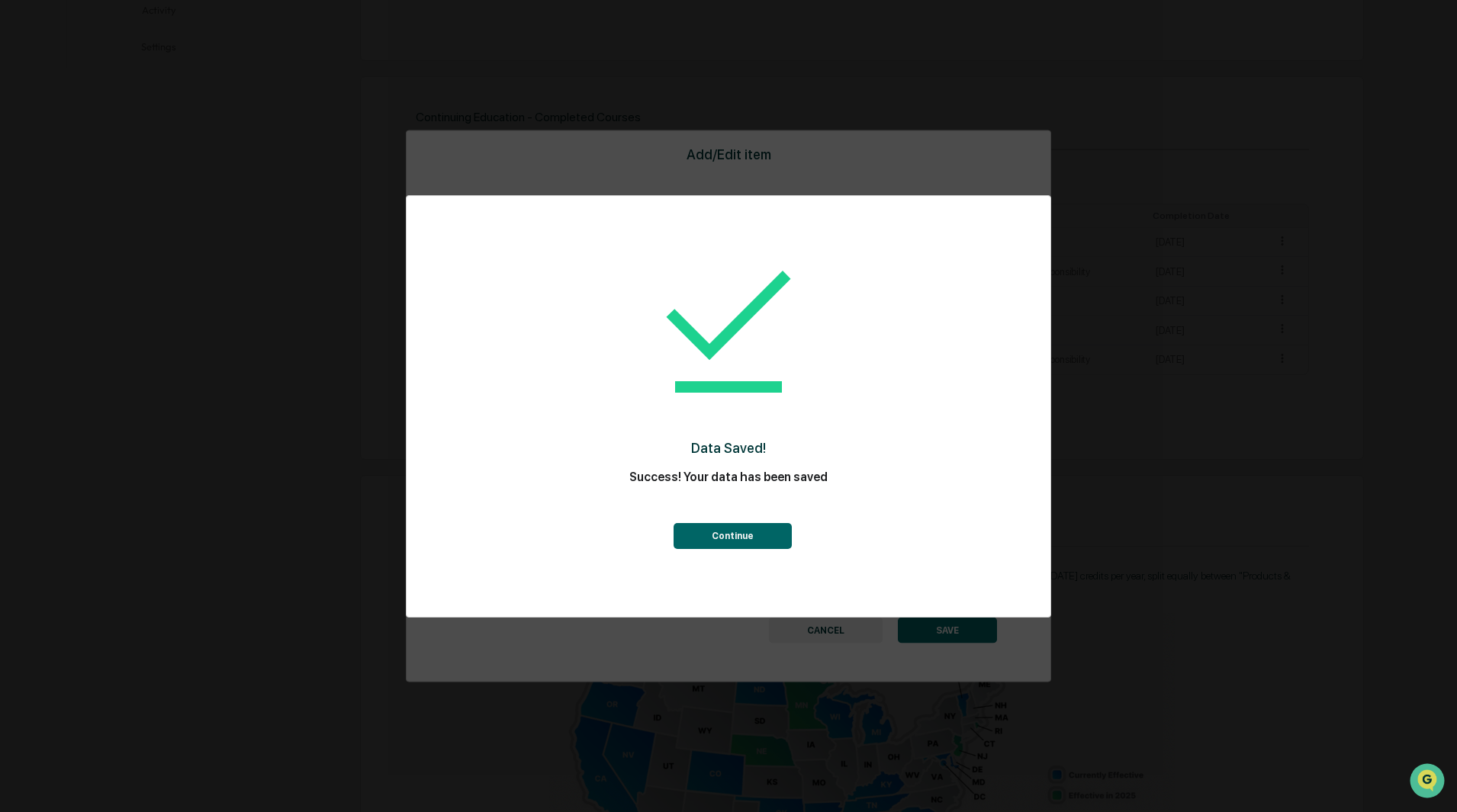
click at [745, 547] on button "Continue" at bounding box center [733, 536] width 118 height 26
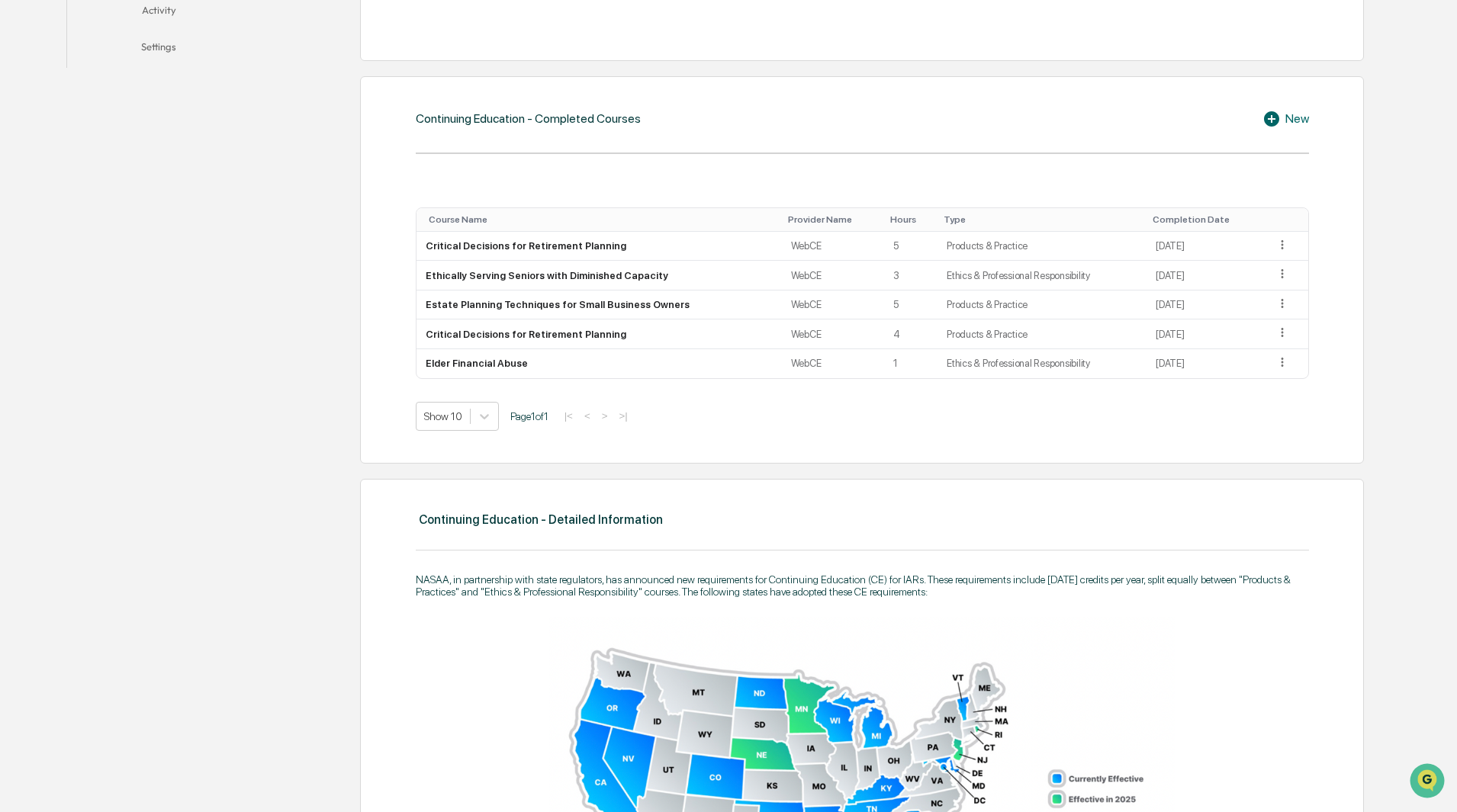
click at [1283, 127] on icon at bounding box center [1273, 118] width 23 height 18
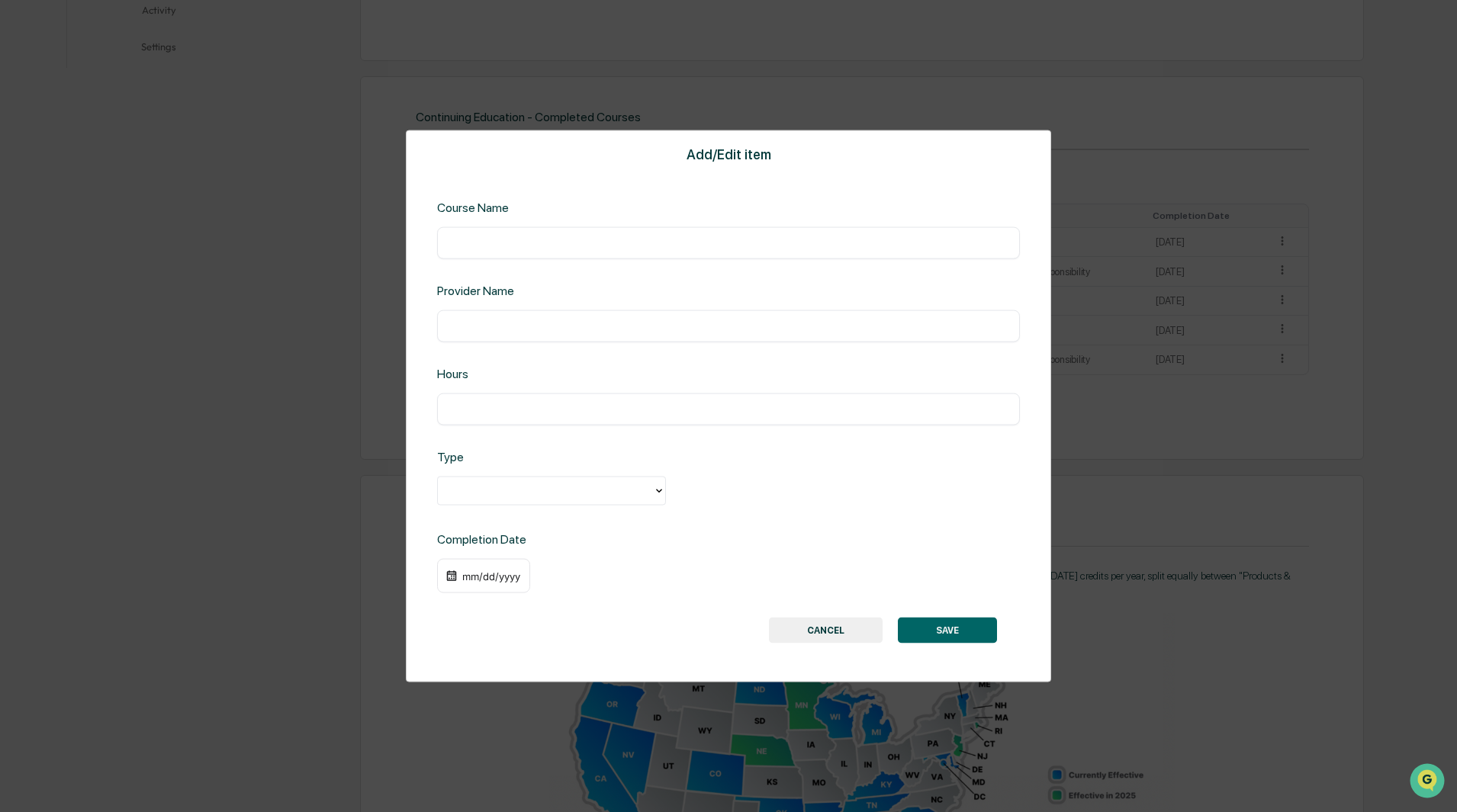
click at [495, 249] on input "text" at bounding box center [728, 242] width 559 height 15
paste input "**********"
type input "**********"
click at [540, 332] on input "text" at bounding box center [728, 325] width 559 height 15
type input "*****"
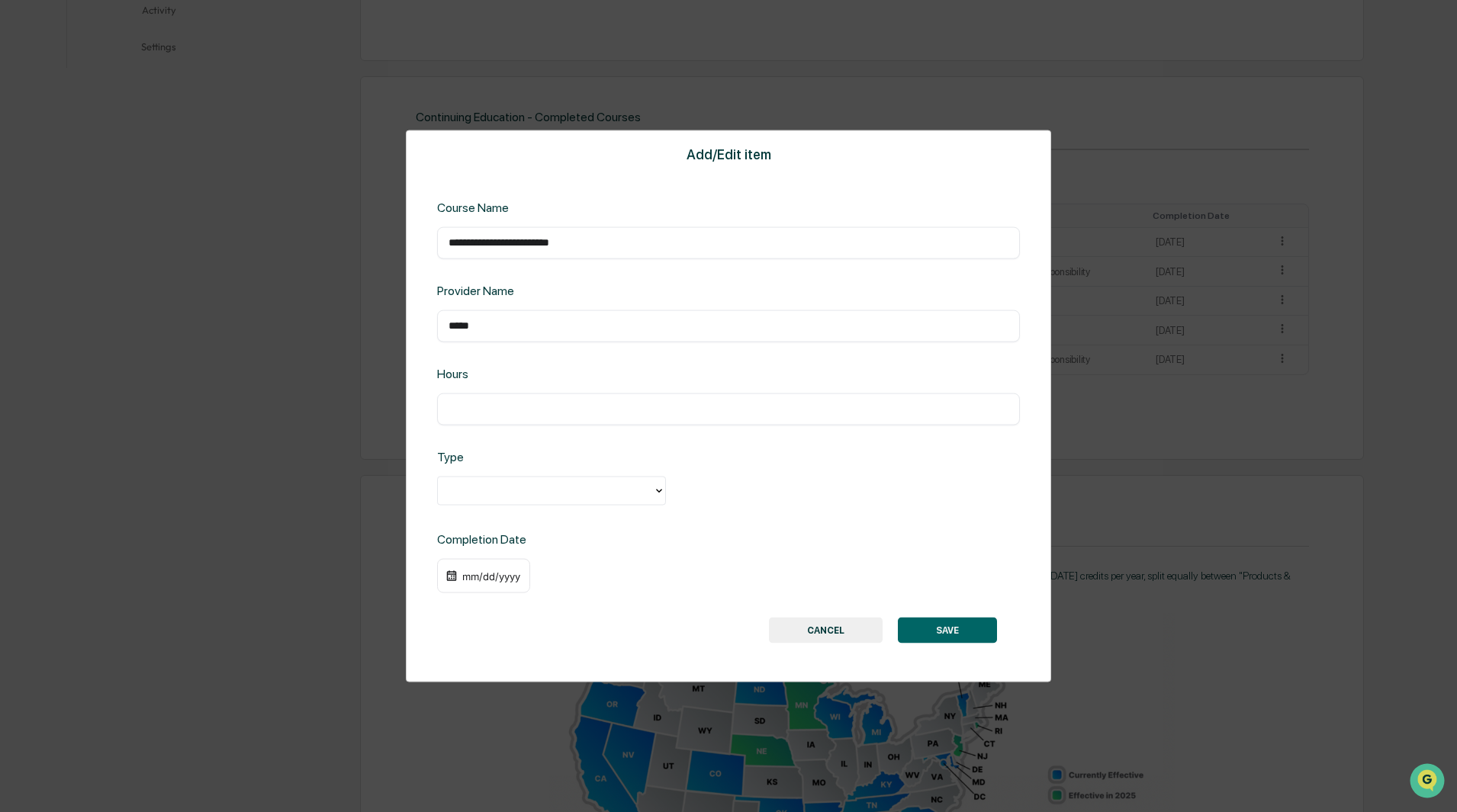
click at [519, 489] on div at bounding box center [545, 491] width 200 height 17
drag, startPoint x: 522, startPoint y: 551, endPoint x: 523, endPoint y: 534, distance: 17.0
click at [522, 551] on div "Products & Practice" at bounding box center [552, 555] width 229 height 31
click at [523, 506] on div "option Products & Practice, selected. Products & Practice" at bounding box center [728, 491] width 582 height 32
click at [526, 490] on div at bounding box center [545, 491] width 200 height 17
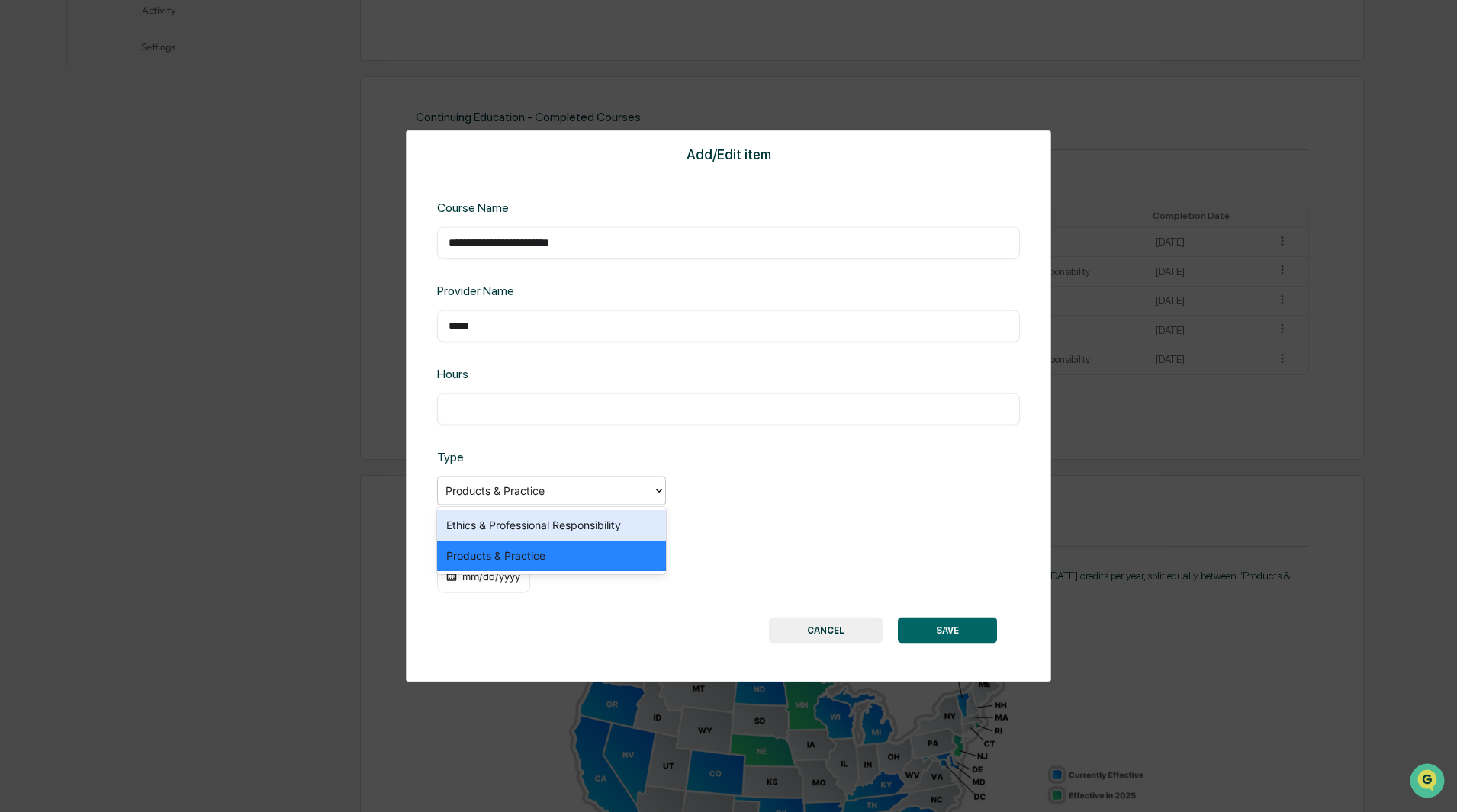
click at [518, 526] on div "Ethics & Professional Responsibility" at bounding box center [552, 525] width 229 height 31
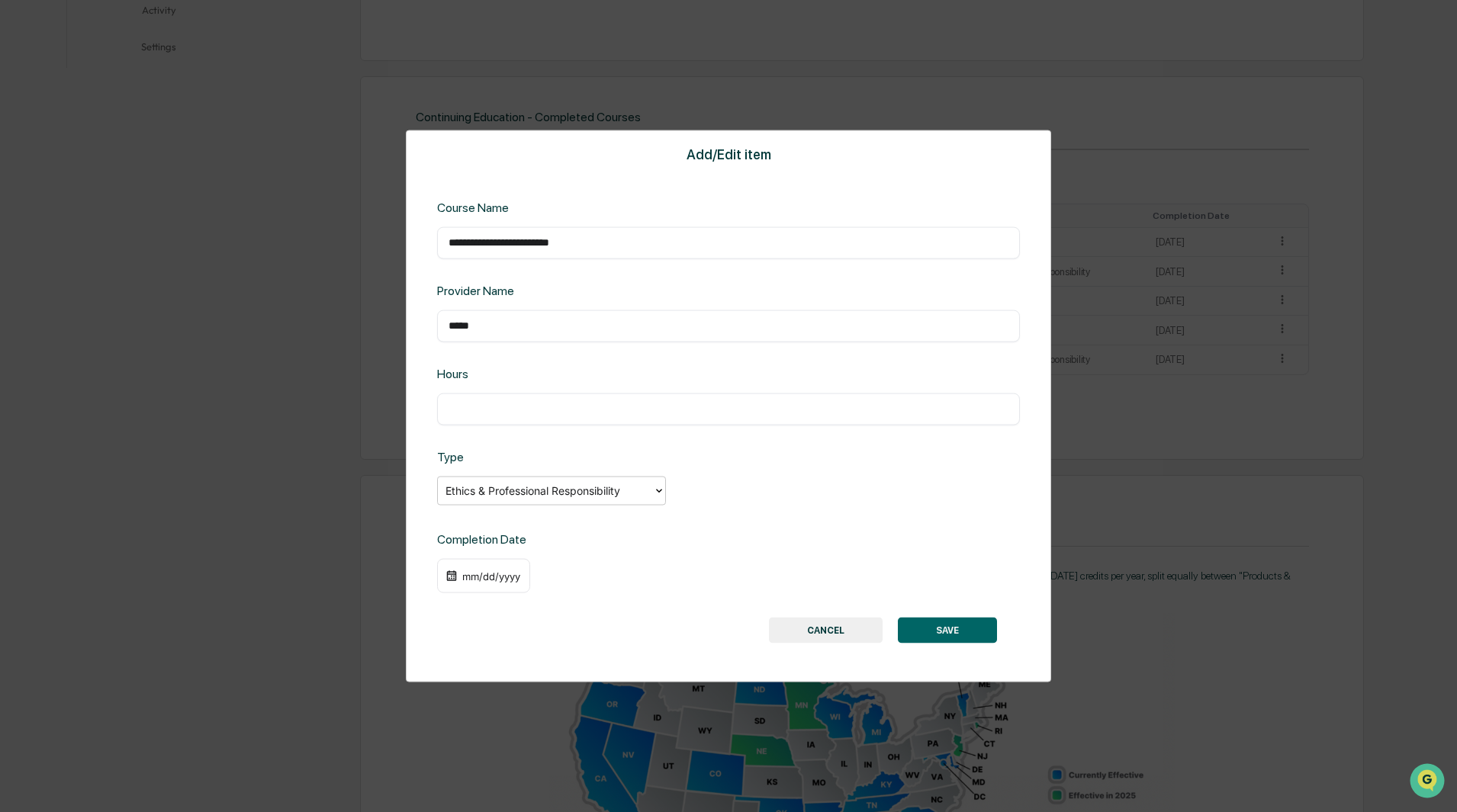
click at [498, 573] on div "mm/dd/yyyy" at bounding box center [491, 575] width 61 height 12
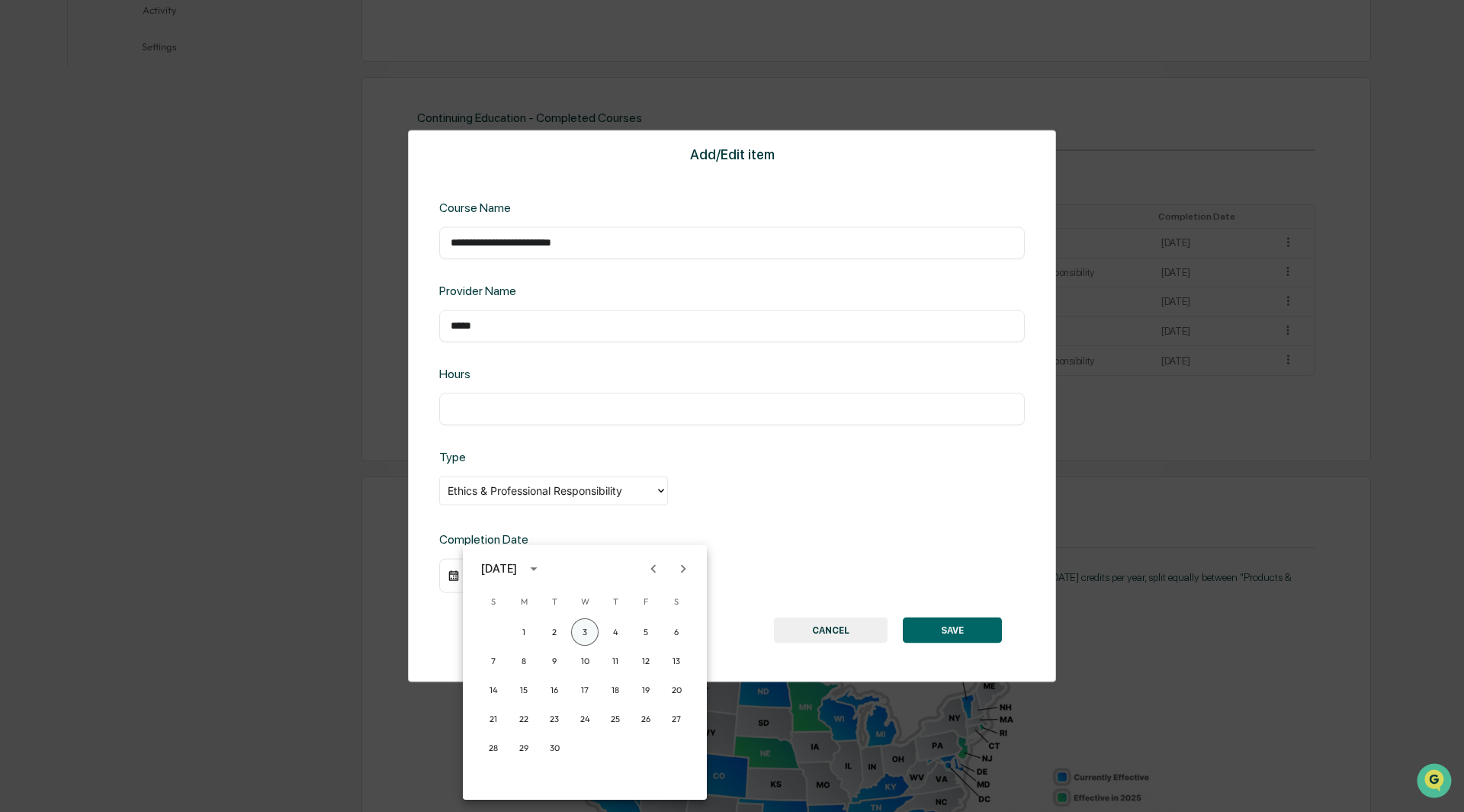
click at [584, 628] on button "3" at bounding box center [585, 632] width 28 height 28
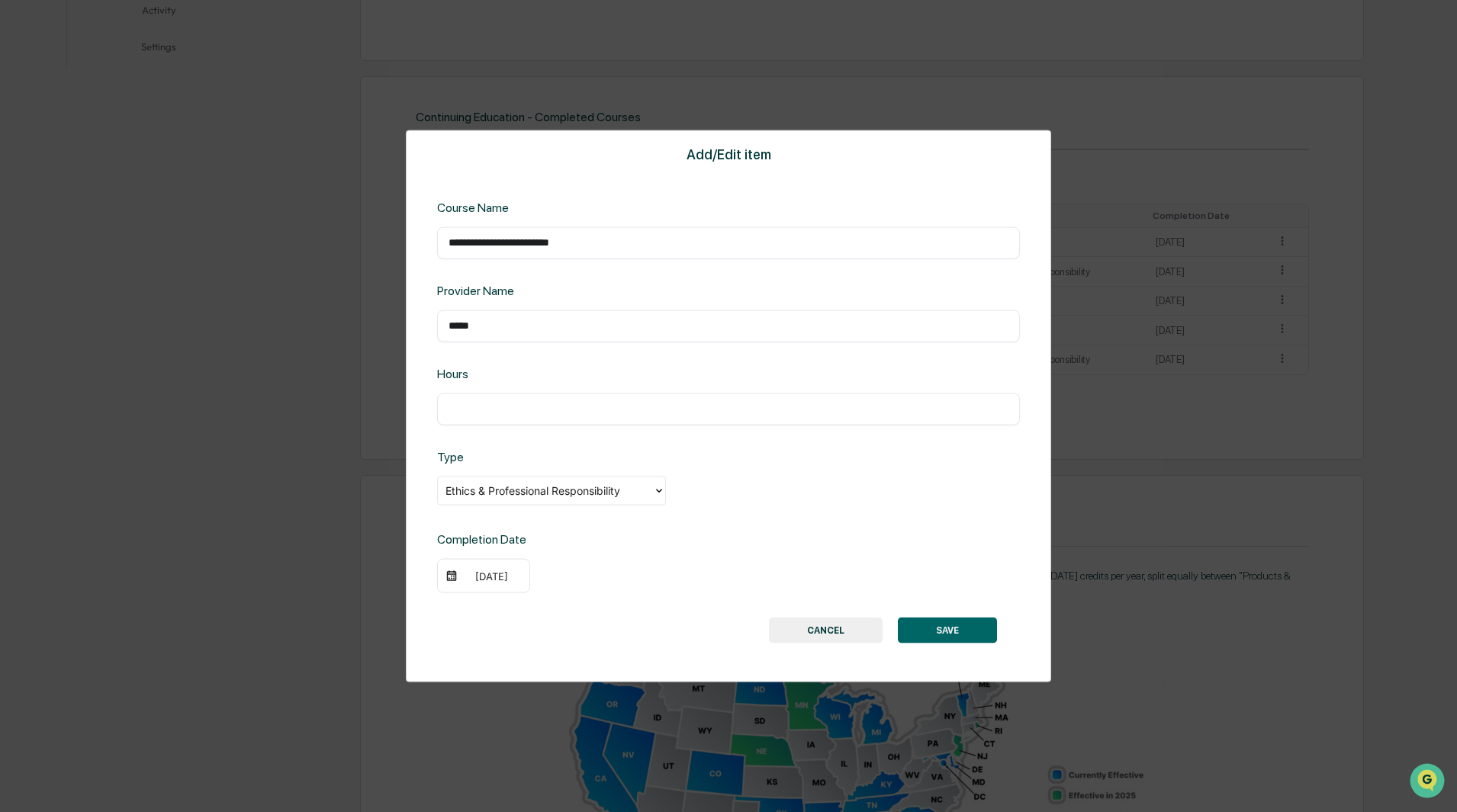
click at [510, 413] on input "text" at bounding box center [728, 408] width 559 height 15
type input "*"
click at [946, 624] on button "SAVE" at bounding box center [947, 630] width 99 height 26
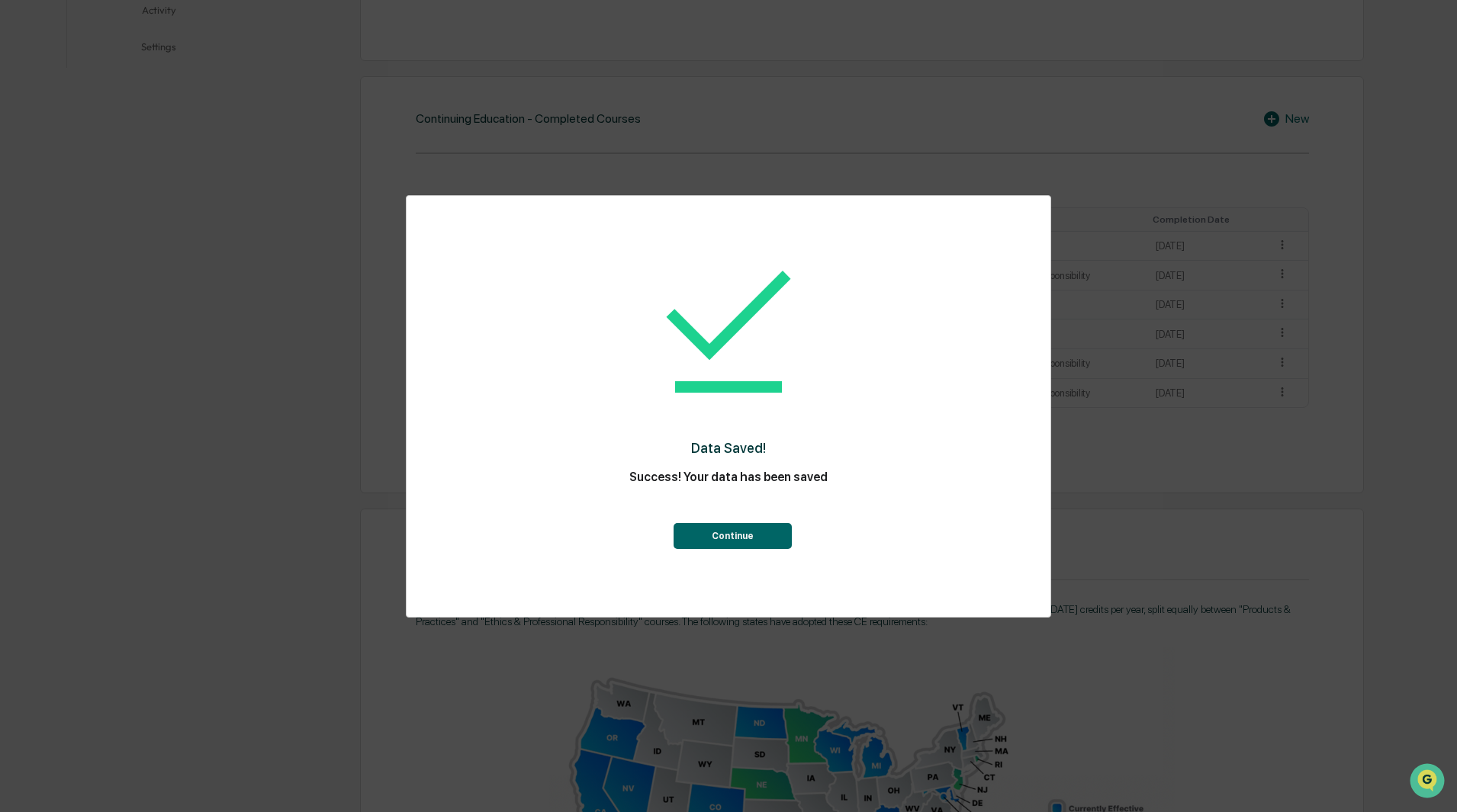
click at [734, 534] on button "Continue" at bounding box center [733, 536] width 118 height 26
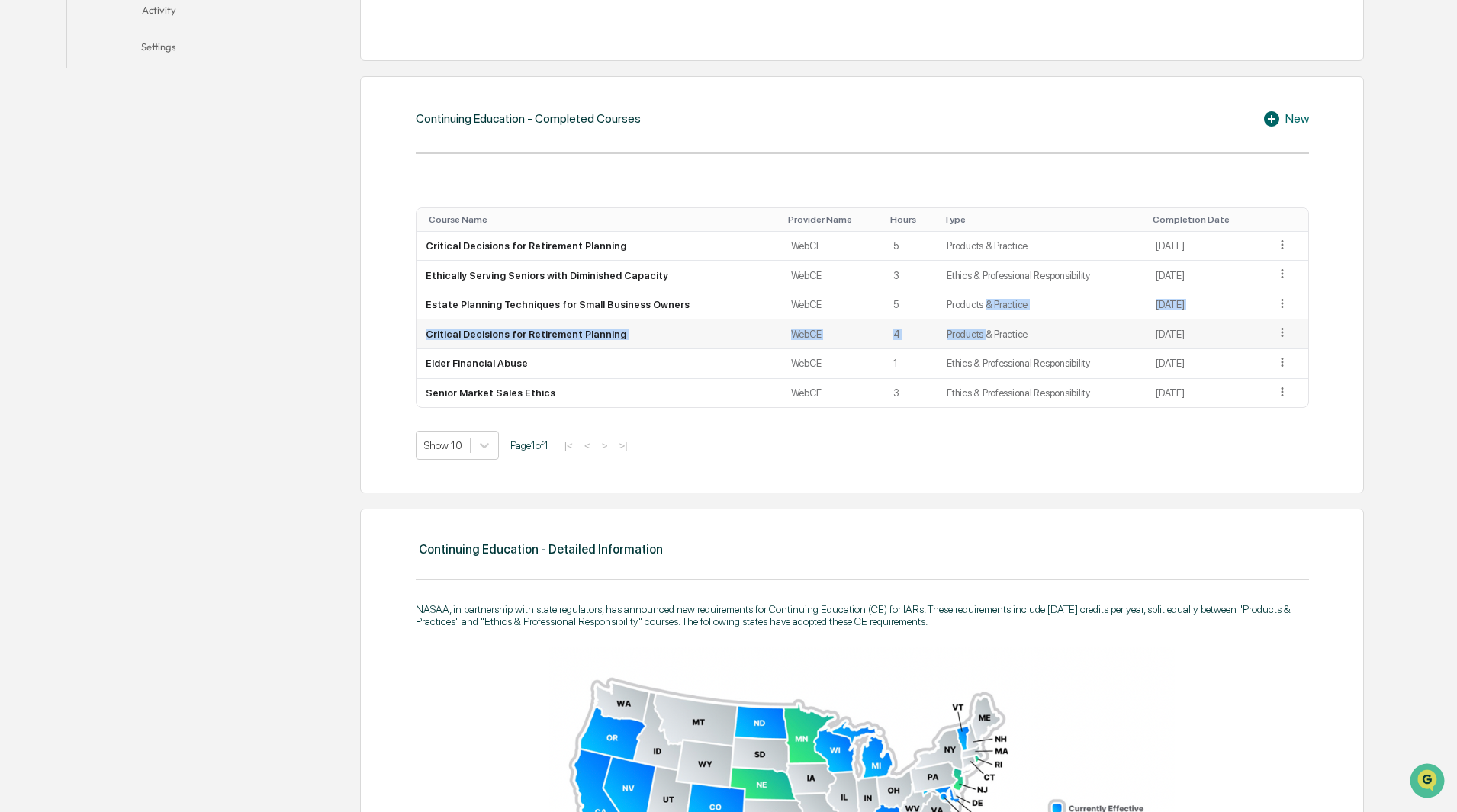
click at [968, 324] on tbody "Critical Decisions for Retirement Planning WebCE 5 Products & Practice [DATE] E…" at bounding box center [861, 319] width 891 height 176
drag, startPoint x: 972, startPoint y: 357, endPoint x: 979, endPoint y: 370, distance: 14.8
click at [972, 358] on td "Ethics & Professional Responsibility" at bounding box center [1042, 364] width 209 height 30
click at [1007, 442] on div "Show 10 Page 1 of 1 |< < > >|" at bounding box center [861, 445] width 893 height 29
click at [1280, 244] on icon at bounding box center [1281, 245] width 2 height 9
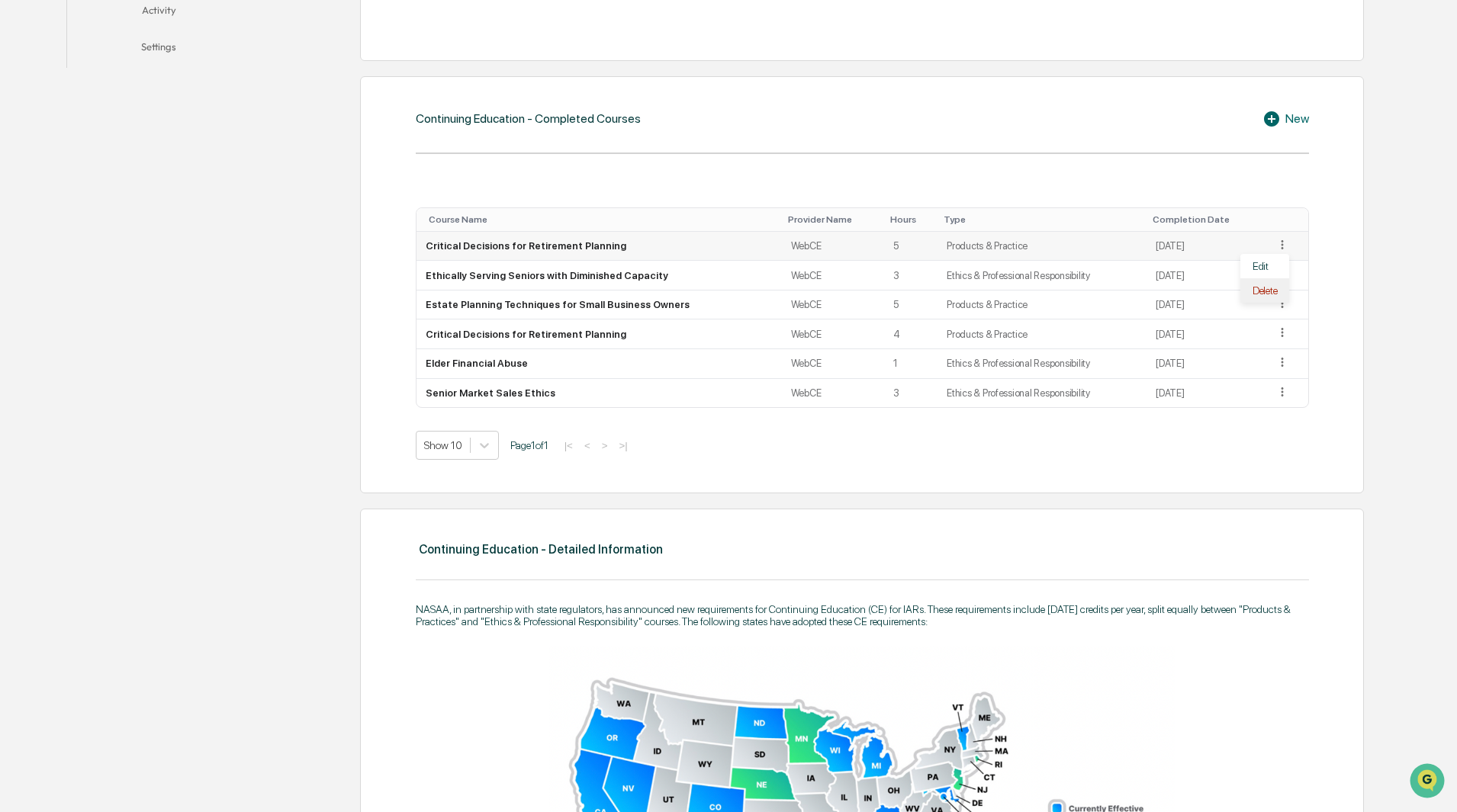
click at [1258, 295] on div "Delete" at bounding box center [1265, 290] width 49 height 24
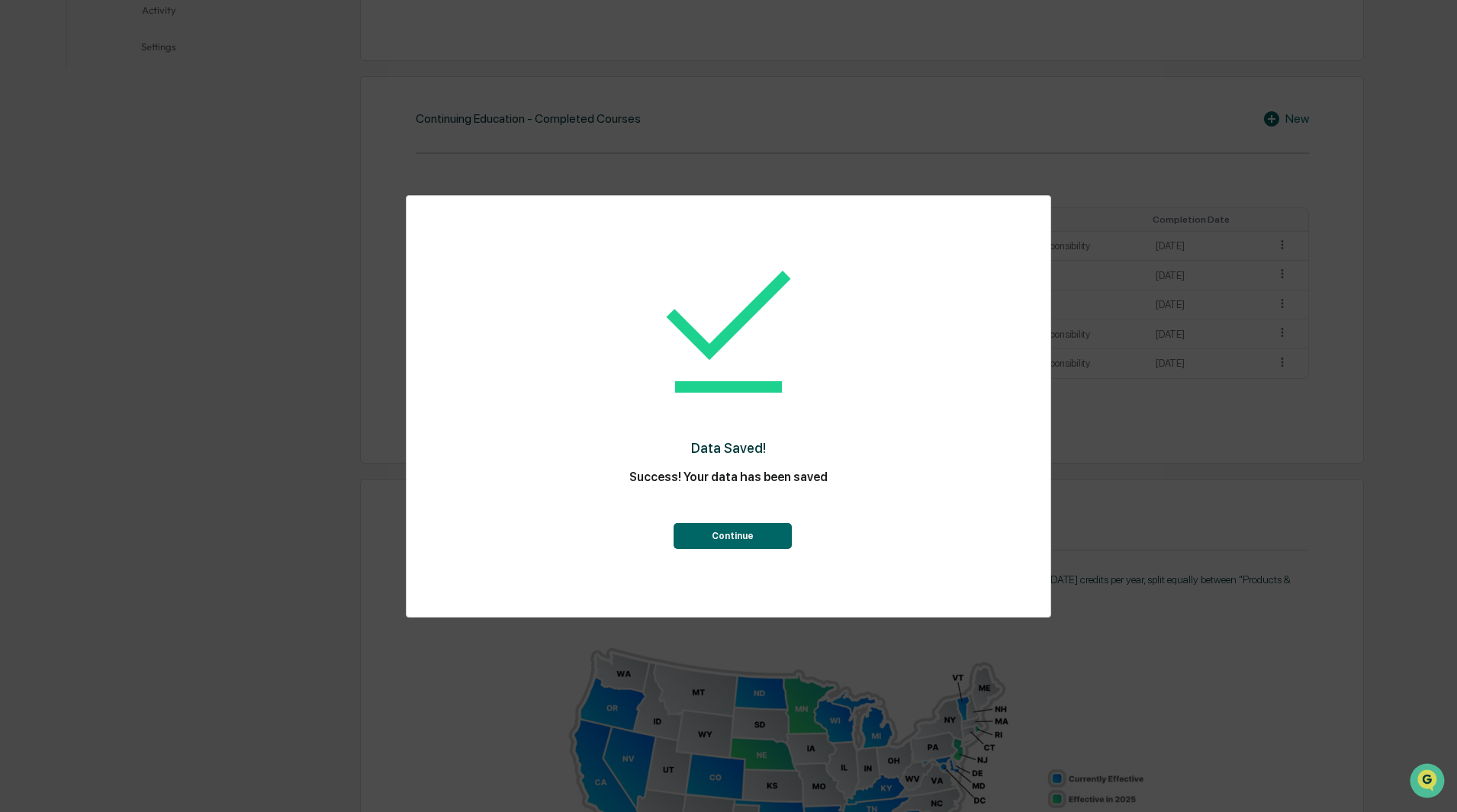
click at [720, 536] on button "Continue" at bounding box center [733, 536] width 118 height 26
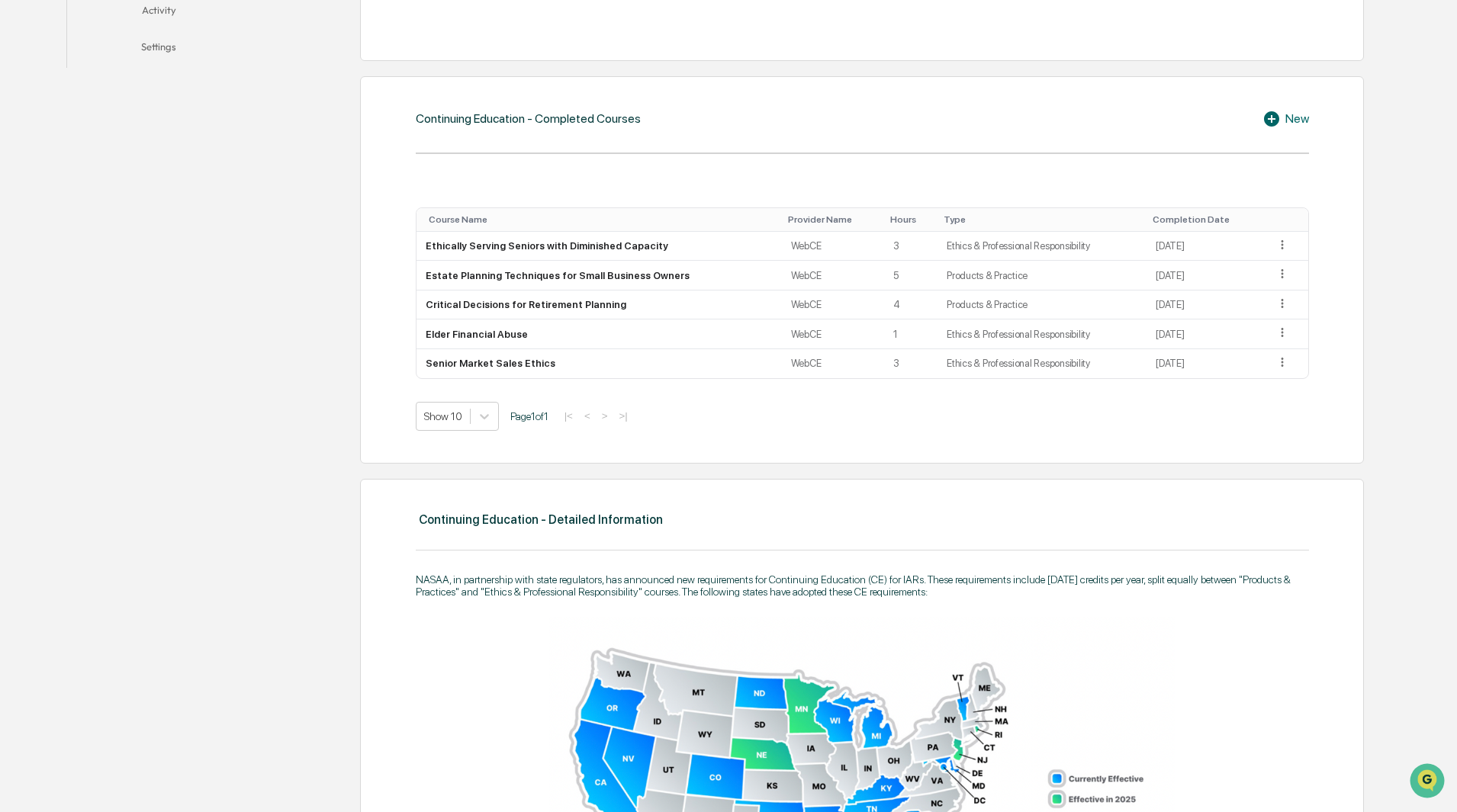
click at [1305, 117] on div "New" at bounding box center [1285, 118] width 46 height 18
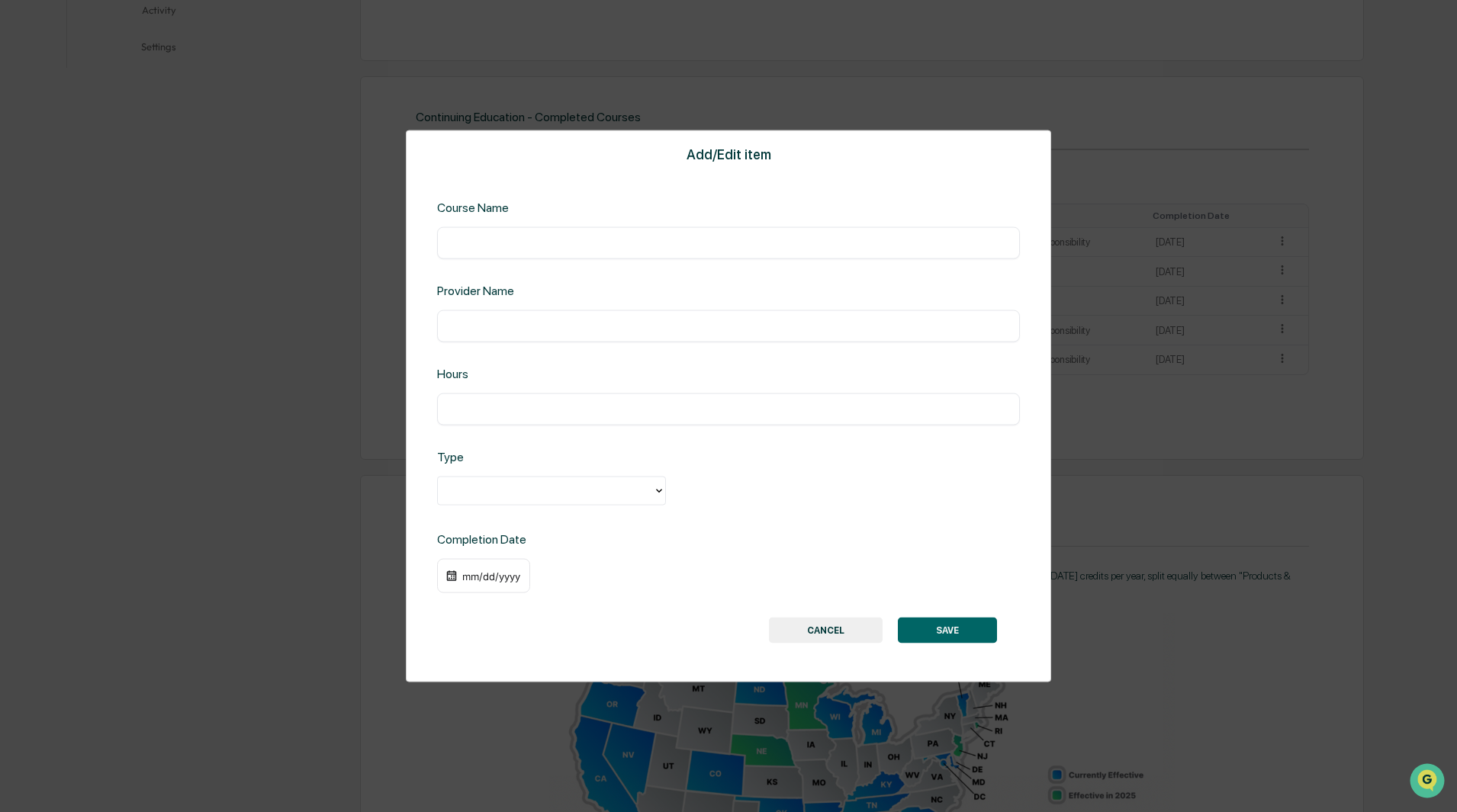
click at [485, 321] on input "text" at bounding box center [728, 325] width 559 height 15
type input "*****"
click at [482, 408] on input "text" at bounding box center [728, 408] width 559 height 15
type input "***"
click at [548, 491] on div at bounding box center [545, 491] width 200 height 17
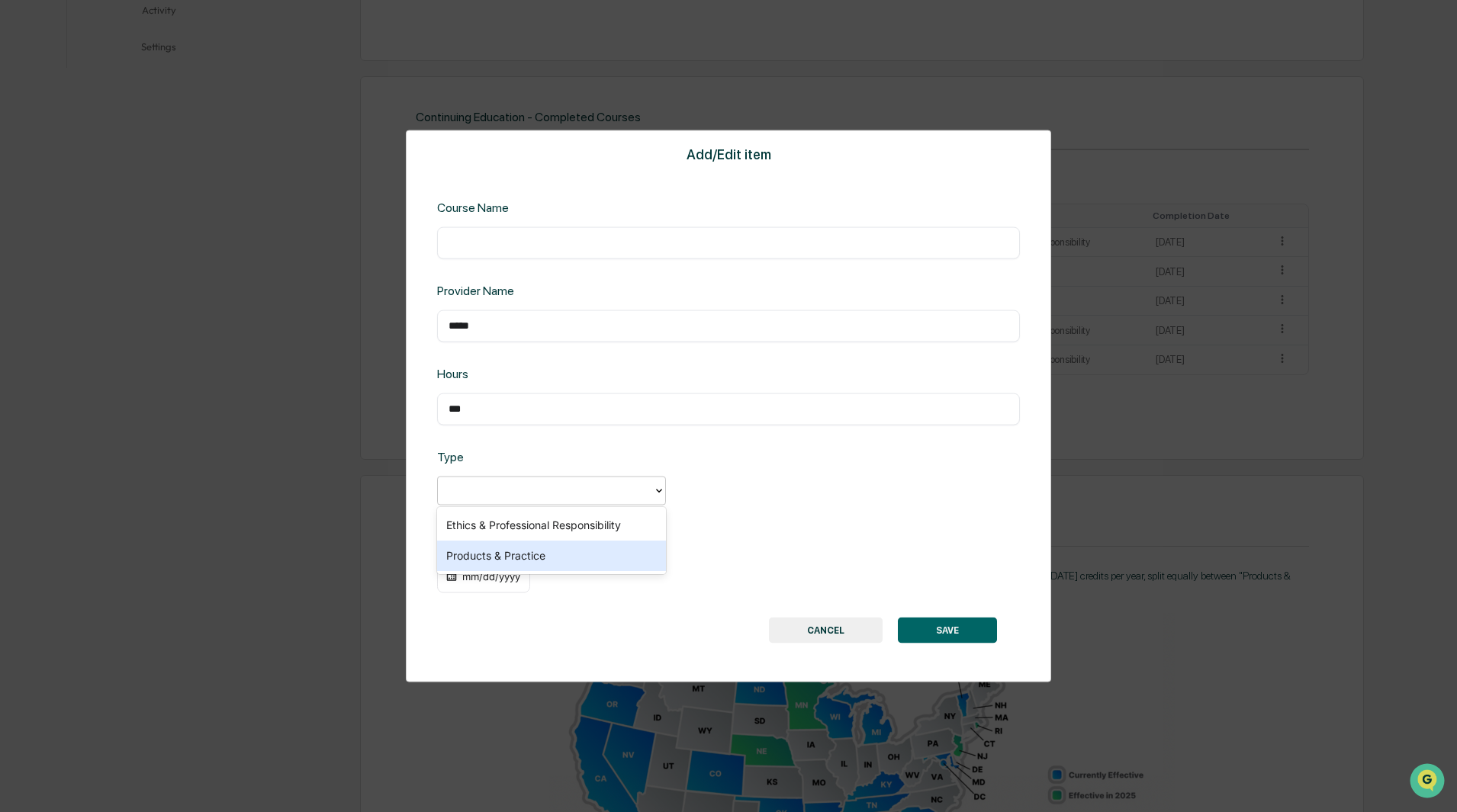
click at [535, 553] on div "Products & Practice" at bounding box center [552, 555] width 229 height 31
click at [473, 571] on div "mm/dd/yyyy" at bounding box center [491, 575] width 61 height 12
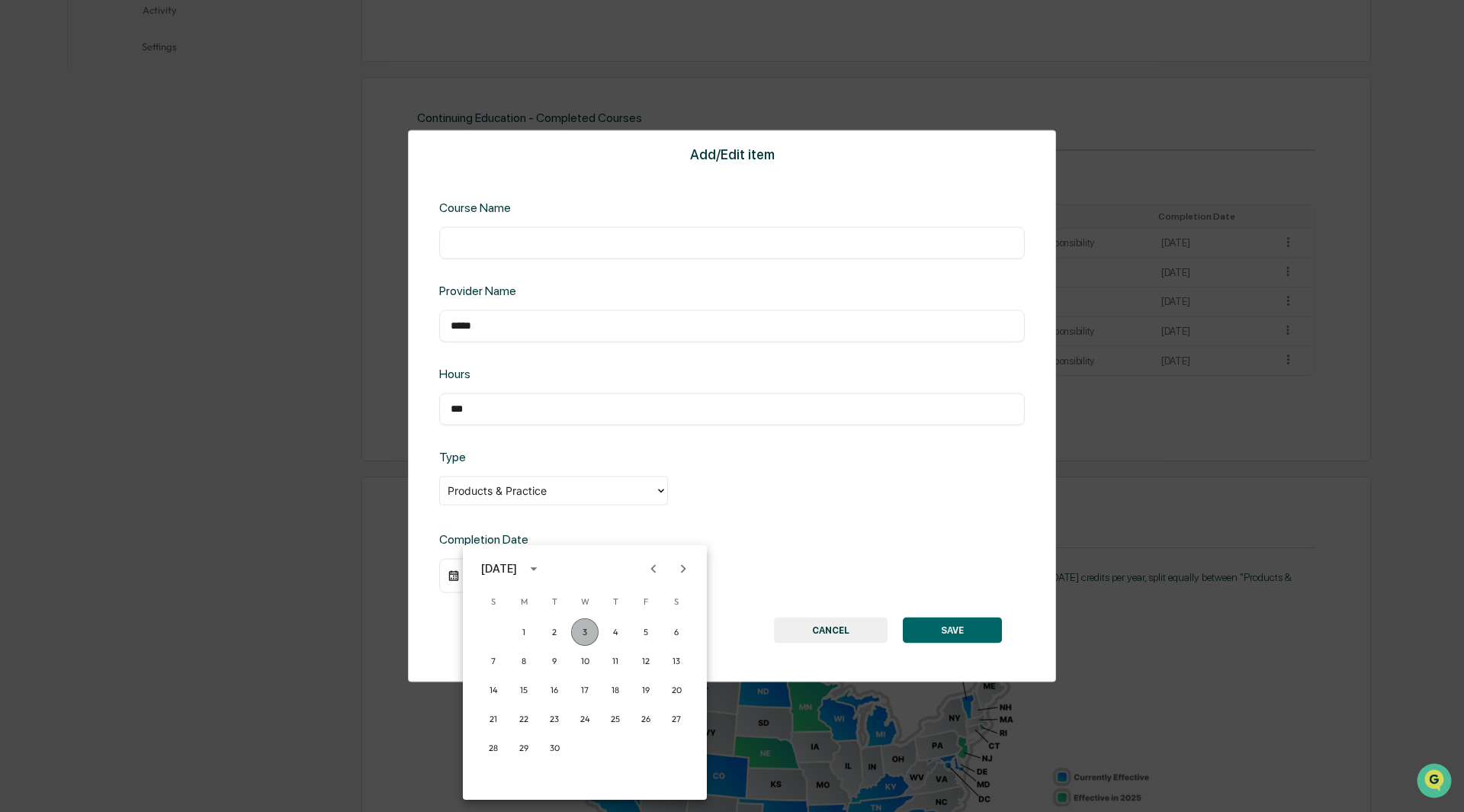
click at [586, 633] on button "3" at bounding box center [585, 632] width 28 height 28
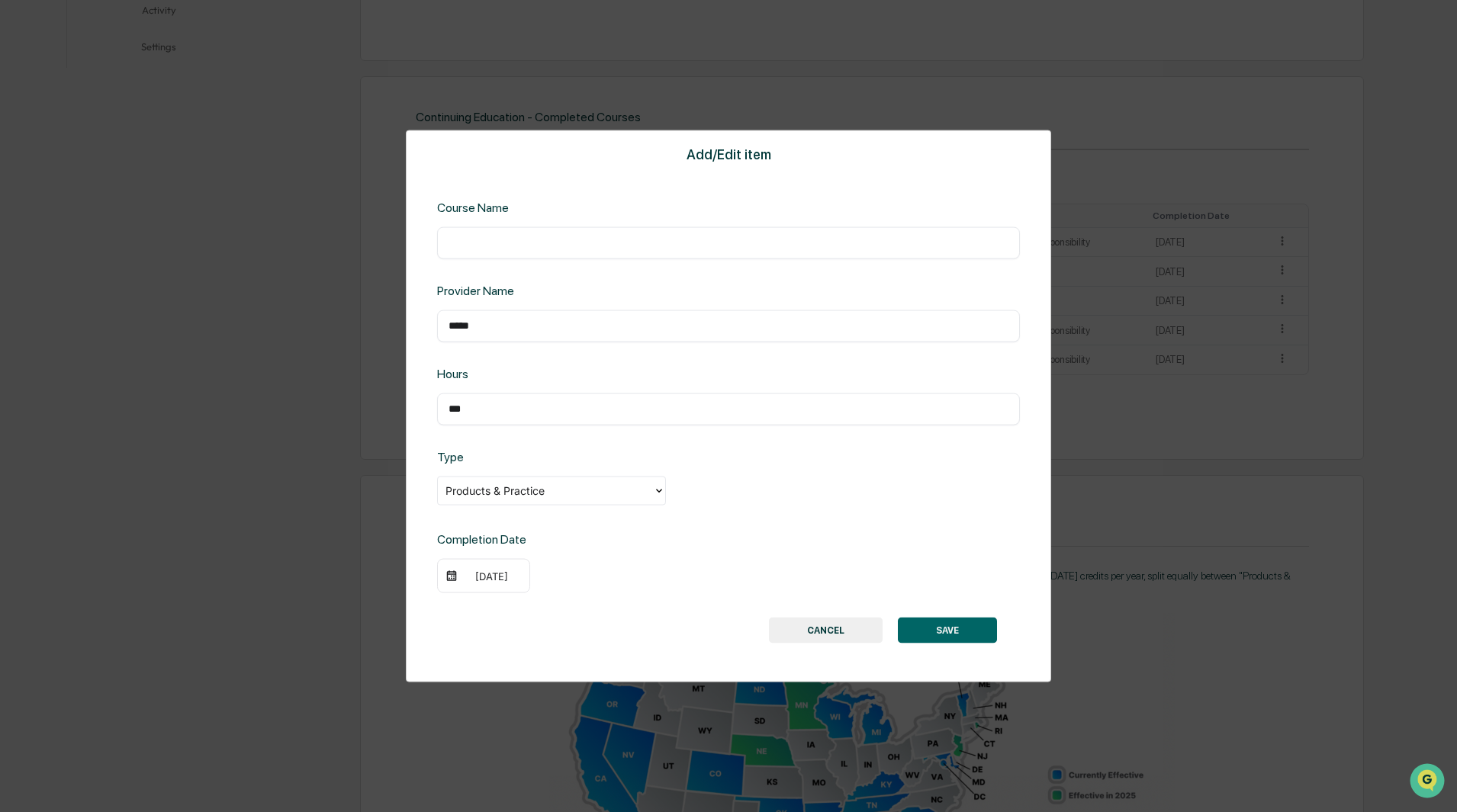
click at [487, 240] on input "text" at bounding box center [728, 242] width 559 height 15
paste input "**********"
type input "**********"
click at [959, 629] on button "SAVE" at bounding box center [947, 630] width 99 height 26
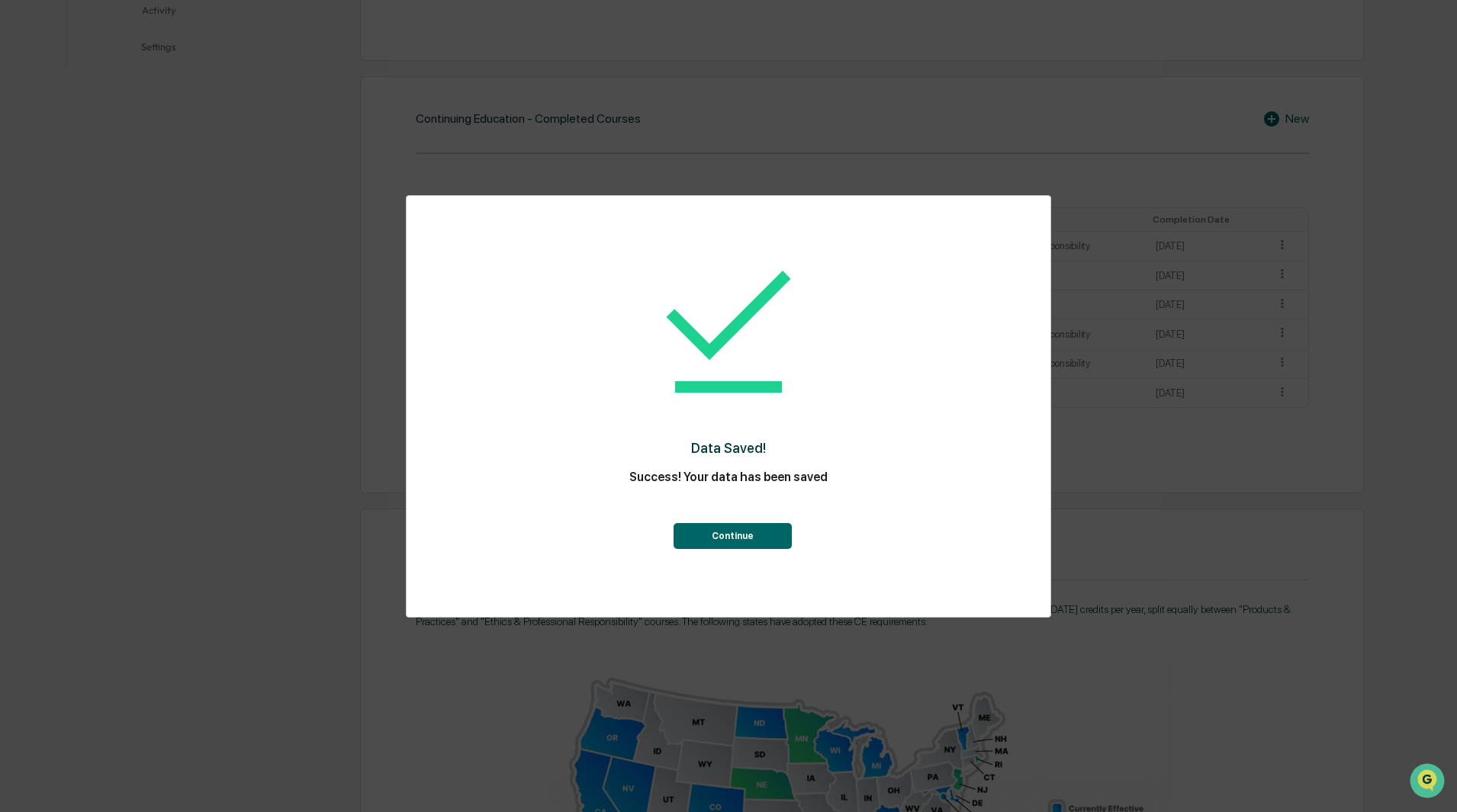
click at [745, 538] on button "Continue" at bounding box center [733, 536] width 118 height 26
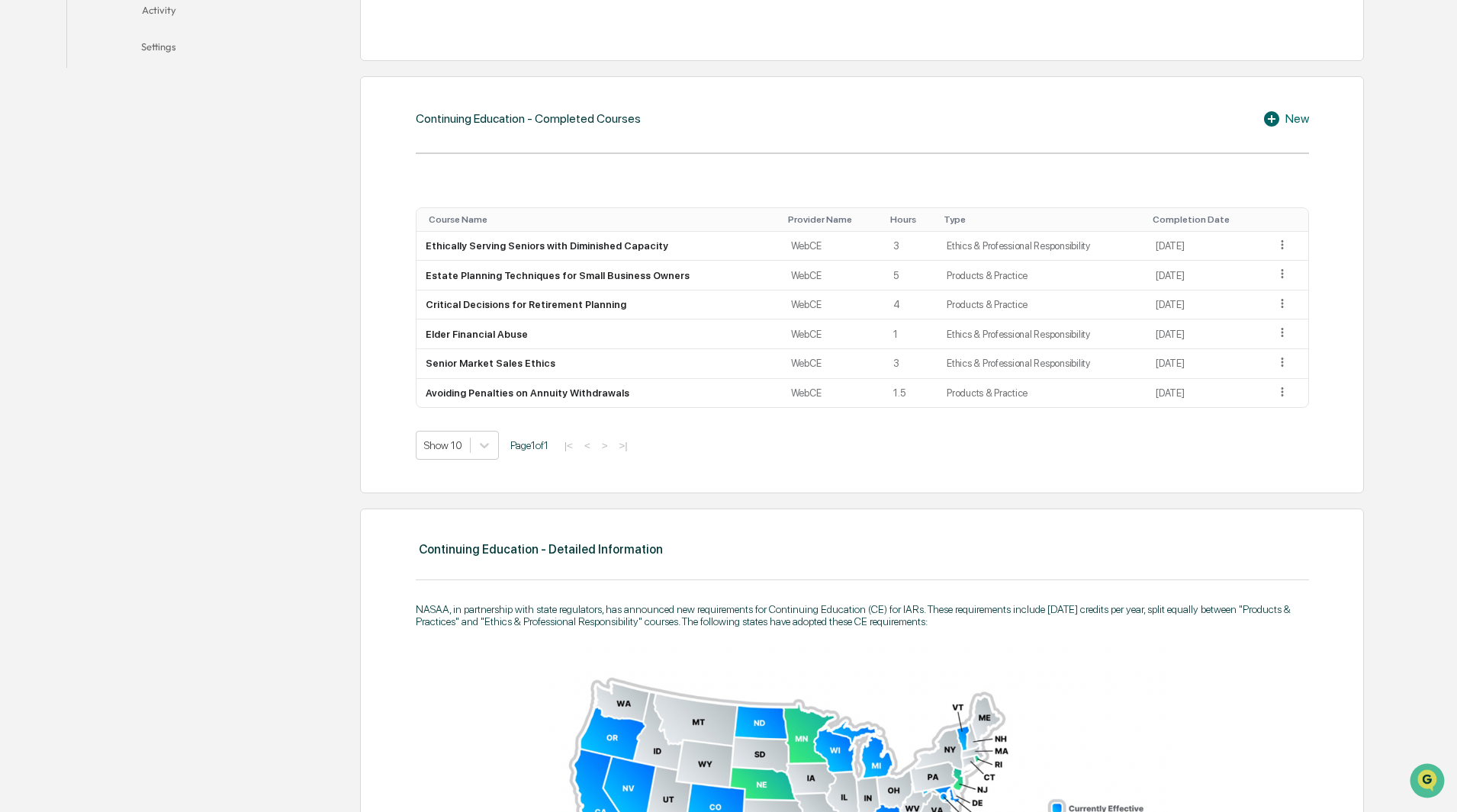
click at [179, 174] on div "Personal Information Registration, Licensing & Accreditation Continuing Educati…" at bounding box center [722, 731] width 1311 height 1867
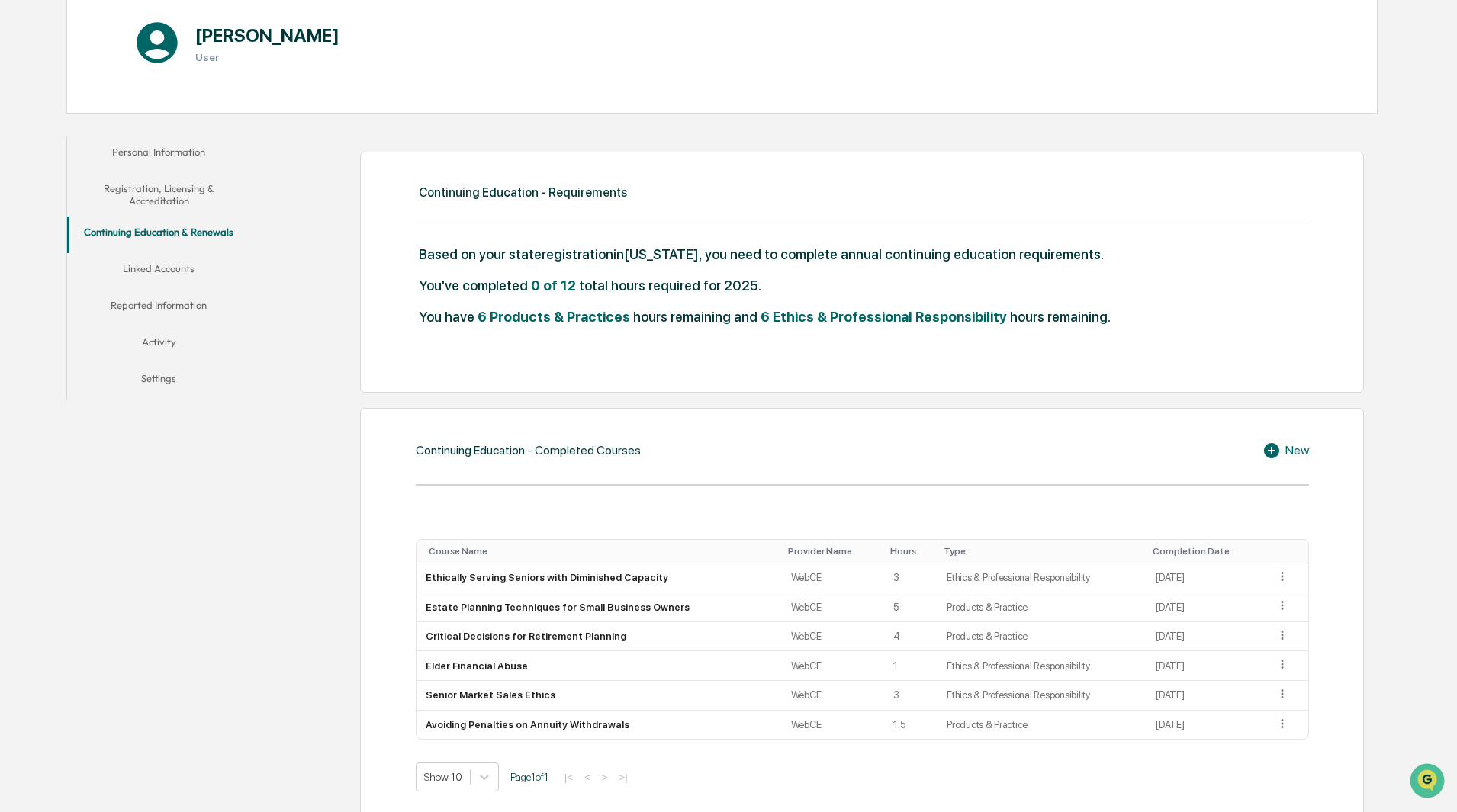
scroll to position [0, 0]
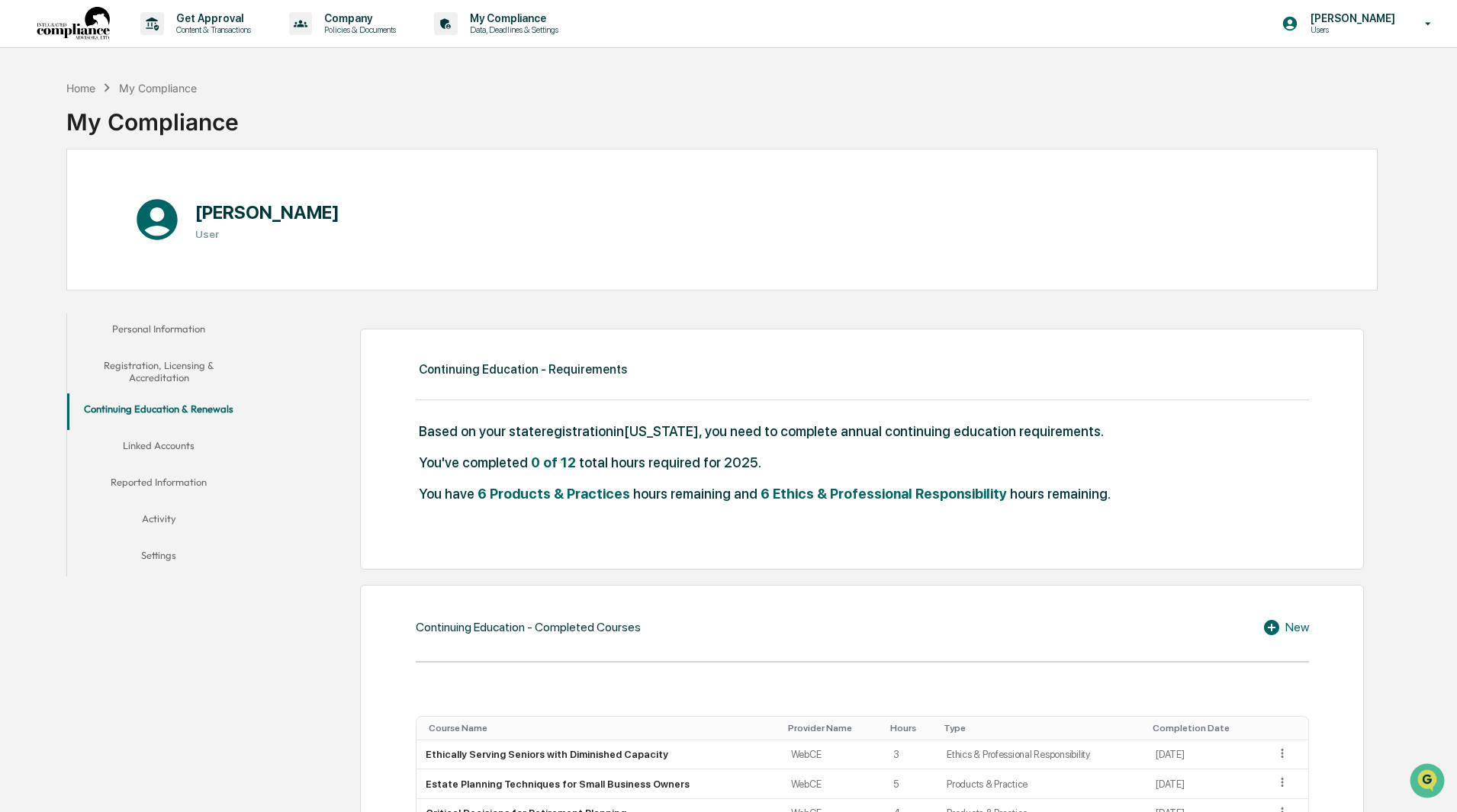
click at [1230, 454] on div "You've completed 0 of 12 total hours required for 2025." at bounding box center [861, 470] width 893 height 32
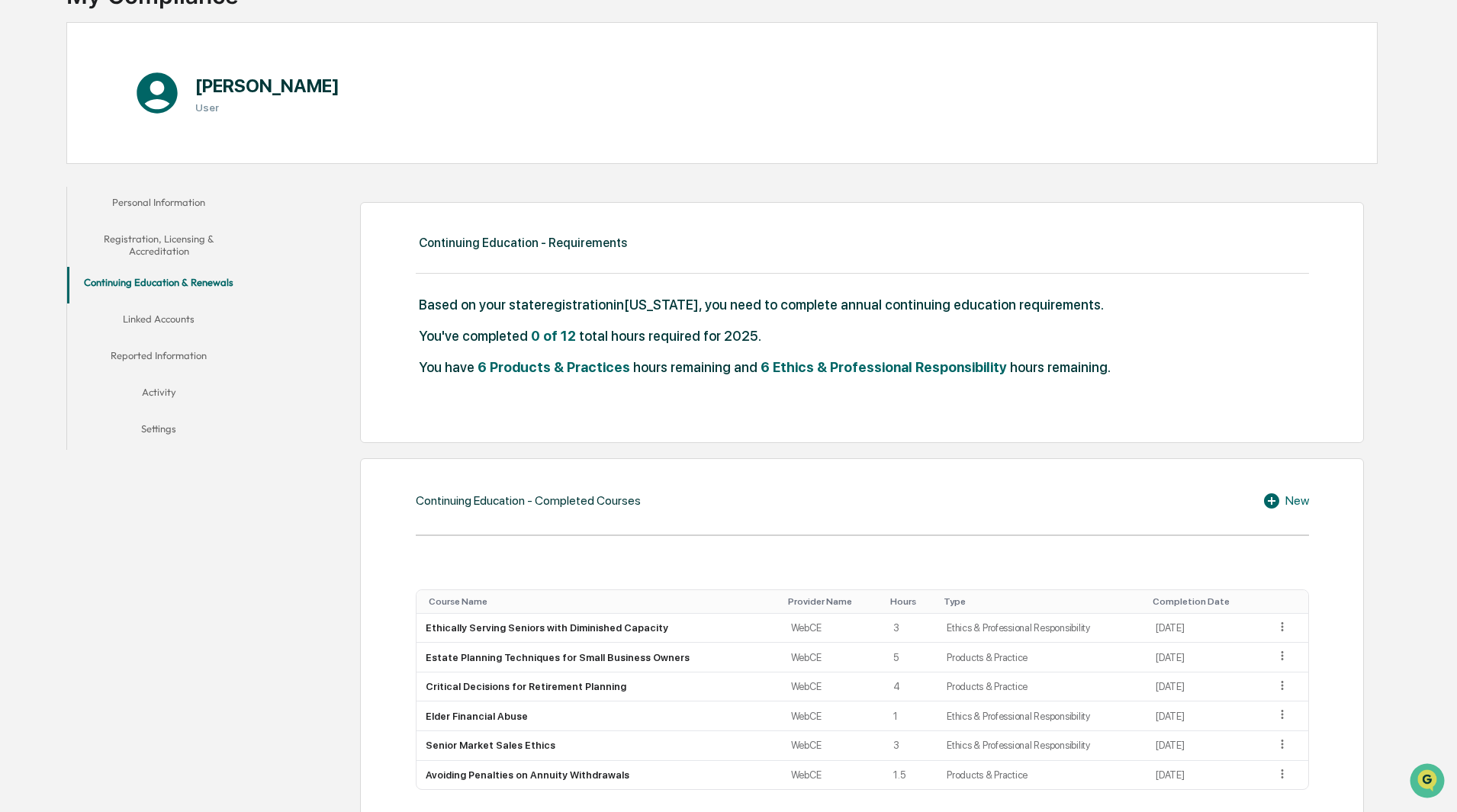
scroll to position [128, 0]
click at [154, 321] on button "Linked Accounts" at bounding box center [158, 321] width 183 height 36
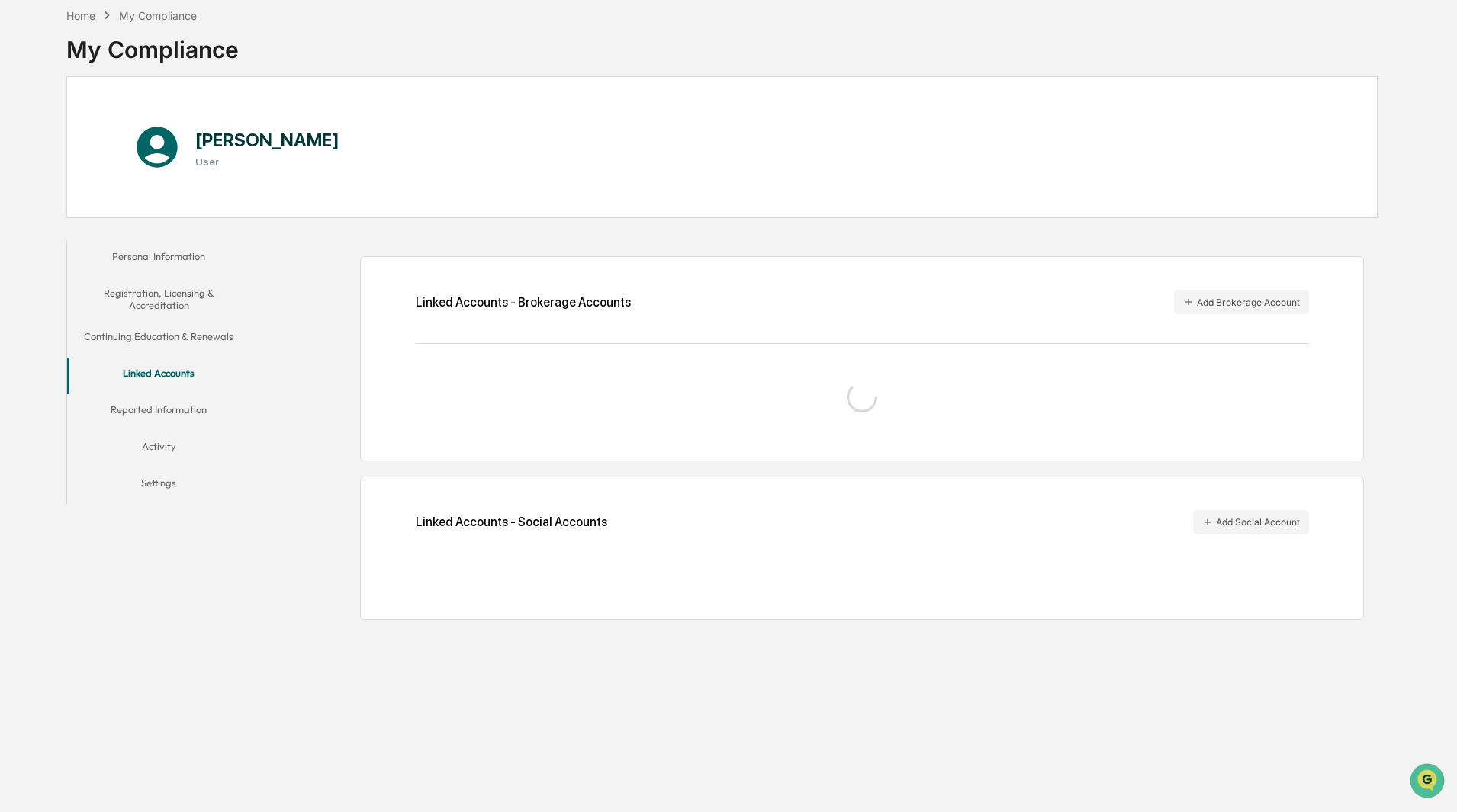
scroll to position [72, 0]
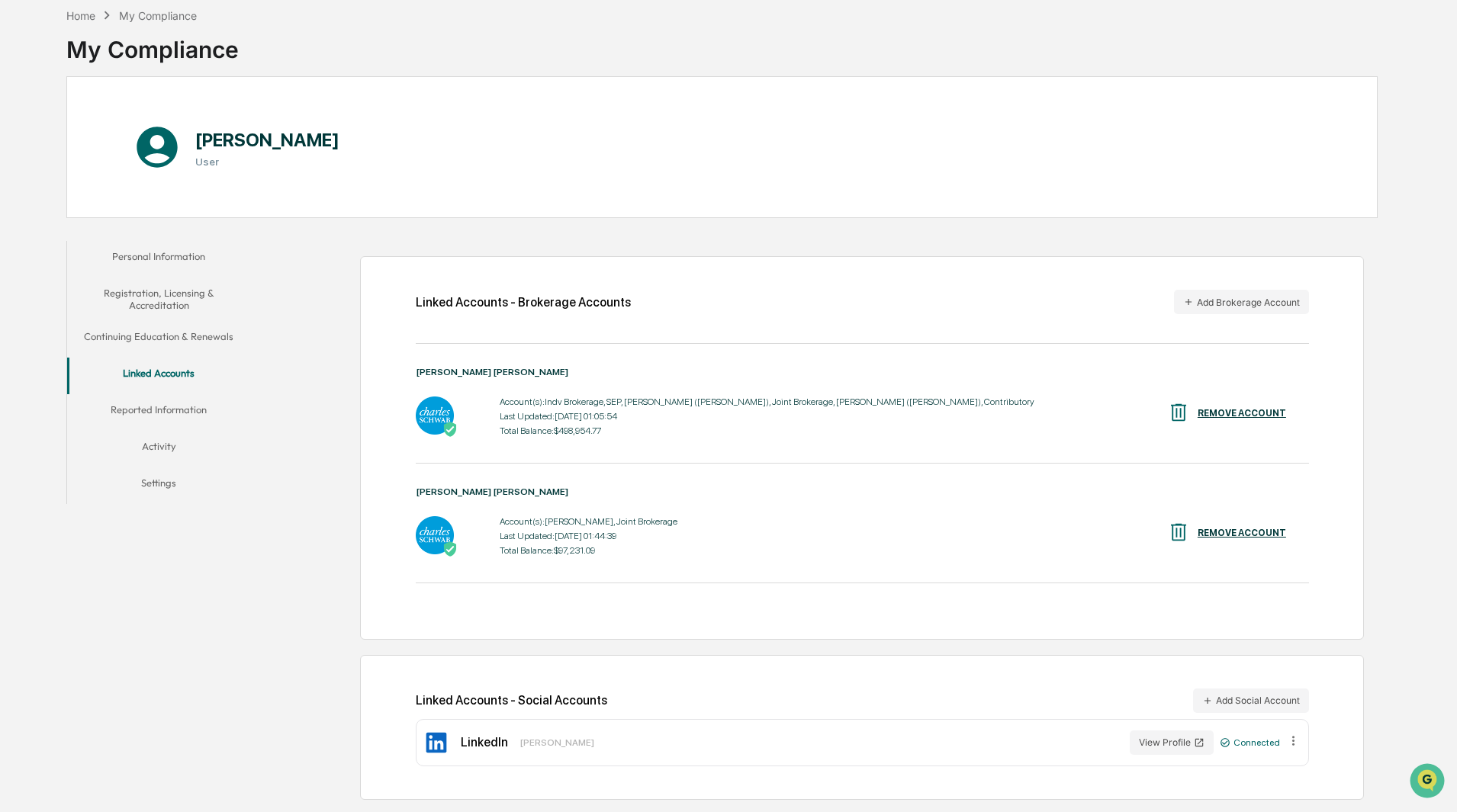
click at [178, 411] on button "Reported Information" at bounding box center [158, 412] width 183 height 36
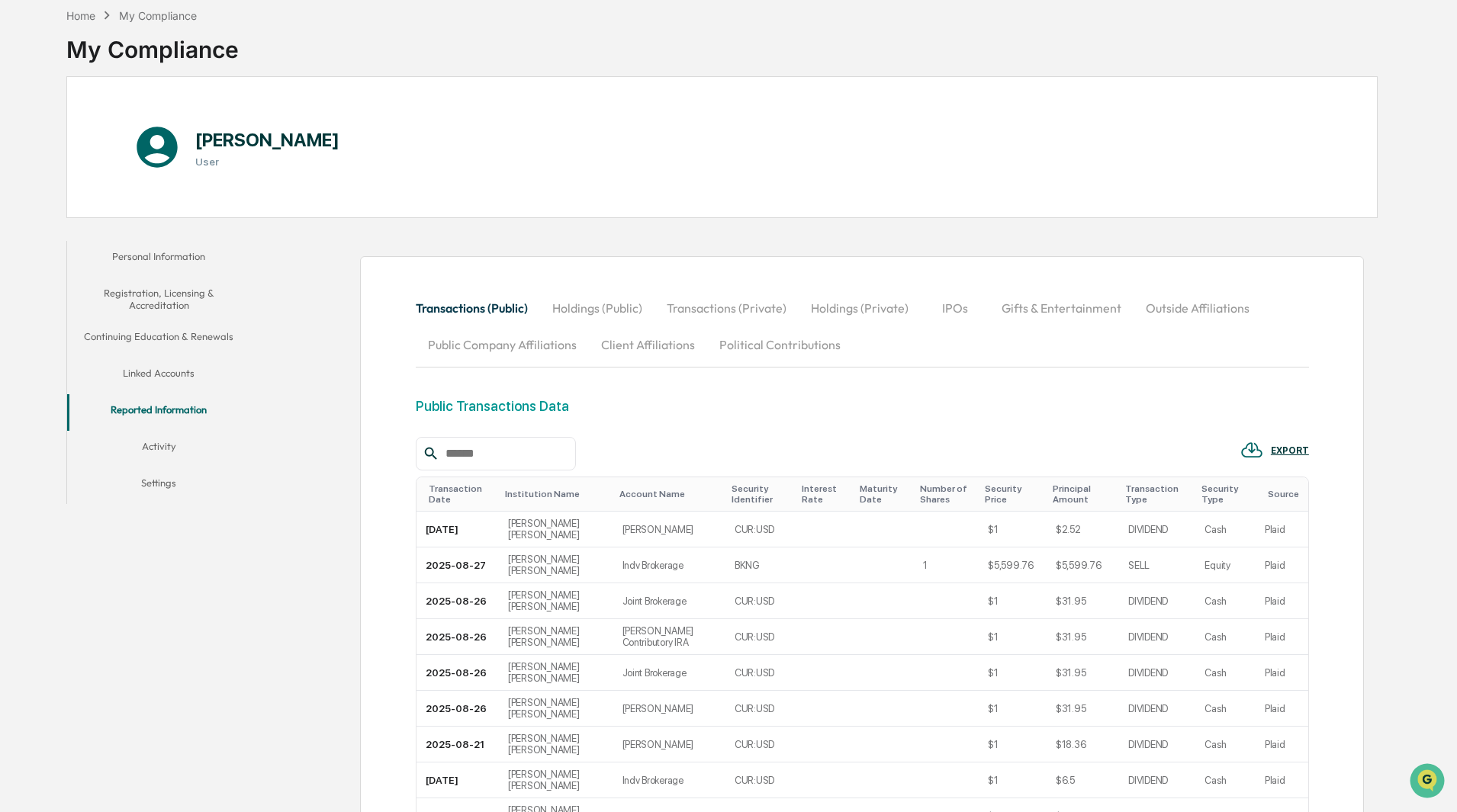
click at [156, 447] on button "Activity" at bounding box center [158, 449] width 183 height 36
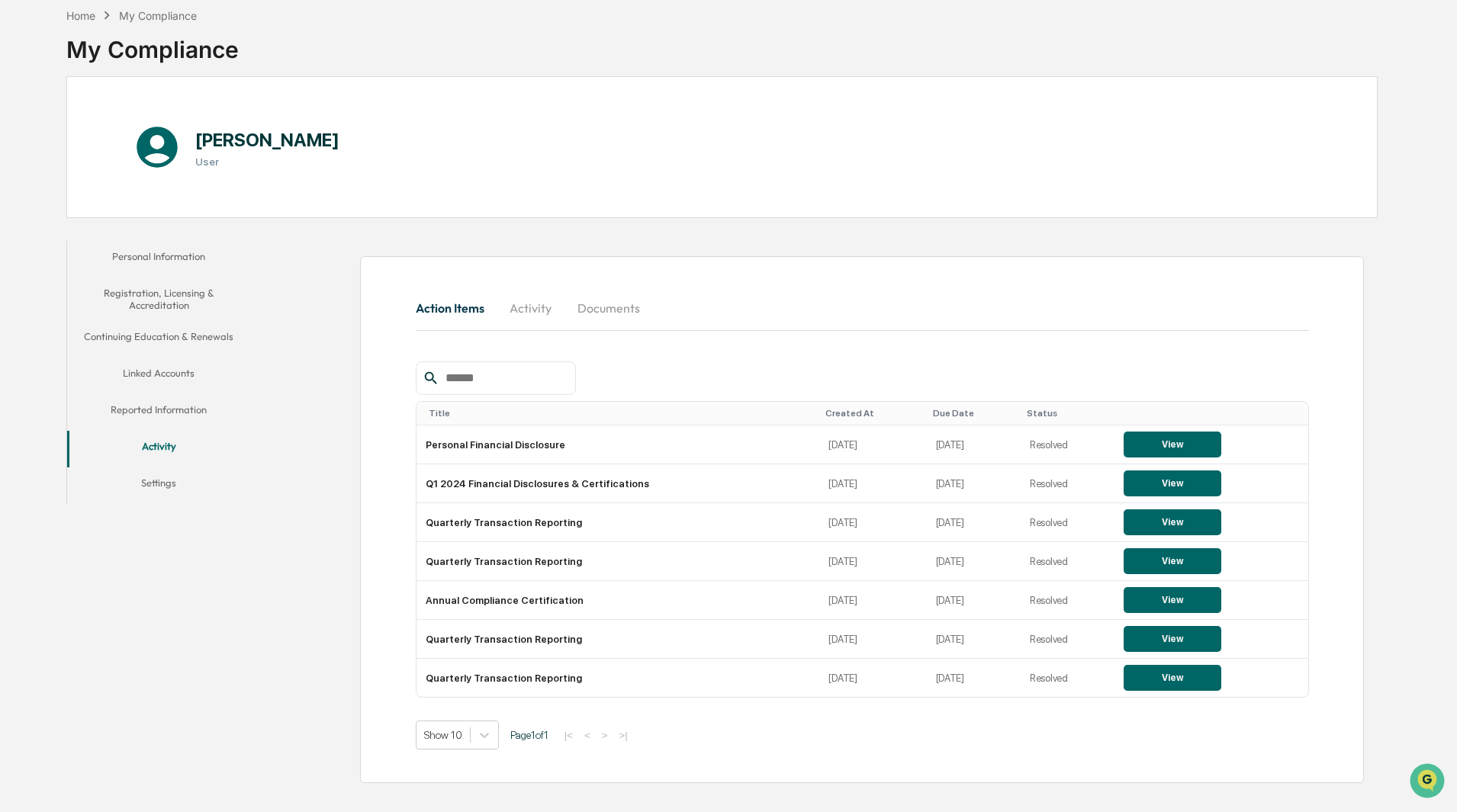
click at [162, 480] on button "Settings" at bounding box center [158, 485] width 183 height 36
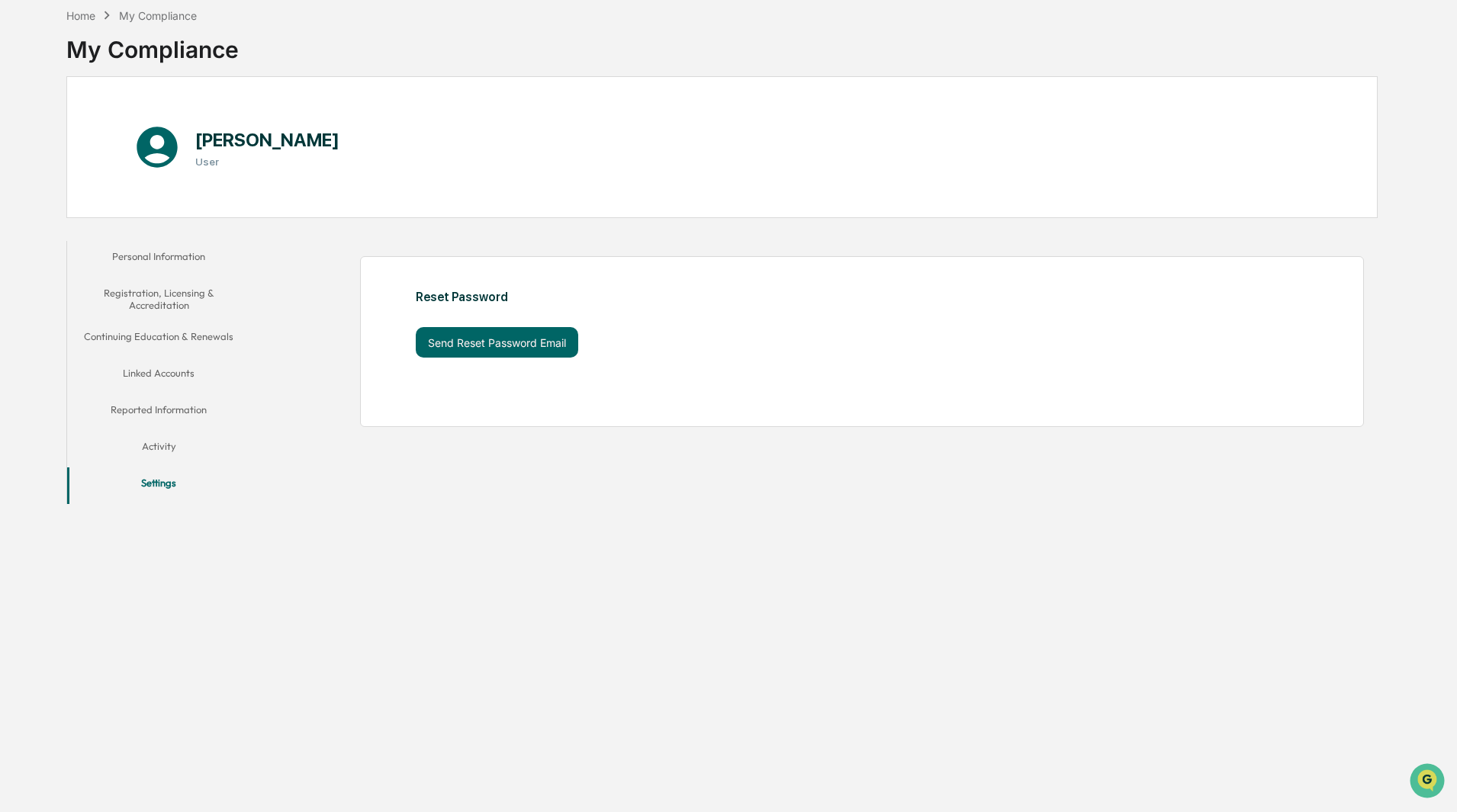
click at [163, 446] on button "Activity" at bounding box center [158, 449] width 183 height 36
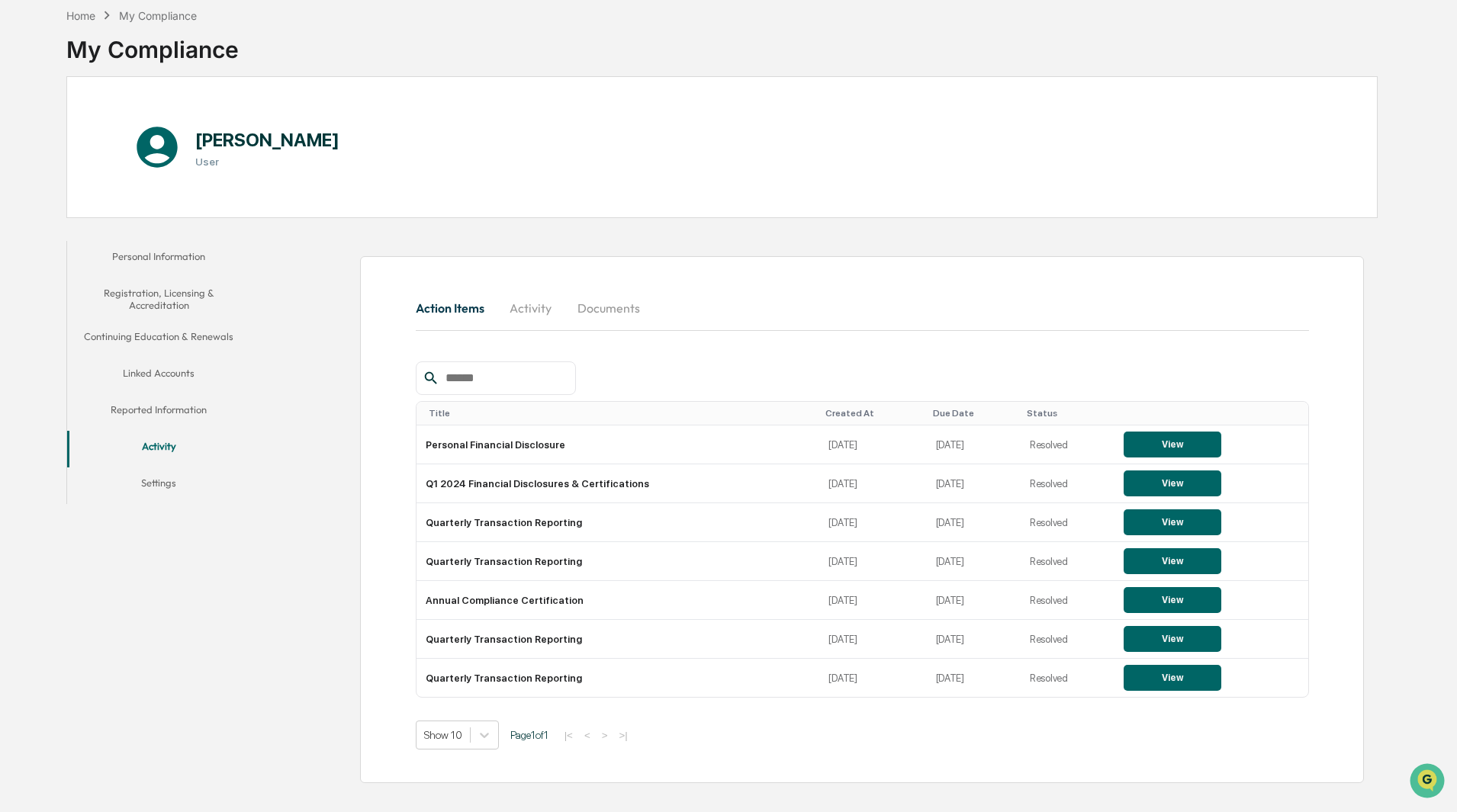
click at [206, 558] on div "Personal Information Registration, Licensing & Accreditation Continuing Educati…" at bounding box center [722, 512] width 1311 height 558
click at [262, 622] on div "Action Items Activity Documents Title Created At Due Date Status Personal Finan…" at bounding box center [817, 512] width 1120 height 558
click at [134, 250] on button "Personal Information" at bounding box center [158, 259] width 183 height 36
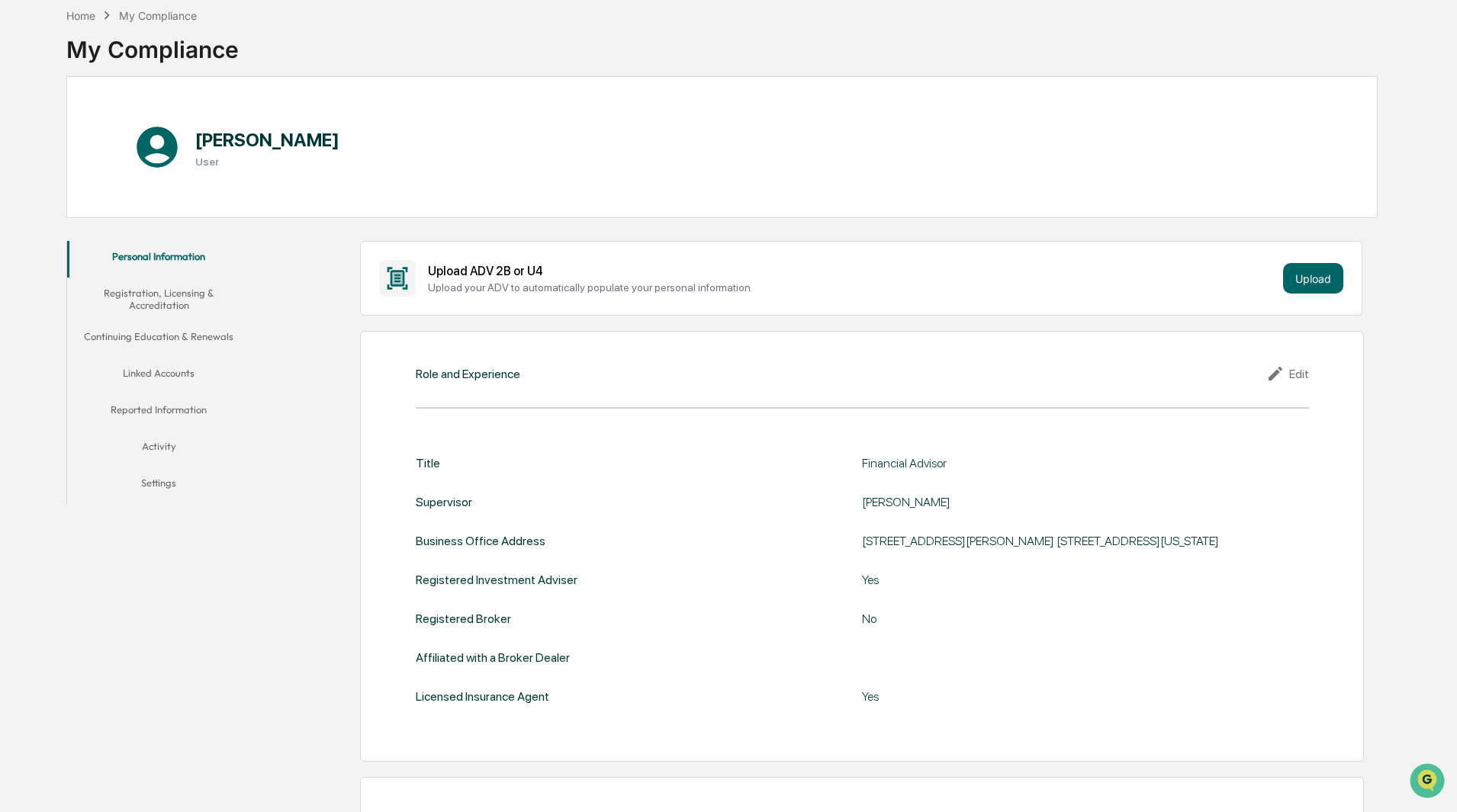
click at [455, 39] on div "Home My Compliance My Compliance" at bounding box center [722, 38] width 1311 height 76
click at [83, 13] on div "Home" at bounding box center [80, 16] width 29 height 13
